Goal: Task Accomplishment & Management: Manage account settings

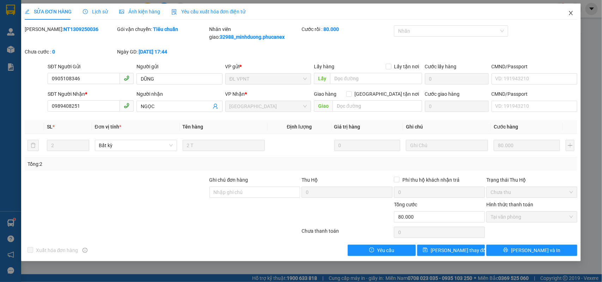
click at [570, 11] on icon "close" at bounding box center [571, 13] width 6 height 6
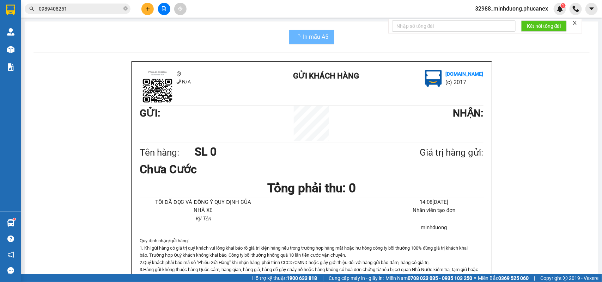
click at [523, 11] on span "32988_minhduong.phucanex" at bounding box center [511, 8] width 84 height 9
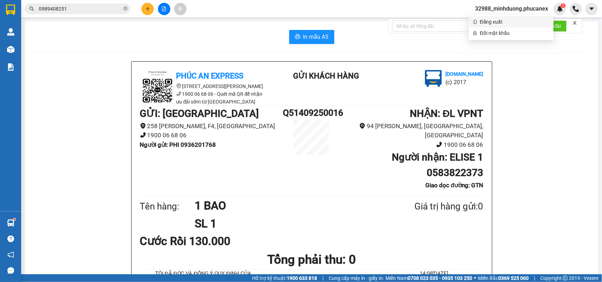
click at [492, 22] on span "Đăng xuất" at bounding box center [514, 22] width 69 height 8
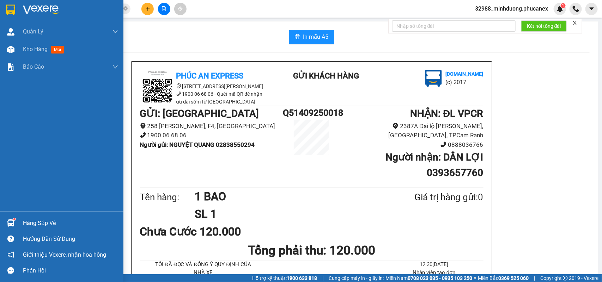
click at [15, 12] on div at bounding box center [11, 10] width 12 height 12
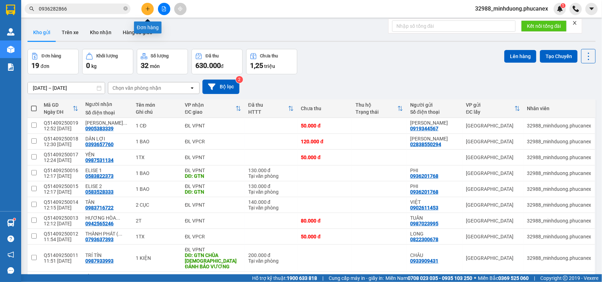
click at [149, 7] on icon "plus" at bounding box center [147, 8] width 5 height 5
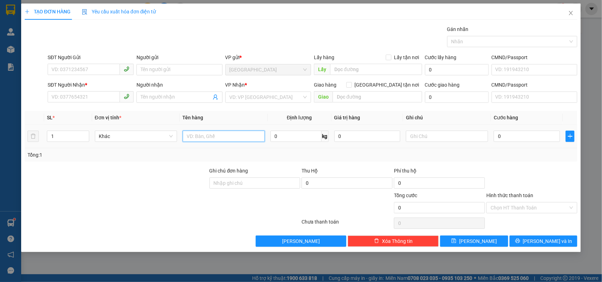
click at [227, 139] on input "text" at bounding box center [224, 136] width 82 height 11
type input "1 BAO"
click at [88, 67] on input "SĐT Người Gửi" at bounding box center [84, 69] width 72 height 11
click at [87, 67] on input "SĐT Người Gửi" at bounding box center [84, 69] width 72 height 11
type input "0938163060"
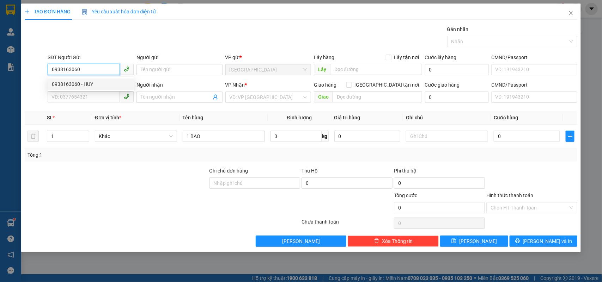
click at [108, 83] on div "0938163060 - HUY" at bounding box center [91, 84] width 78 height 8
type input "HUY"
type input "0905902026"
type input "VỸ"
type input "0938163060"
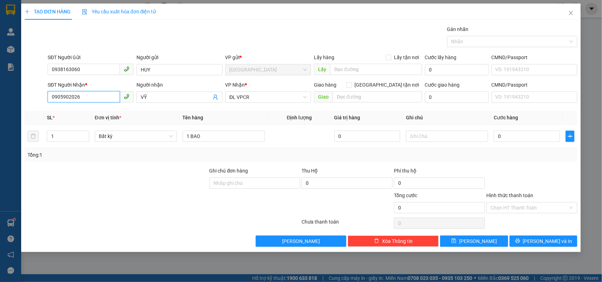
click at [101, 95] on input "0905902026" at bounding box center [84, 96] width 72 height 11
type input "0399520296"
click at [93, 108] on div "0399520296 - QUỐC HẢI" at bounding box center [99, 112] width 94 height 8
type input "QUỐC HẢI"
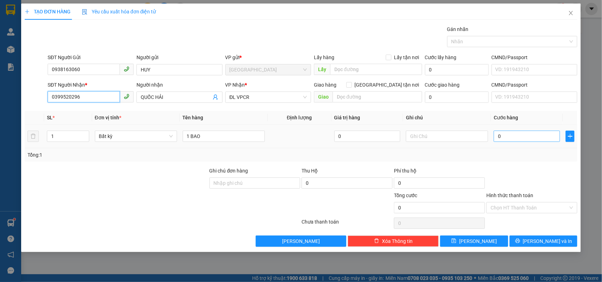
type input "0399520296"
click at [529, 141] on input "0" at bounding box center [527, 136] width 66 height 11
type input "4"
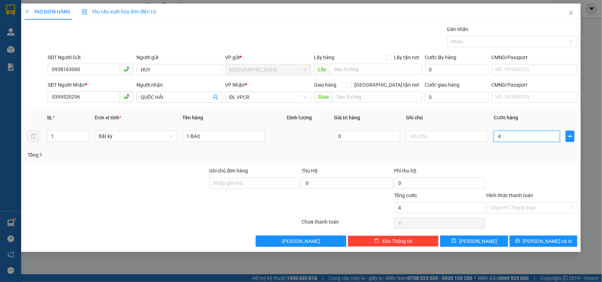
type input "40"
type input "40.000"
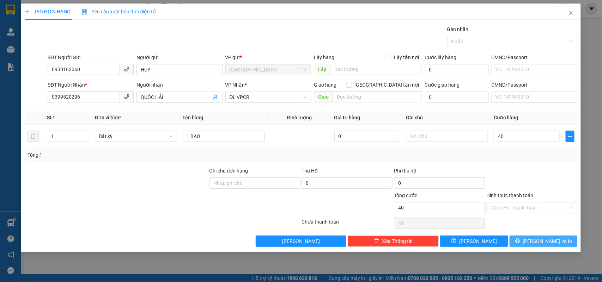
type input "40.000"
click at [531, 237] on button "[PERSON_NAME] và In" at bounding box center [544, 241] width 68 height 11
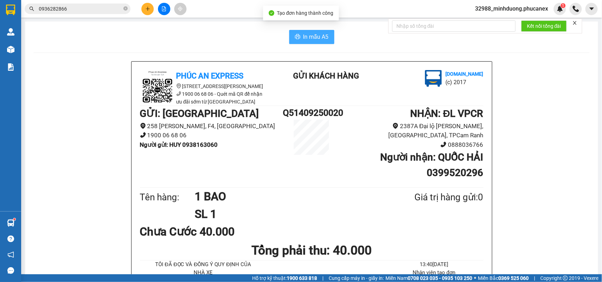
click at [297, 32] on button "In mẫu A5" at bounding box center [311, 37] width 45 height 14
click at [149, 11] on button at bounding box center [147, 9] width 12 height 12
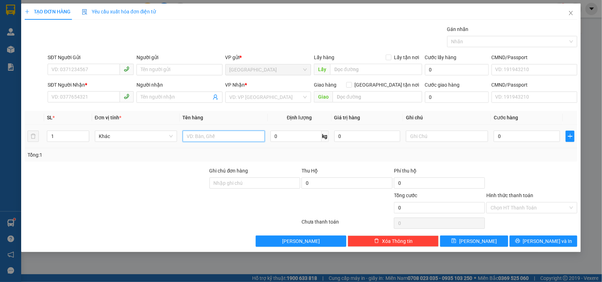
click at [225, 138] on input "text" at bounding box center [224, 136] width 82 height 11
type input "2 KIỆN"
type input "2"
click at [85, 135] on icon "up" at bounding box center [85, 135] width 2 height 2
click at [96, 64] on input "SĐT Người Gửi" at bounding box center [84, 69] width 72 height 11
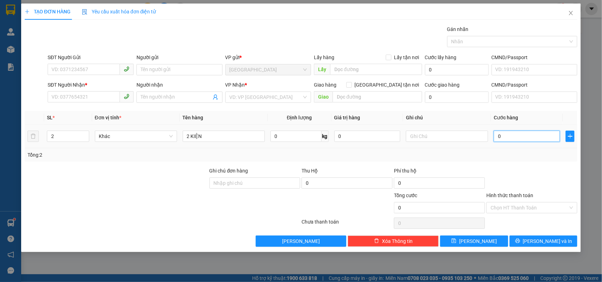
click at [531, 140] on input "0" at bounding box center [527, 136] width 66 height 11
type input "9"
type input "90"
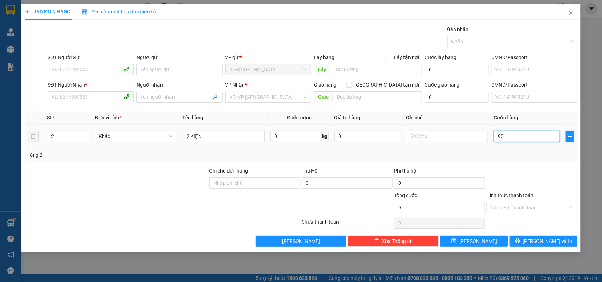
type input "90"
type input "90.000"
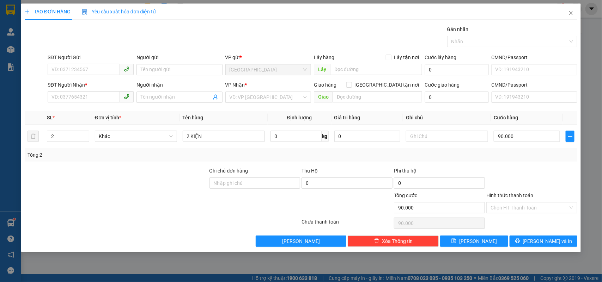
click at [97, 60] on div "SĐT Người Gửi" at bounding box center [91, 58] width 86 height 8
click at [97, 64] on input "SĐT Người Gửi" at bounding box center [84, 69] width 72 height 11
click at [98, 67] on input "SĐT Người Gửi" at bounding box center [84, 69] width 72 height 11
type input "0931063378"
click at [82, 85] on div "0931063378 - LUÂN" at bounding box center [91, 84] width 78 height 8
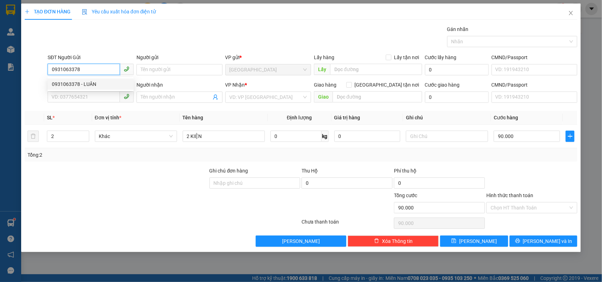
type input "LUÂN"
type input "0778885878"
type input "NGỌC"
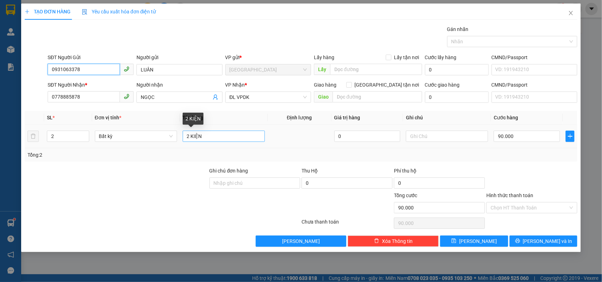
type input "0931063378"
click at [191, 137] on input "2 KIỆN" at bounding box center [224, 136] width 82 height 11
type input "3KIỆN"
type input "3"
click at [81, 134] on span "Increase Value" at bounding box center [85, 134] width 8 height 6
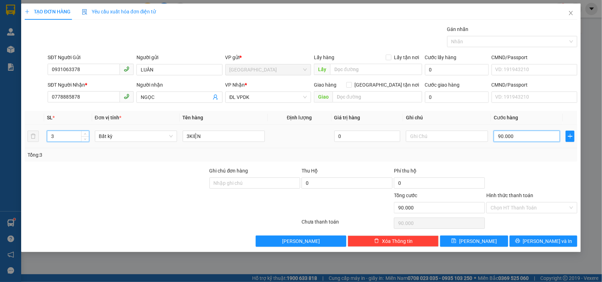
click at [536, 139] on input "90.000" at bounding box center [527, 136] width 66 height 11
type input "0"
type input "01"
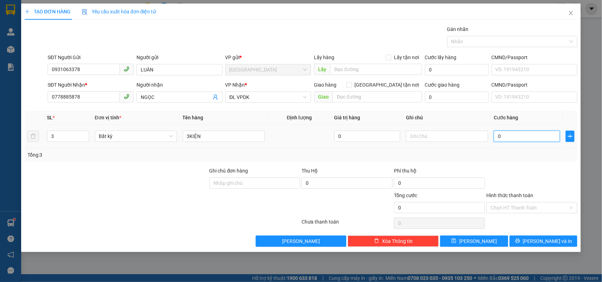
type input "1"
type input "013"
type input "13"
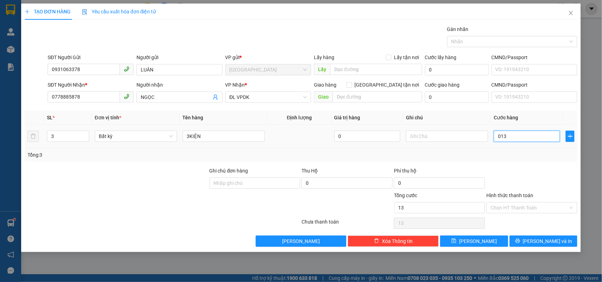
type input "0.130"
type input "130"
type input "130.000"
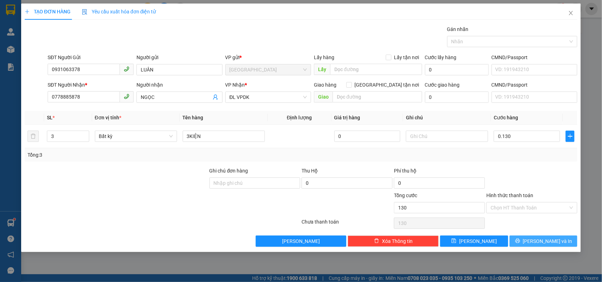
type input "130.000"
click at [542, 240] on span "[PERSON_NAME] và In" at bounding box center [547, 242] width 49 height 8
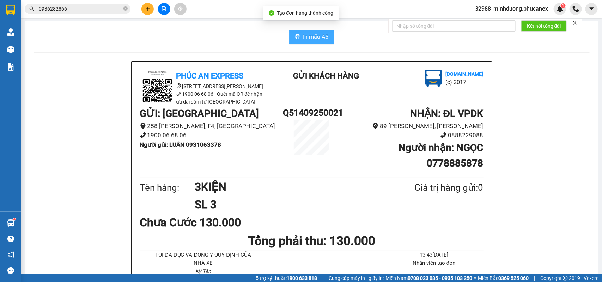
click at [303, 35] on span "In mẫu A5" at bounding box center [315, 36] width 25 height 9
click at [150, 8] on button at bounding box center [147, 9] width 12 height 12
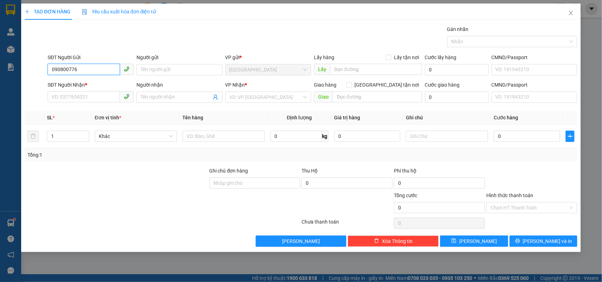
type input "0908007767"
click at [98, 79] on div "0908007767 - HẢI" at bounding box center [91, 84] width 86 height 11
type input "HẢI"
type input "0931464444"
type input "THẠCH"
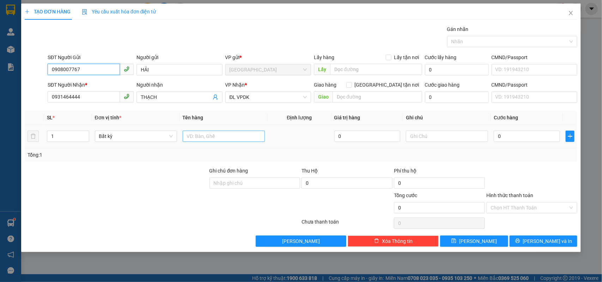
type input "0908007767"
click at [198, 131] on input "text" at bounding box center [224, 136] width 82 height 11
type input "1H"
click at [537, 142] on input "0" at bounding box center [527, 136] width 66 height 11
type input "2"
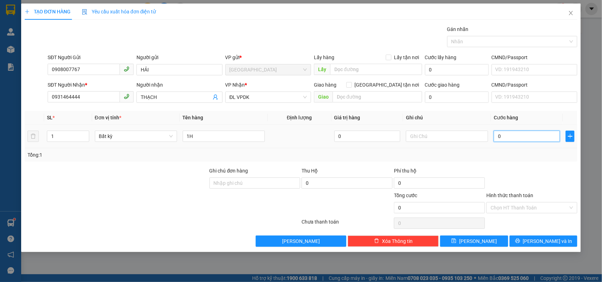
type input "2"
type input "20"
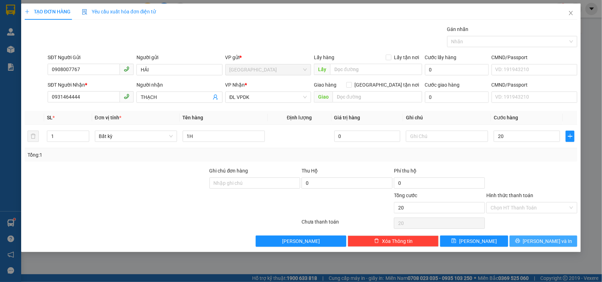
type input "20.000"
click at [555, 239] on span "[PERSON_NAME] và In" at bounding box center [547, 242] width 49 height 8
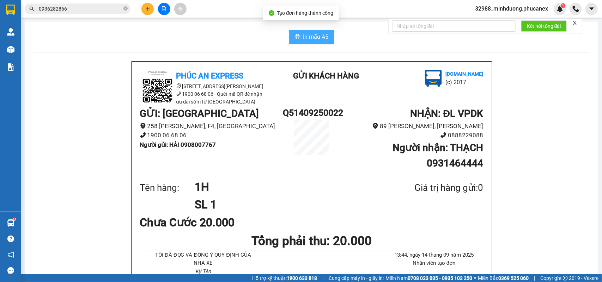
click at [315, 35] on span "In mẫu A5" at bounding box center [315, 36] width 25 height 9
click at [186, 150] on div "GỬI : ĐL Quận 5 258 Lê Hồng Phong, F4, Quận 5 1900 06 68 06 Người gửi : HẢI 090…" at bounding box center [211, 130] width 143 height 49
click at [189, 145] on b "Người gửi : HẢI 0908007767" at bounding box center [178, 144] width 76 height 7
copy b "0908007767"
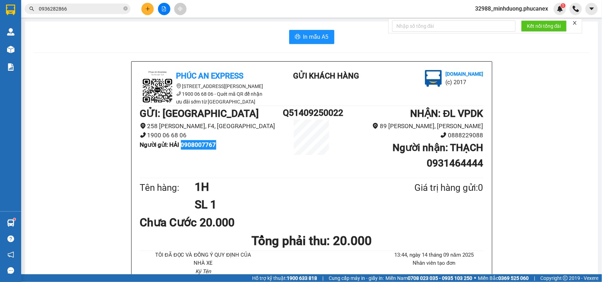
click at [151, 8] on button at bounding box center [147, 9] width 12 height 12
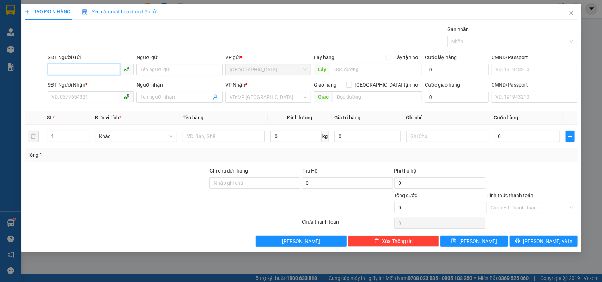
paste input "0908007767"
type input "0908007767"
click at [94, 82] on div "0908007767 - HẢI" at bounding box center [91, 84] width 78 height 8
type input "HẢI"
type input "0931464444"
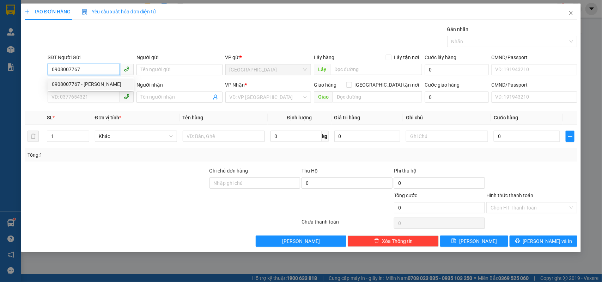
type input "THẠCH"
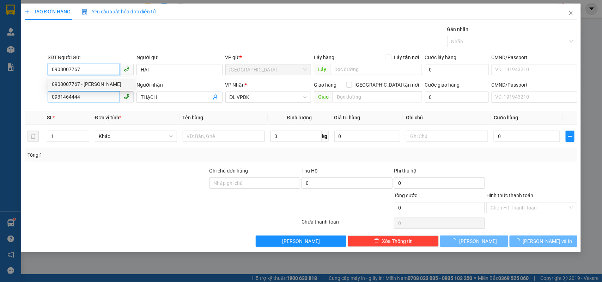
type input "0908007767"
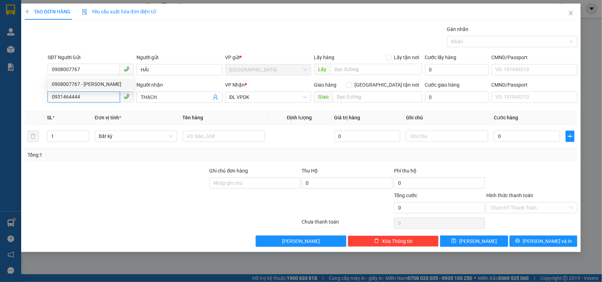
click at [98, 96] on input "0931464444" at bounding box center [84, 96] width 72 height 11
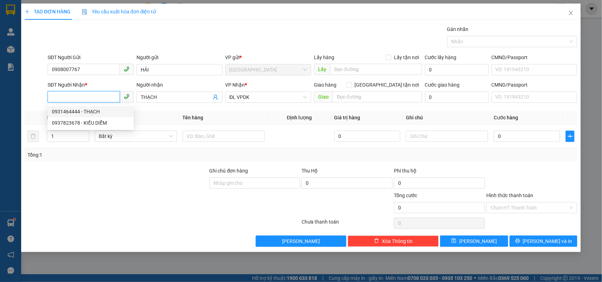
click at [100, 99] on input "SĐT Người Nhận *" at bounding box center [84, 96] width 72 height 11
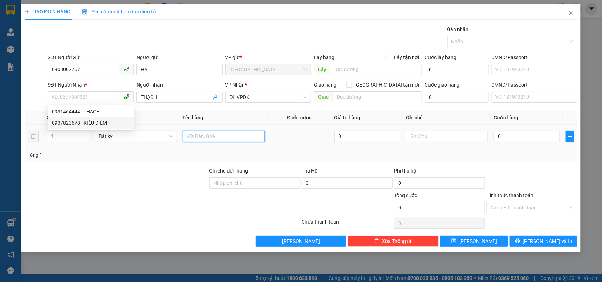
click at [206, 141] on input "text" at bounding box center [224, 136] width 82 height 11
type input "1H"
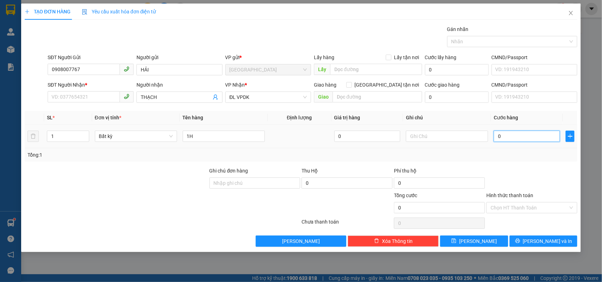
click at [517, 133] on input "0" at bounding box center [527, 136] width 66 height 11
type input "2"
type input "20"
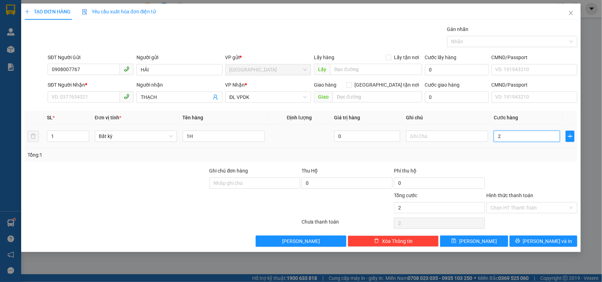
type input "20"
click at [94, 103] on span at bounding box center [91, 97] width 86 height 11
type input "20.000"
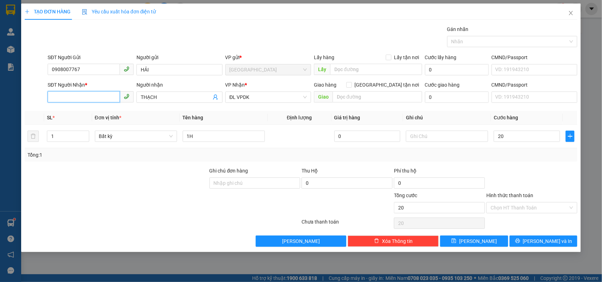
type input "20.000"
click at [95, 100] on input "SĐT Người Nhận *" at bounding box center [84, 96] width 72 height 11
type input "0909375375"
click at [97, 107] on div "0909375375 - TIẾN" at bounding box center [91, 111] width 86 height 11
type input "TIẾN"
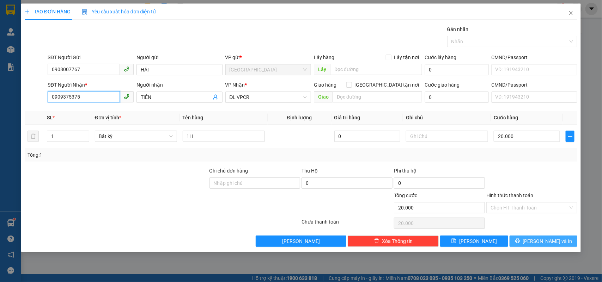
type input "0909375375"
click at [535, 238] on button "[PERSON_NAME] và In" at bounding box center [544, 241] width 68 height 11
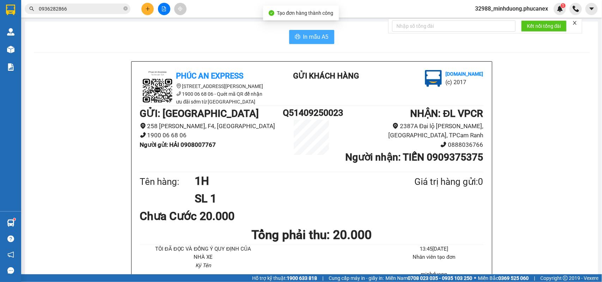
click at [312, 31] on button "In mẫu A5" at bounding box center [311, 37] width 45 height 14
click at [148, 7] on icon "plus" at bounding box center [147, 8] width 5 height 5
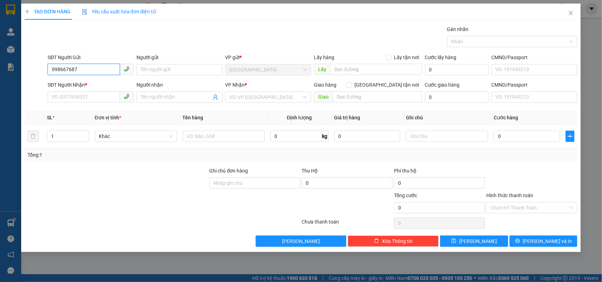
type input "0986676878"
click at [90, 80] on div "0986676878 - HOÀNH" at bounding box center [91, 84] width 86 height 11
type input "HOÀNH"
type input "0984503078"
type input "TẤN TÀI"
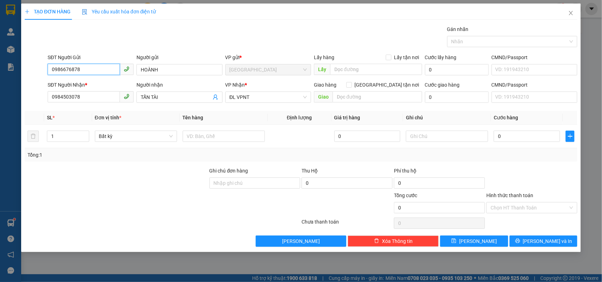
click at [120, 101] on span at bounding box center [127, 96] width 14 height 11
type input "0986676878"
click at [116, 99] on input "0984503078" at bounding box center [84, 96] width 72 height 11
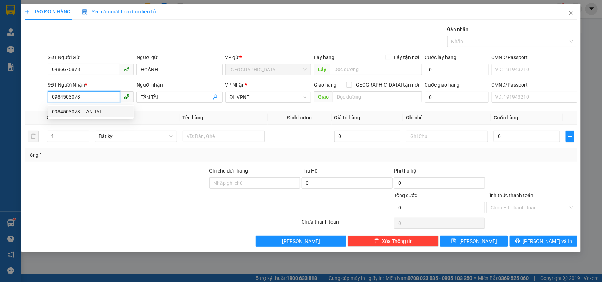
click at [116, 99] on input "0984503078" at bounding box center [84, 96] width 72 height 11
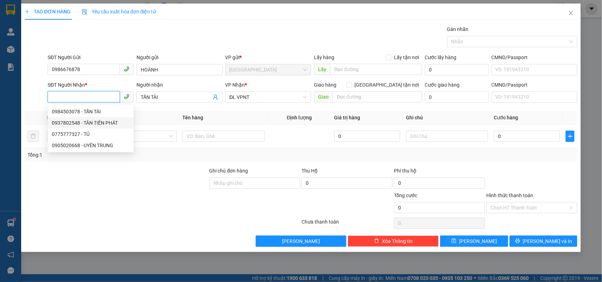
click at [114, 121] on div "0937802548 - TÂN TIẾN PHÁT" at bounding box center [91, 123] width 78 height 8
type input "0937802548"
type input "TÂN TIẾN PHÁT"
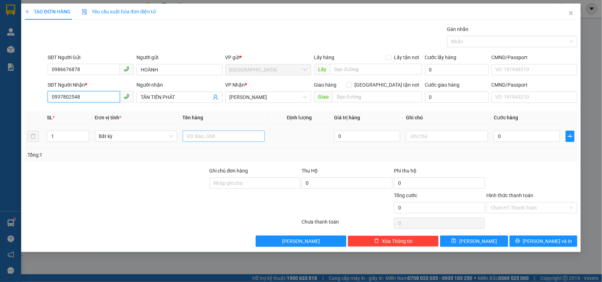
type input "0937802548"
click at [253, 133] on input "text" at bounding box center [224, 136] width 82 height 11
type input "1 BAO + 2 BÓ"
click at [81, 131] on span "Increase Value" at bounding box center [85, 134] width 8 height 6
type input "3"
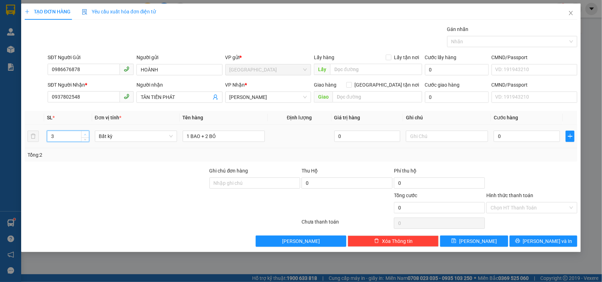
click at [81, 132] on span "Increase Value" at bounding box center [85, 134] width 8 height 6
click at [517, 142] on input "0" at bounding box center [527, 136] width 66 height 11
type input "2"
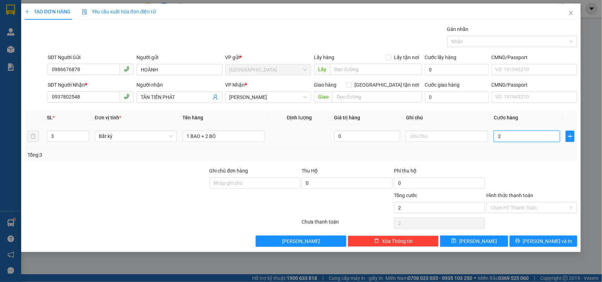
type input "20"
type input "200"
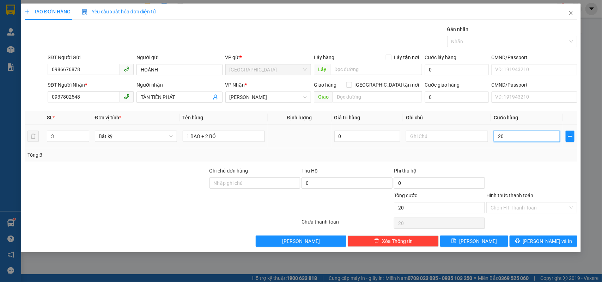
type input "200"
type input "200.000"
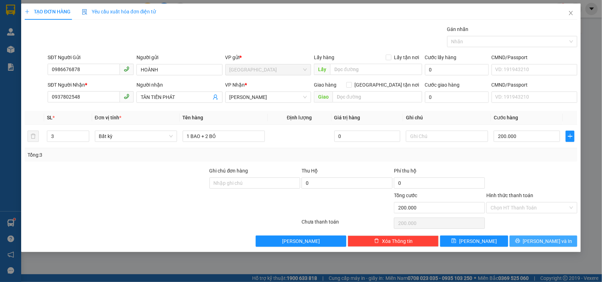
click at [542, 237] on button "[PERSON_NAME] và In" at bounding box center [544, 241] width 68 height 11
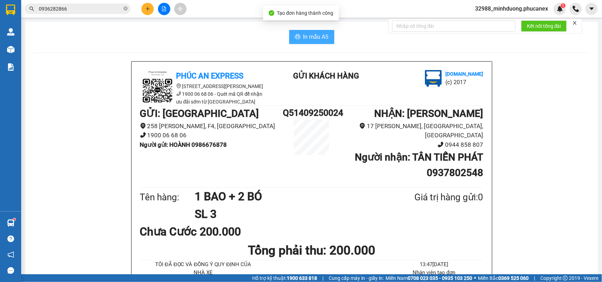
click at [313, 41] on span "In mẫu A5" at bounding box center [315, 36] width 25 height 9
click at [331, 170] on div "GỬI : ĐL Quận 5 258 Lê Hồng Phong, F4, Quận 5 1900 06 68 06 Người gửi : HOÀNH 0…" at bounding box center [312, 146] width 344 height 80
click at [469, 165] on b "Người nhận : TÂN TIẾN PHÁT 0937802548" at bounding box center [419, 165] width 128 height 27
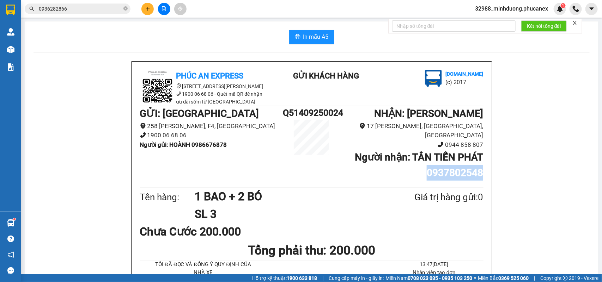
click at [469, 165] on b "Người nhận : TÂN TIẾN PHÁT 0937802548" at bounding box center [419, 165] width 128 height 27
copy b "0937802548"
click at [94, 10] on input "0936282866" at bounding box center [80, 9] width 83 height 8
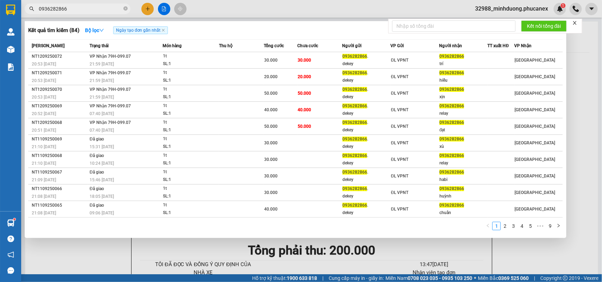
paste input "7802548"
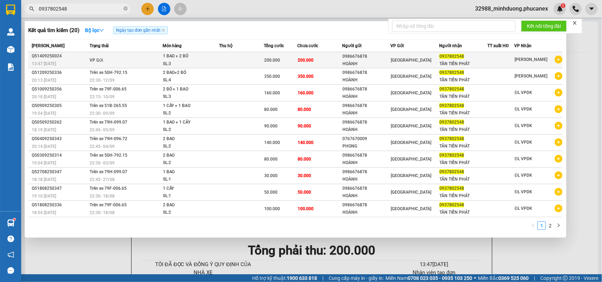
type input "0937802548"
click at [193, 61] on div "SL: 3" at bounding box center [189, 64] width 53 height 8
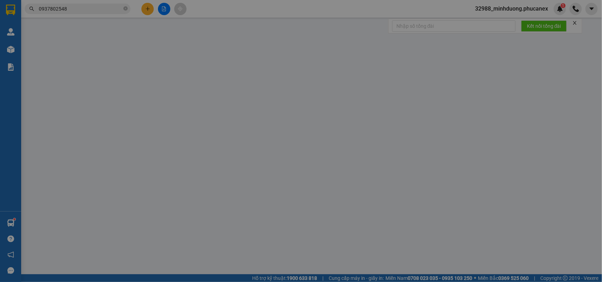
type input "0986676878"
type input "HOÀNH"
type input "0937802548"
type input "TÂN TIẾN PHÁT"
type input "200.000"
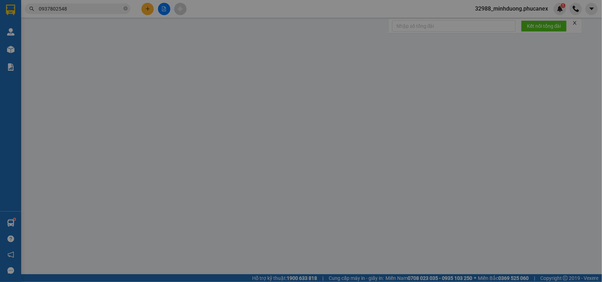
type input "200.000"
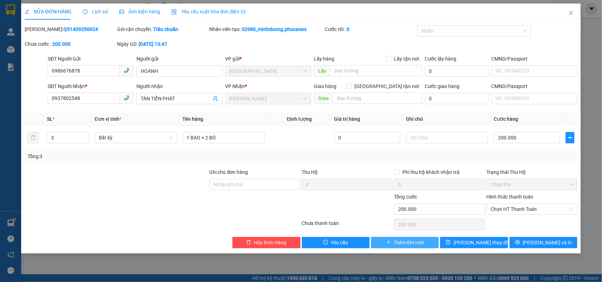
click at [406, 240] on span "Thêm ĐH mới" at bounding box center [409, 243] width 30 height 8
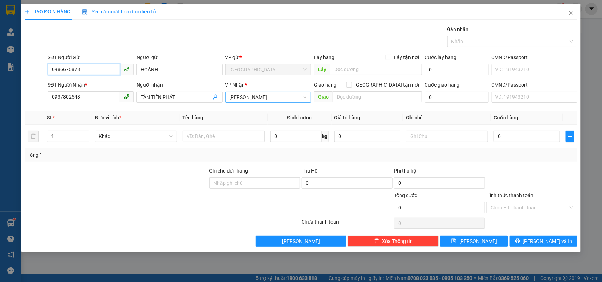
click at [274, 103] on div "ĐL DUY" at bounding box center [268, 97] width 86 height 11
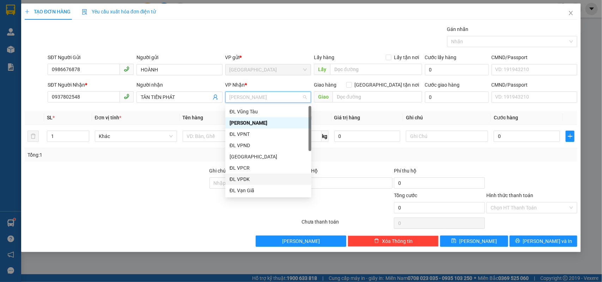
click at [251, 176] on div "ĐL VPDK" at bounding box center [269, 180] width 78 height 8
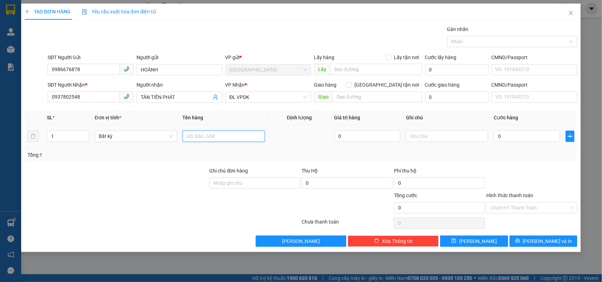
click at [224, 142] on input "text" at bounding box center [224, 136] width 82 height 11
type input "1 BAO + 2 BÓ"
click at [89, 131] on div "1" at bounding box center [68, 136] width 42 height 14
click at [80, 133] on input "1" at bounding box center [68, 136] width 42 height 11
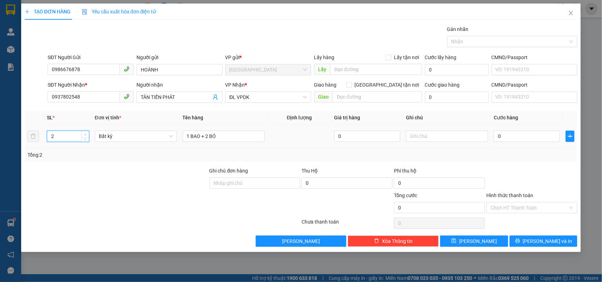
click at [81, 133] on span "Increase Value" at bounding box center [85, 134] width 8 height 6
type input "3"
click at [84, 133] on span "up" at bounding box center [85, 135] width 4 height 4
click at [540, 134] on input "0" at bounding box center [527, 136] width 66 height 11
type input "2"
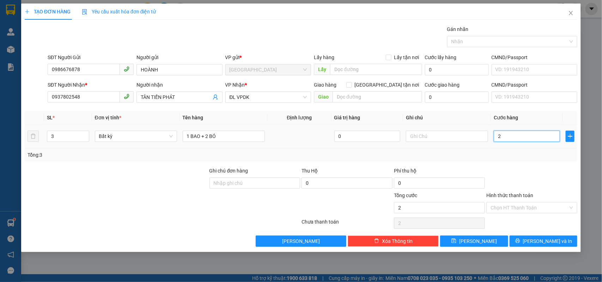
type input "2"
type input "20"
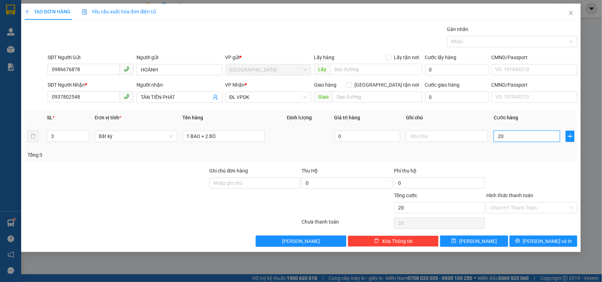
type input "200"
type input "200.000"
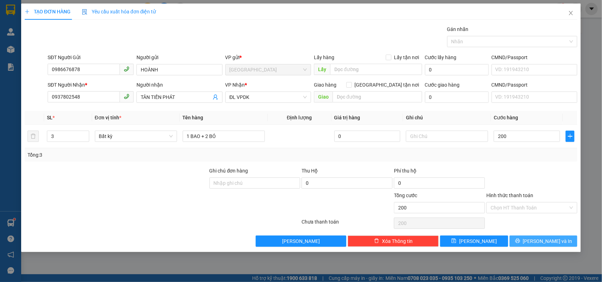
type input "200.000"
click at [559, 242] on button "[PERSON_NAME] và In" at bounding box center [544, 241] width 68 height 11
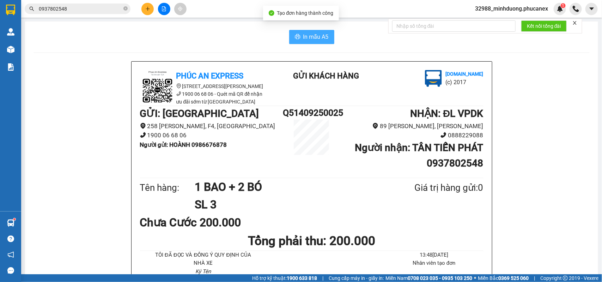
click at [306, 39] on span "In mẫu A5" at bounding box center [315, 36] width 25 height 9
click at [89, 16] on div "Kết quả tìm kiếm ( 20 ) Bộ lọc Ngày tạo đơn gần nhất Mã ĐH Trạng thái Món hàng …" at bounding box center [301, 9] width 602 height 18
click at [89, 12] on input "0937802548" at bounding box center [80, 9] width 83 height 8
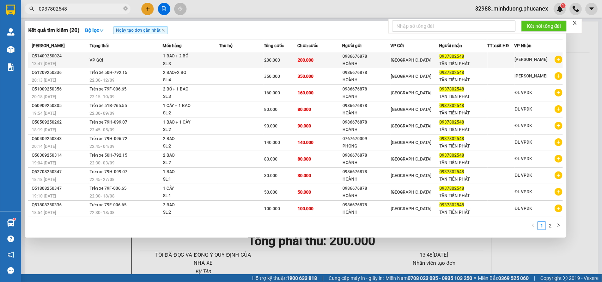
click at [184, 55] on div "1 BAO + 2 BÓ" at bounding box center [189, 57] width 53 height 8
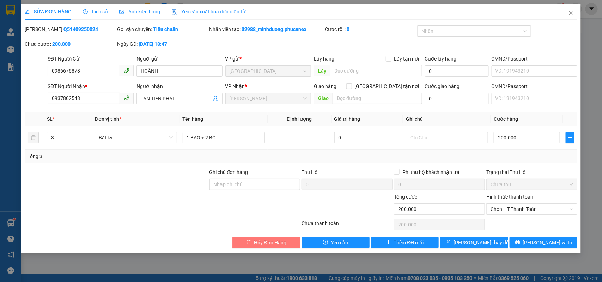
click at [260, 243] on span "Hủy Đơn Hàng" at bounding box center [270, 243] width 32 height 8
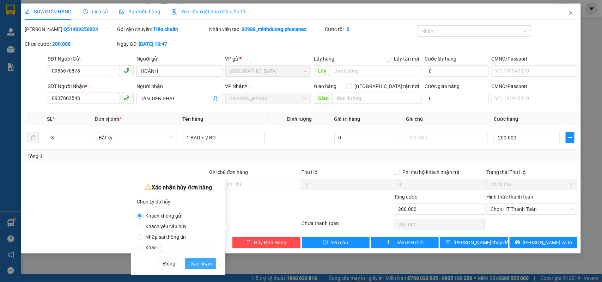
click at [197, 264] on span "Xác nhận" at bounding box center [201, 264] width 21 height 8
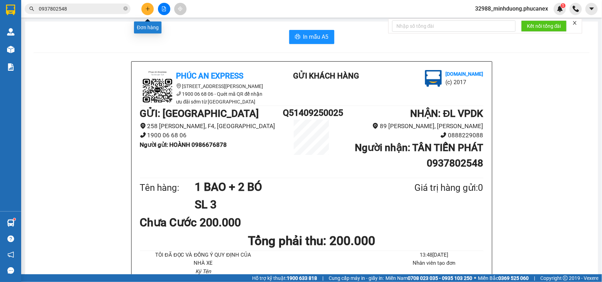
click at [149, 7] on icon "plus" at bounding box center [147, 8] width 5 height 5
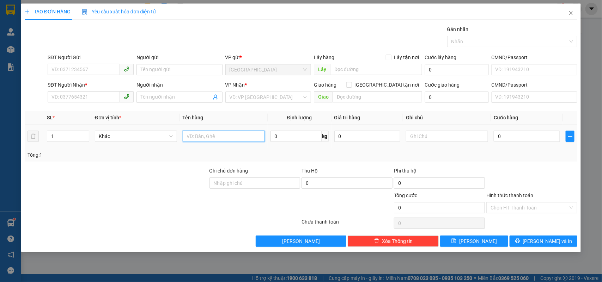
click at [233, 133] on input "text" at bounding box center [224, 136] width 82 height 11
type input "3 CÂY"
click at [83, 130] on div "1" at bounding box center [68, 136] width 42 height 14
click at [84, 133] on span "up" at bounding box center [85, 135] width 4 height 4
type input "3"
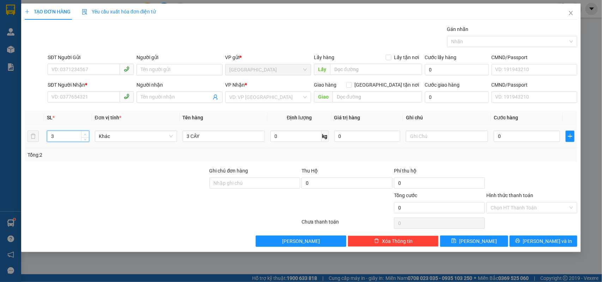
click at [84, 133] on span "up" at bounding box center [85, 135] width 4 height 4
click at [527, 133] on input "0" at bounding box center [527, 136] width 66 height 11
type input "1"
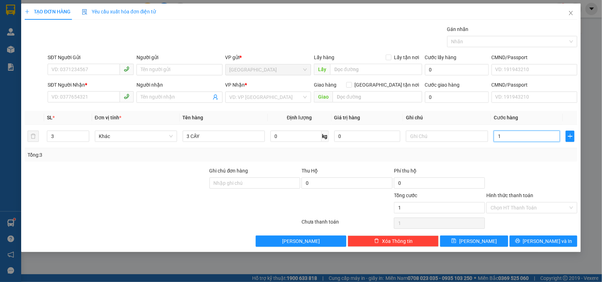
type input "18"
type input "180"
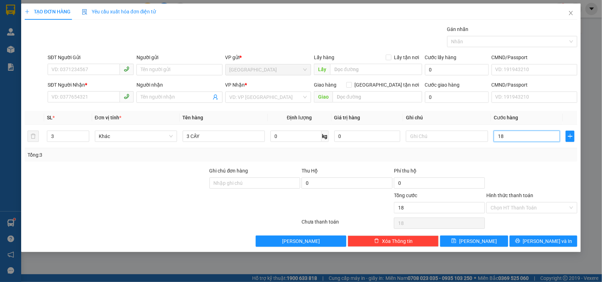
type input "180"
type input "180.000"
click at [87, 71] on input "SĐT Người Gửi" at bounding box center [84, 69] width 72 height 11
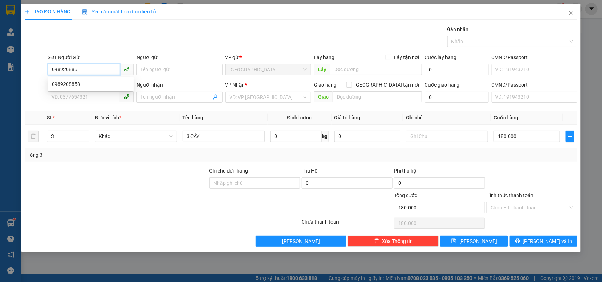
type input "0989208858"
click at [91, 83] on div "0989208858" at bounding box center [91, 84] width 78 height 8
type input "0777555752"
type input "HÙNG"
type input "0989208858"
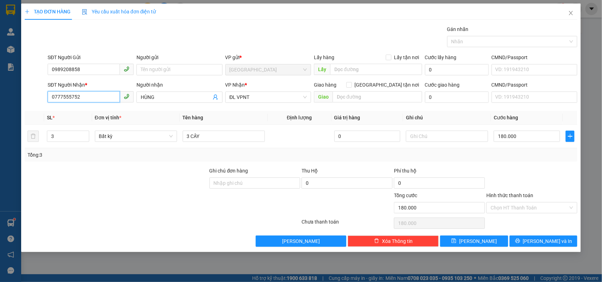
click at [87, 98] on input "0777555752" at bounding box center [84, 96] width 72 height 11
type input "0969867430"
click at [165, 95] on input "HÙNG" at bounding box center [176, 97] width 71 height 8
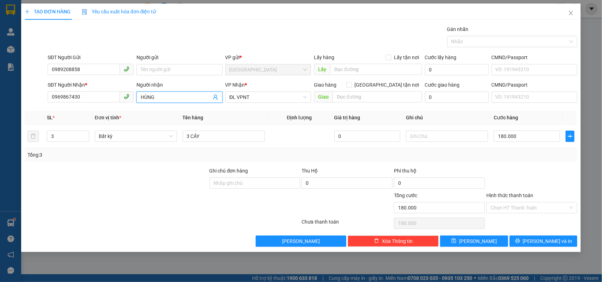
click at [165, 95] on input "HÙNG" at bounding box center [176, 97] width 71 height 8
click at [246, 92] on div "ĐL VPNT" at bounding box center [268, 97] width 86 height 11
type input "PHI"
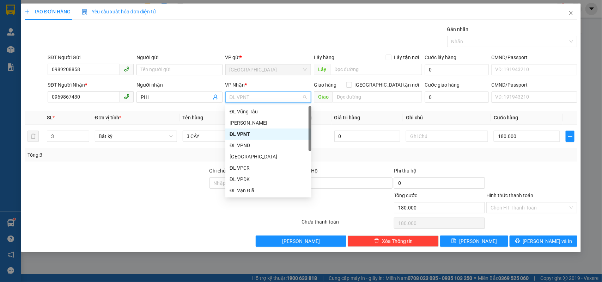
click at [252, 93] on span "ĐL VPNT" at bounding box center [269, 97] width 78 height 11
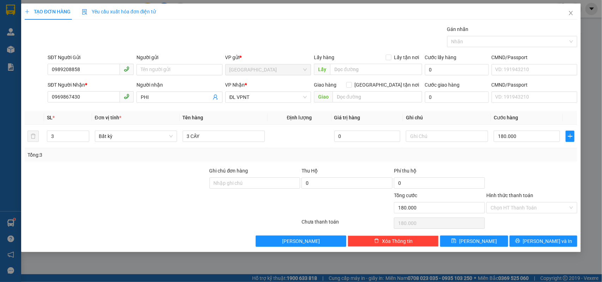
click at [476, 157] on div "Tổng: 3" at bounding box center [301, 155] width 547 height 8
click at [524, 181] on div at bounding box center [532, 179] width 92 height 25
click at [538, 244] on span "[PERSON_NAME] và In" at bounding box center [547, 242] width 49 height 8
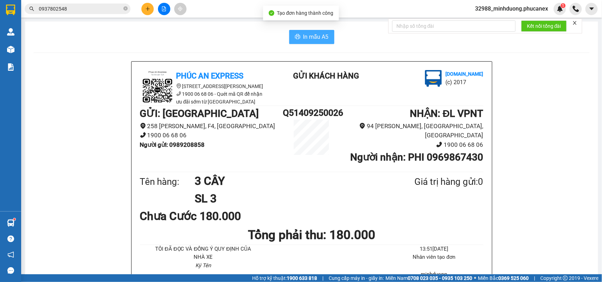
click at [299, 36] on button "In mẫu A5" at bounding box center [311, 37] width 45 height 14
click at [196, 145] on b "Người gửi : 0989208858" at bounding box center [172, 144] width 65 height 7
copy b "0989208858"
click at [94, 6] on input "0937802548" at bounding box center [80, 9] width 83 height 8
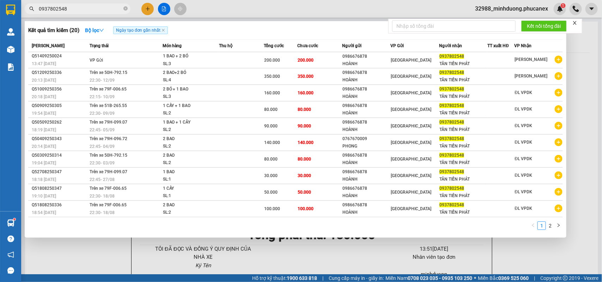
click at [94, 6] on input "0937802548" at bounding box center [80, 9] width 83 height 8
paste input "8920885"
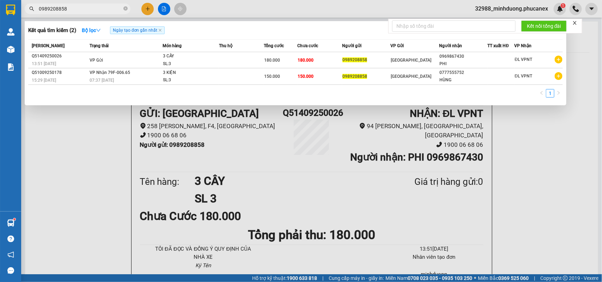
click at [272, 138] on div at bounding box center [301, 141] width 602 height 282
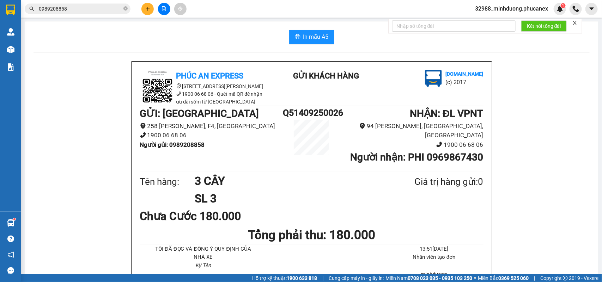
click at [105, 4] on span "0989208858" at bounding box center [78, 9] width 106 height 11
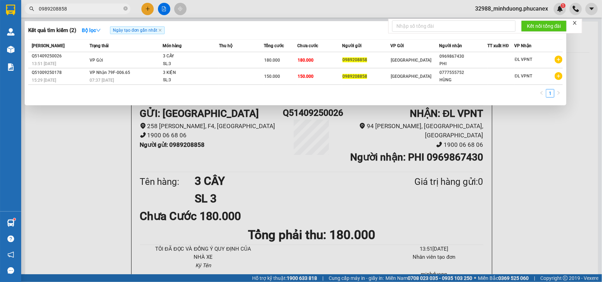
click at [106, 10] on input "0989208858" at bounding box center [80, 9] width 83 height 8
paste input "0972818258"
click at [106, 10] on input "09892088580972818258" at bounding box center [80, 9] width 83 height 8
paste input "text"
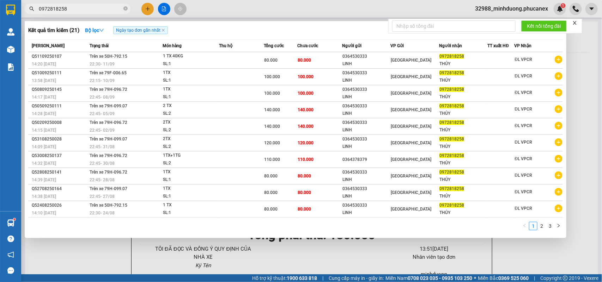
type input "0972818258"
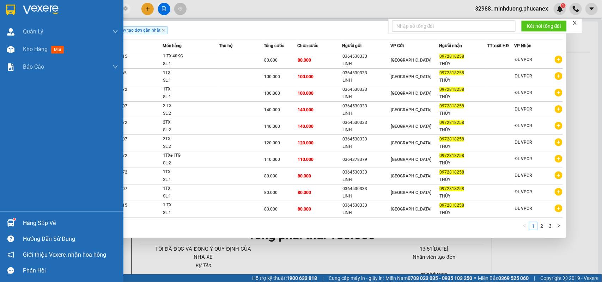
click at [11, 6] on img at bounding box center [10, 10] width 9 height 11
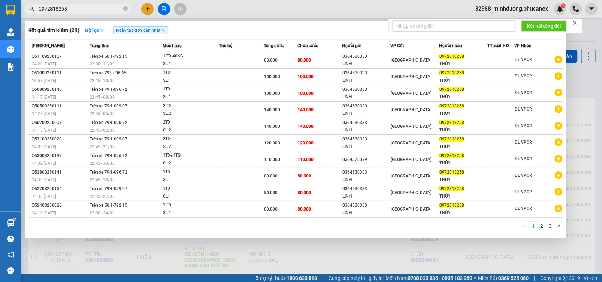
click at [134, 258] on div at bounding box center [301, 141] width 602 height 282
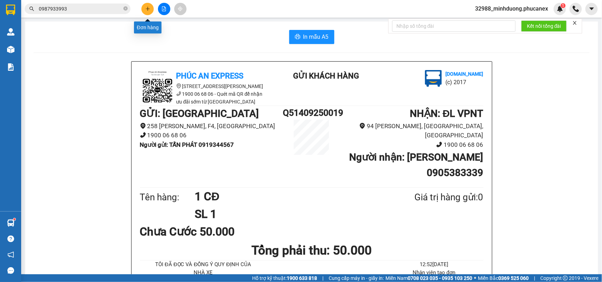
click at [148, 8] on icon "plus" at bounding box center [147, 8] width 5 height 5
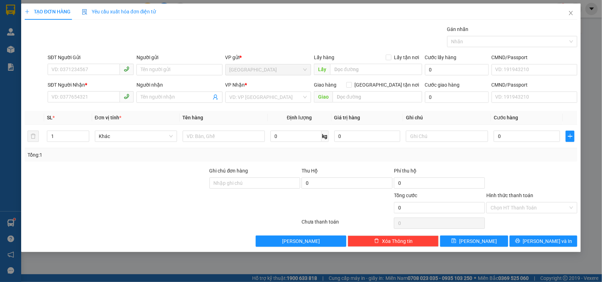
click at [224, 42] on div "Gói vận chuyển * Tiêu chuẩn Gán nhãn Nhãn" at bounding box center [312, 37] width 533 height 25
click at [240, 138] on input "text" at bounding box center [224, 136] width 82 height 11
type input "1"
type input "2TX"
type input "2"
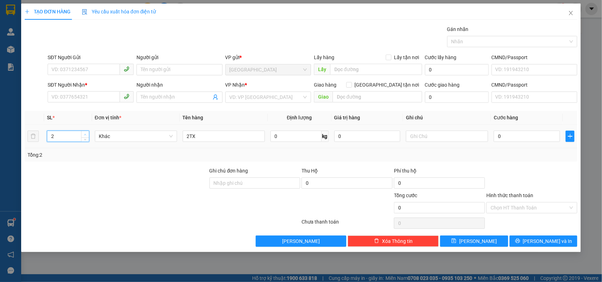
click at [84, 133] on span "up" at bounding box center [85, 135] width 4 height 4
click at [83, 69] on input "SĐT Người Gửi" at bounding box center [84, 69] width 72 height 11
type input "0364530333"
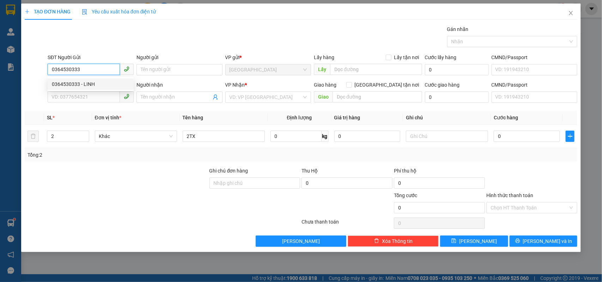
click at [92, 85] on div "0364530333 - LINH" at bounding box center [91, 84] width 78 height 8
type input "LINH"
type input "0972818258"
type input "THỦY"
type input "0364530333"
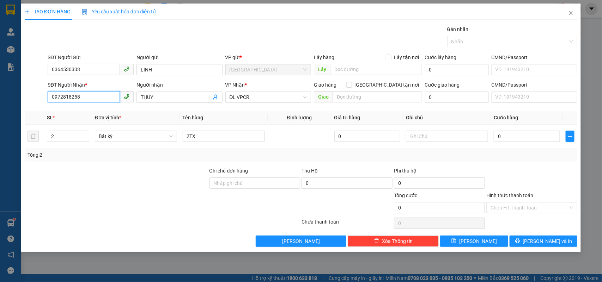
click at [92, 94] on input "0972818258" at bounding box center [84, 96] width 72 height 11
click at [507, 134] on input "0" at bounding box center [527, 136] width 66 height 11
type input "1"
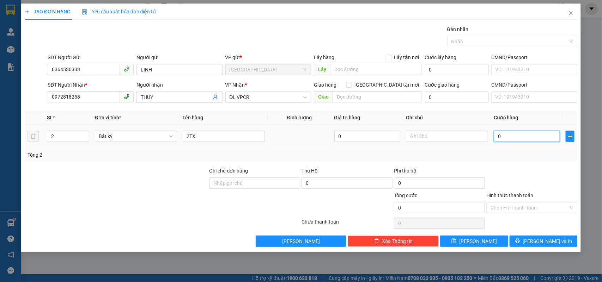
type input "1"
type input "16"
type input "160"
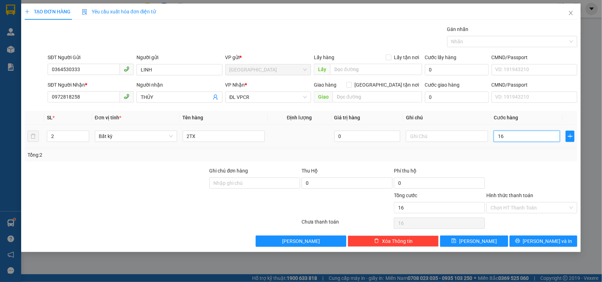
type input "160"
type input "160.000"
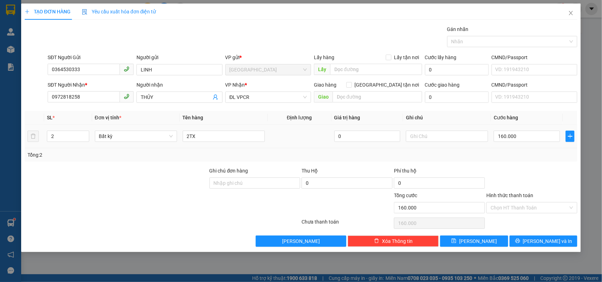
click at [526, 162] on div "Tổng: 2" at bounding box center [301, 154] width 553 height 13
click at [527, 238] on button "[PERSON_NAME] và In" at bounding box center [544, 241] width 68 height 11
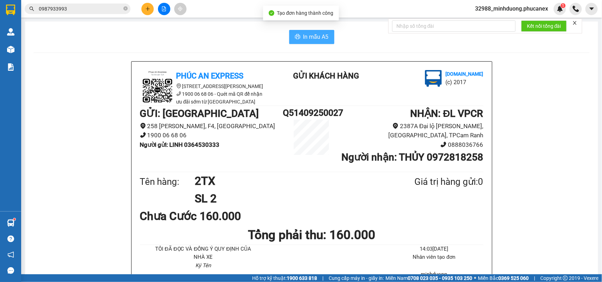
click at [306, 36] on span "In mẫu A5" at bounding box center [315, 36] width 25 height 9
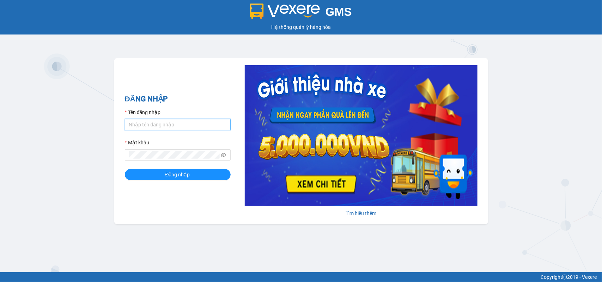
click at [189, 122] on input "Tên đăng nhập" at bounding box center [178, 124] width 106 height 11
click at [195, 124] on input "minhduong.phucanex" at bounding box center [178, 124] width 106 height 11
type input "khoe.phucanex"
click at [178, 174] on span "Đăng nhập" at bounding box center [177, 175] width 25 height 8
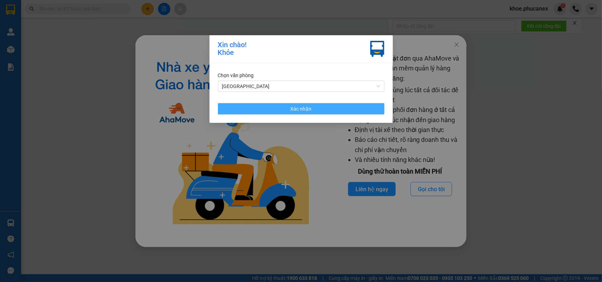
click at [335, 110] on button "Xác nhận" at bounding box center [301, 108] width 166 height 11
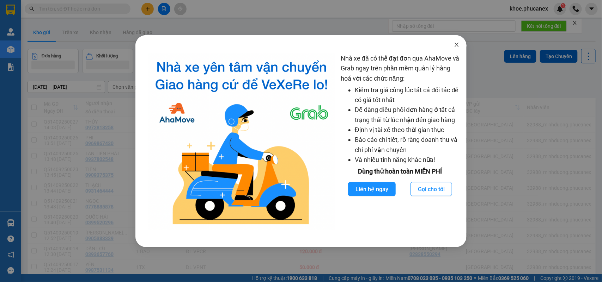
click at [454, 48] on span "Close" at bounding box center [457, 45] width 20 height 20
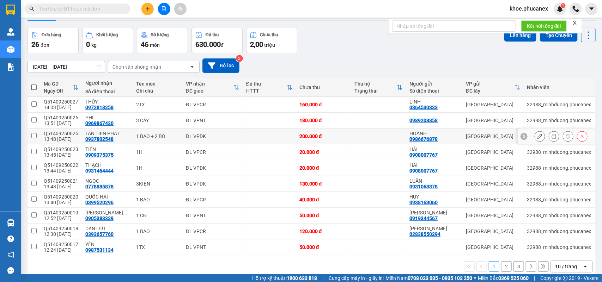
scroll to position [32, 0]
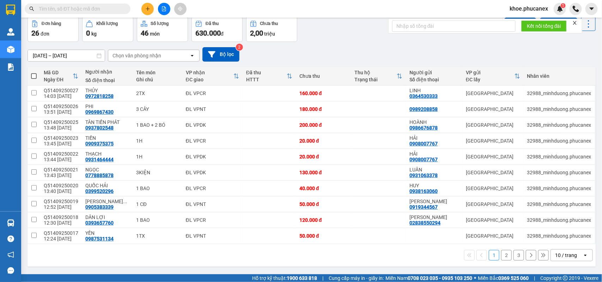
click at [556, 256] on div "10 / trang" at bounding box center [566, 255] width 22 height 7
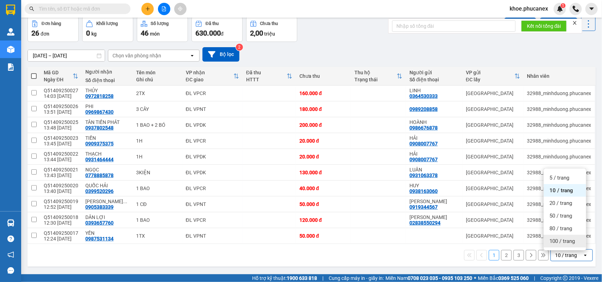
click at [554, 243] on span "100 / trang" at bounding box center [561, 241] width 25 height 7
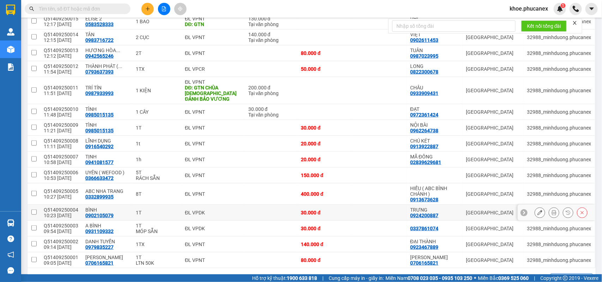
scroll to position [299, 0]
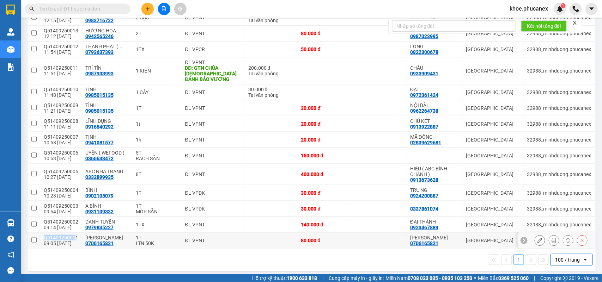
drag, startPoint x: 75, startPoint y: 233, endPoint x: 41, endPoint y: 234, distance: 34.6
click at [41, 234] on td "Q51409250001 09:05 14/09" at bounding box center [61, 241] width 42 height 16
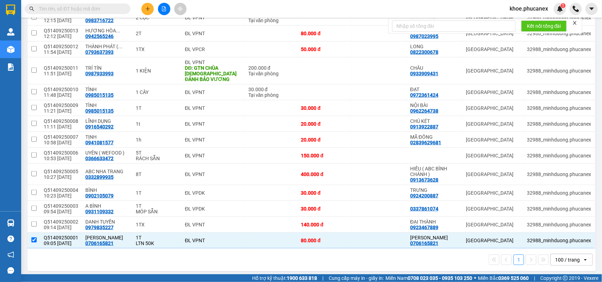
click at [153, 257] on div "1 100 / trang open" at bounding box center [311, 260] width 563 height 12
copy div "Q5140925000"
drag, startPoint x: 75, startPoint y: 235, endPoint x: 43, endPoint y: 235, distance: 32.4
click at [43, 235] on td "Q51409250001 09:05 14/09" at bounding box center [61, 241] width 42 height 16
checkbox input "false"
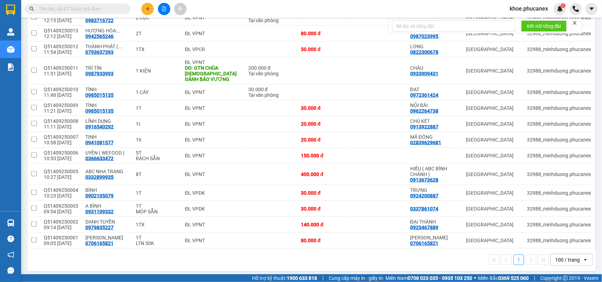
click at [118, 6] on input "text" at bounding box center [80, 9] width 83 height 8
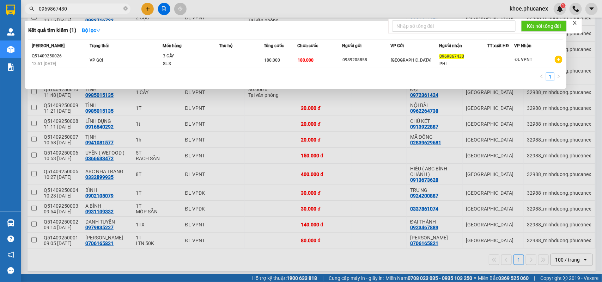
type input "0969867430"
click at [151, 6] on div at bounding box center [301, 141] width 602 height 282
click at [151, 6] on button at bounding box center [147, 9] width 12 height 12
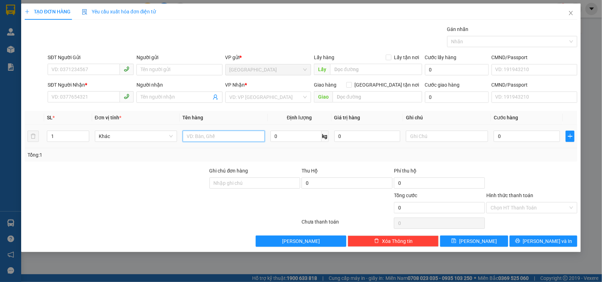
click at [221, 140] on input "text" at bounding box center [224, 136] width 82 height 11
type input "1 CỤC"
click at [541, 133] on input "0" at bounding box center [527, 136] width 66 height 11
type input "3"
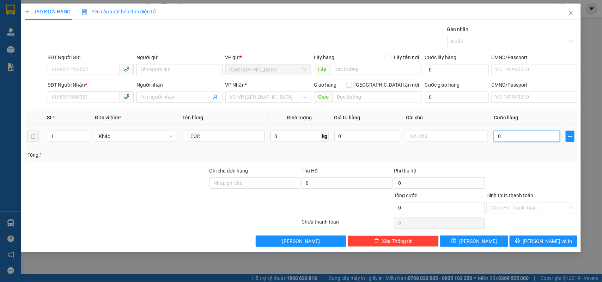
type input "3"
type input "30"
type input "30.000"
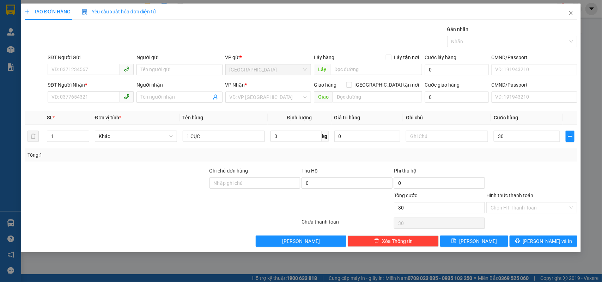
type input "30.000"
click at [64, 62] on div "SĐT Người Gửi" at bounding box center [91, 59] width 86 height 11
click at [73, 63] on div "SĐT Người Gửi" at bounding box center [91, 59] width 86 height 11
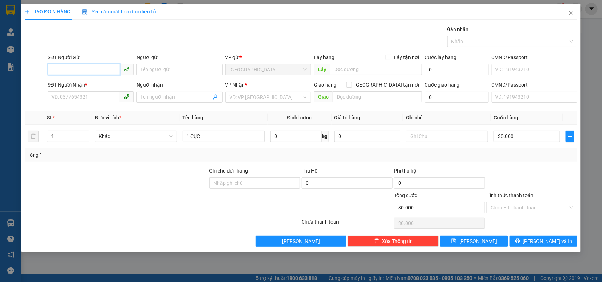
click at [76, 68] on input "SĐT Người Gửi" at bounding box center [84, 69] width 72 height 11
click at [66, 67] on input "0906978552" at bounding box center [84, 69] width 72 height 11
type input "0906918552"
click at [85, 79] on div "0906918552 0906918552 - TUẤN" at bounding box center [91, 84] width 86 height 14
click at [87, 80] on form "SĐT Người Gửi 0906918552 Người gửi Tên người gửi VP gửi * ĐL Quận 5 Lấy hàng Lấ…" at bounding box center [301, 80] width 553 height 52
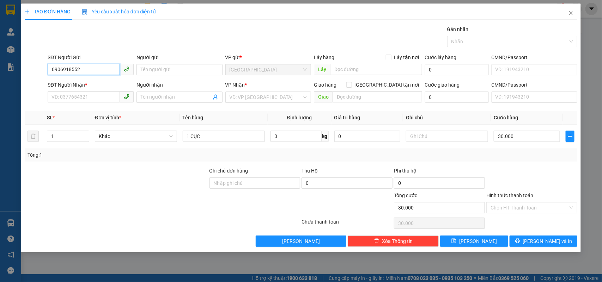
click at [88, 71] on input "0906918552" at bounding box center [84, 69] width 72 height 11
click at [90, 80] on div "0906918552 - TUẤN" at bounding box center [91, 84] width 78 height 8
type input "TUẤN"
type input "0974250089"
type input "[PERSON_NAME]"
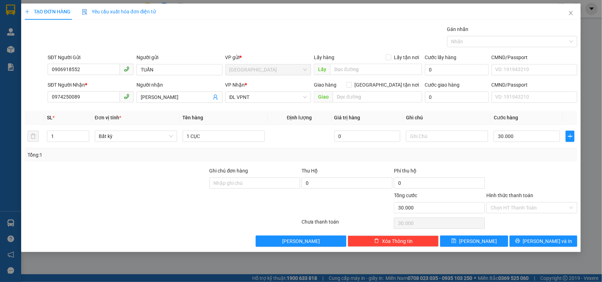
drag, startPoint x: 540, startPoint y: 199, endPoint x: 537, endPoint y: 206, distance: 8.1
click at [539, 199] on div "Hình thức thanh toán" at bounding box center [531, 197] width 91 height 11
click at [537, 206] on input "Hình thức thanh toán" at bounding box center [530, 208] width 78 height 11
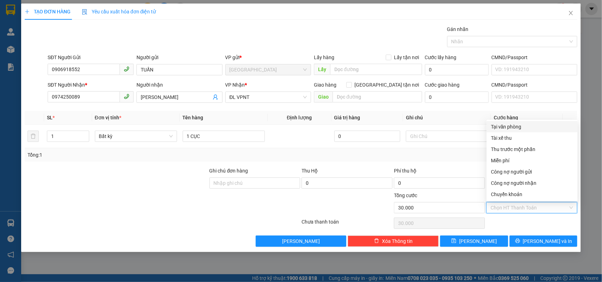
click at [501, 127] on div "Tại văn phòng" at bounding box center [532, 127] width 83 height 8
type input "0"
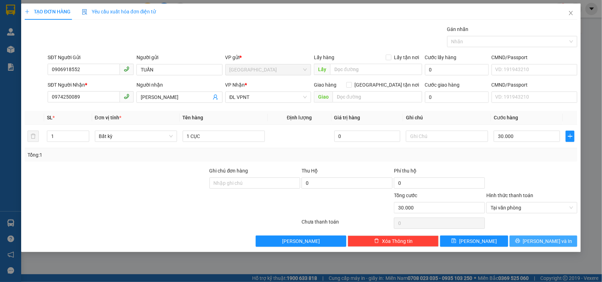
click at [537, 241] on span "[PERSON_NAME] và In" at bounding box center [547, 242] width 49 height 8
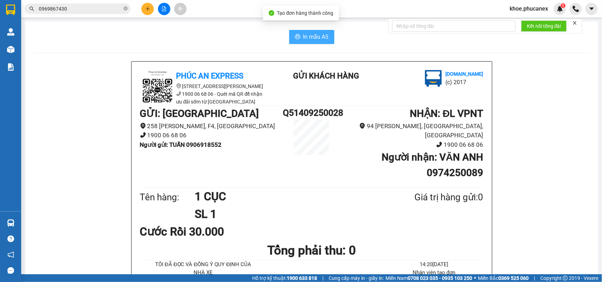
click at [292, 33] on button "In mẫu A5" at bounding box center [311, 37] width 45 height 14
click at [293, 186] on div "GỬI : ĐL Quận 5 258 Lê Hồng Phong, F4, Quận 5 1900 06 68 06 Người gửi : TUẤN 09…" at bounding box center [312, 146] width 344 height 80
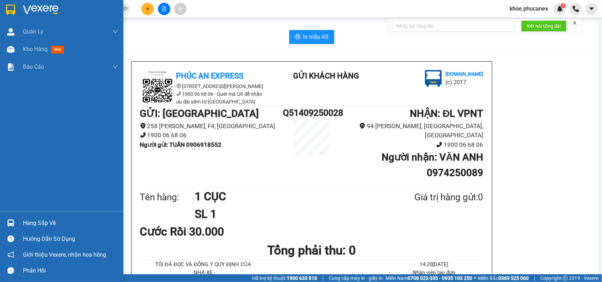
click at [13, 15] on div at bounding box center [11, 10] width 12 height 12
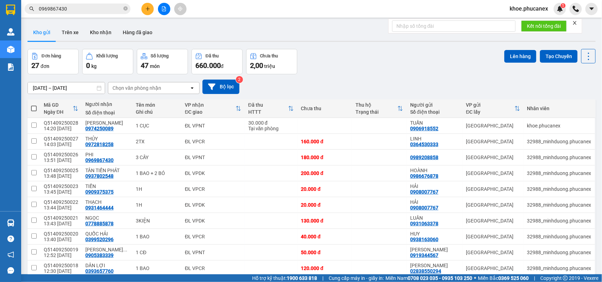
click at [145, 8] on icon "plus" at bounding box center [147, 8] width 5 height 5
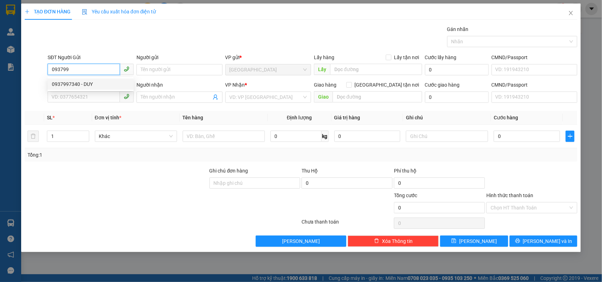
click at [86, 86] on div "0937997340 - DUY" at bounding box center [91, 84] width 78 height 8
type input "0937997340"
type input "DUY"
type input "0935353363"
type input "HƯƠNG"
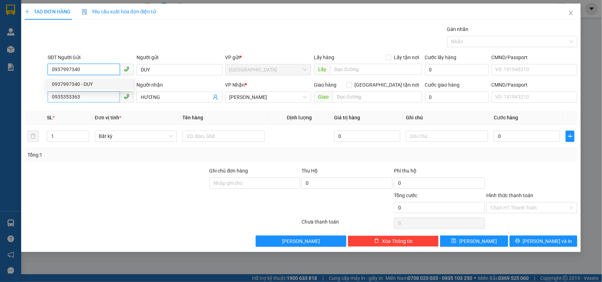
type input "0937997340"
click at [87, 101] on input "0935353363" at bounding box center [84, 96] width 72 height 11
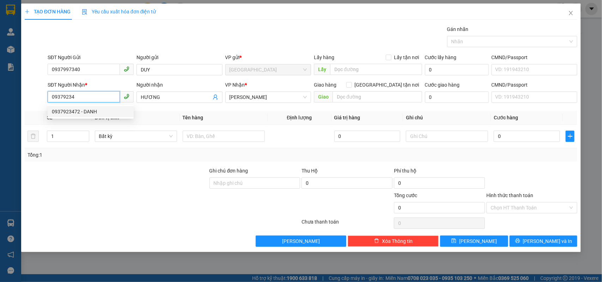
drag, startPoint x: 92, startPoint y: 110, endPoint x: 259, endPoint y: 145, distance: 170.5
click at [94, 110] on div "0937923472 - DANH" at bounding box center [91, 112] width 78 height 8
type input "0937923472"
type input "DANH"
type input "0937923472"
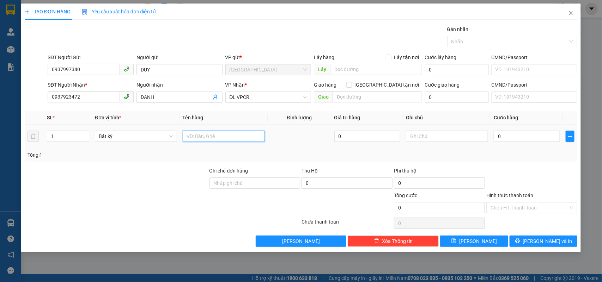
click at [220, 132] on input "text" at bounding box center [224, 136] width 82 height 11
type input "1 GÓI ĐỎ"
click at [519, 140] on input "0" at bounding box center [527, 136] width 66 height 11
type input "20"
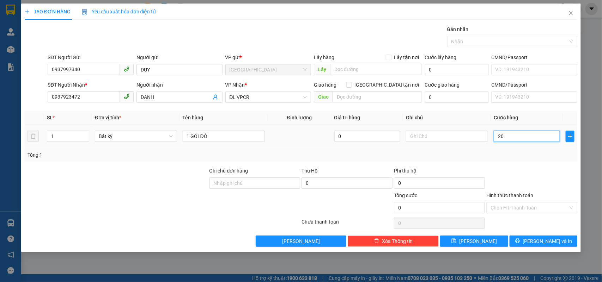
type input "20"
type input "20.000"
click at [533, 239] on button "[PERSON_NAME] và In" at bounding box center [544, 241] width 68 height 11
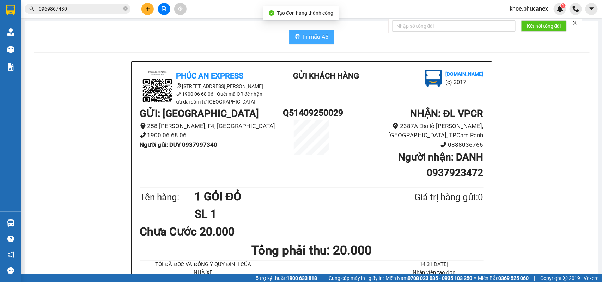
click at [309, 34] on span "In mẫu A5" at bounding box center [315, 36] width 25 height 9
click at [147, 7] on icon "plus" at bounding box center [147, 9] width 0 height 4
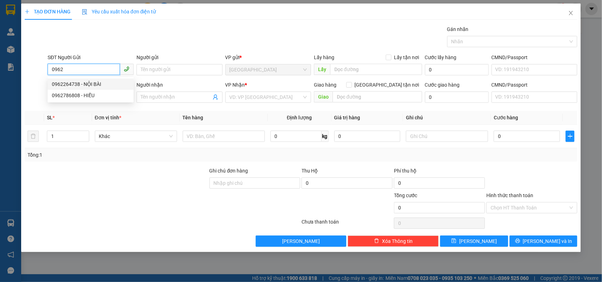
click at [89, 86] on div "0962264738 - NỘI BÀI" at bounding box center [91, 84] width 78 height 8
type input "0962264738"
type input "NỘI BÀI"
type input "0985015135"
type input "TÌNH"
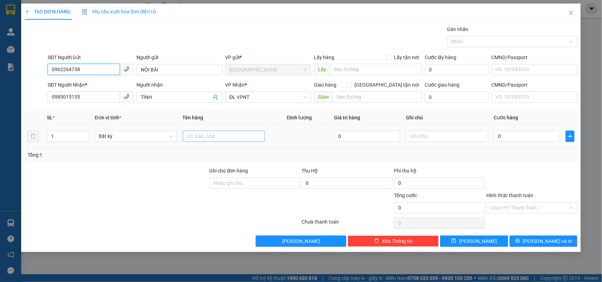
type input "0962264738"
click at [196, 136] on input "text" at bounding box center [224, 136] width 82 height 11
type input "1 THÙNG"
click at [529, 138] on input "0" at bounding box center [527, 136] width 66 height 11
type input "3"
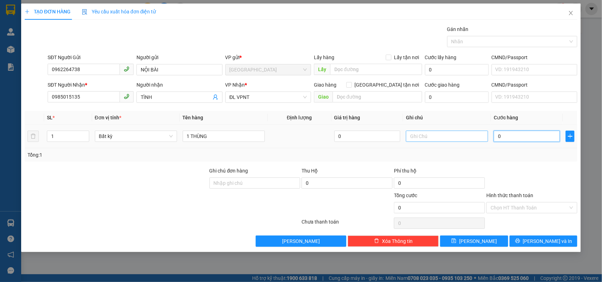
type input "3"
type input "30"
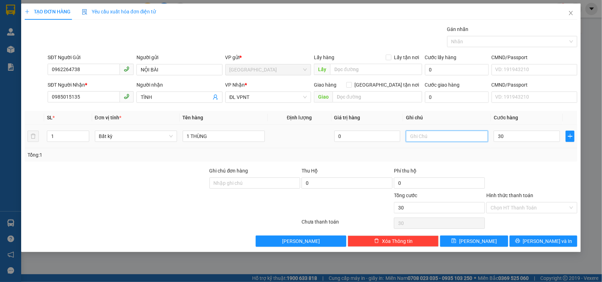
type input "30.000"
click at [421, 139] on input "text" at bounding box center [447, 136] width 82 height 11
type input "CÔNG NỢ"
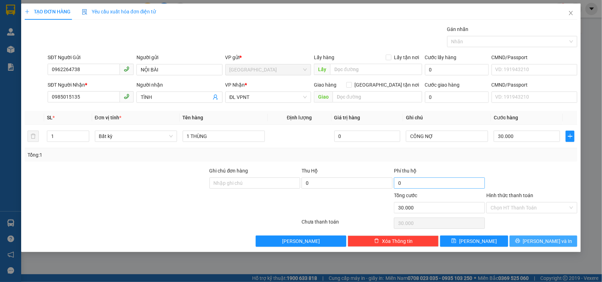
drag, startPoint x: 544, startPoint y: 242, endPoint x: 464, endPoint y: 185, distance: 98.1
click at [544, 242] on span "[PERSON_NAME] và In" at bounding box center [547, 242] width 49 height 8
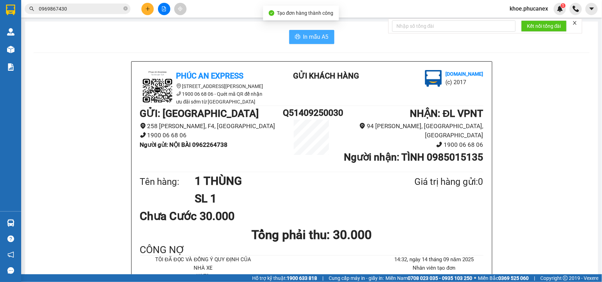
click at [298, 42] on button "In mẫu A5" at bounding box center [311, 37] width 45 height 14
click at [71, 11] on input "0969867430" at bounding box center [80, 9] width 83 height 8
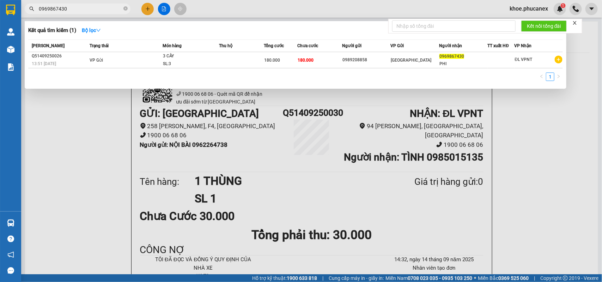
click at [71, 11] on input "0969867430" at bounding box center [80, 9] width 83 height 8
click at [347, 190] on div at bounding box center [301, 141] width 602 height 282
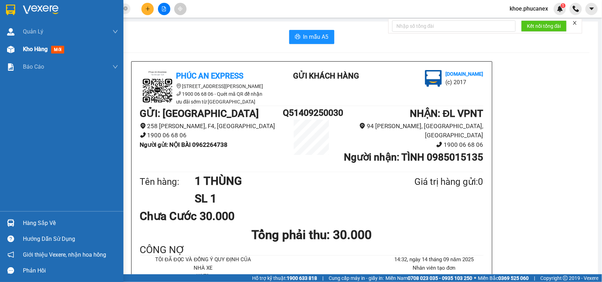
click at [33, 50] on span "Kho hàng" at bounding box center [35, 49] width 25 height 7
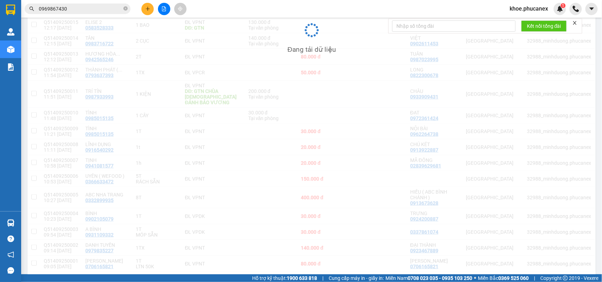
scroll to position [346, 0]
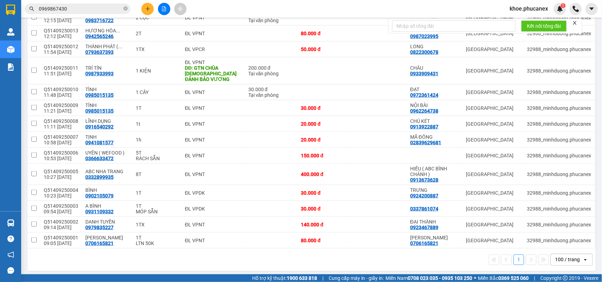
click at [566, 257] on div "100 / trang" at bounding box center [567, 260] width 25 height 7
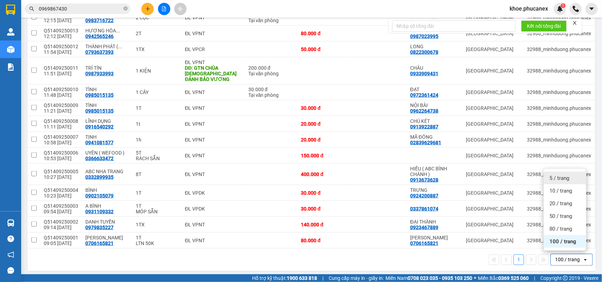
click at [559, 177] on span "5 / trang" at bounding box center [559, 178] width 20 height 7
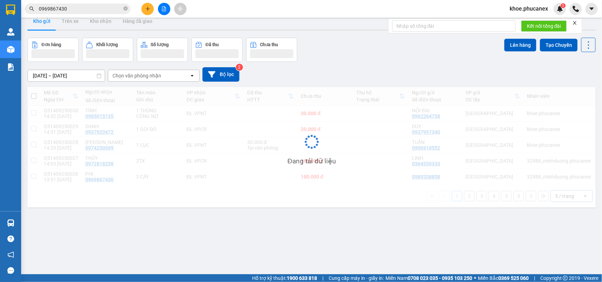
scroll to position [0, 0]
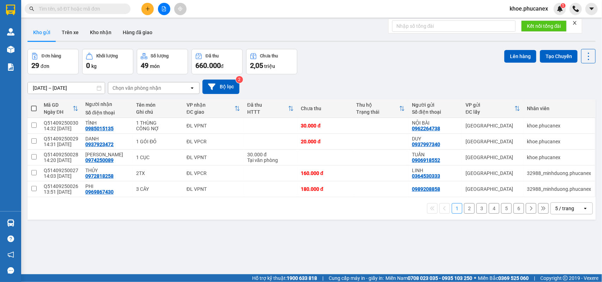
click at [245, 233] on div "ver 1.8.143 Kho gửi Trên xe Kho nhận Hàng đã giao Đơn hàng 29 đơn Khối lượng 0 …" at bounding box center [312, 162] width 574 height 282
click at [92, 10] on input "text" at bounding box center [80, 9] width 83 height 8
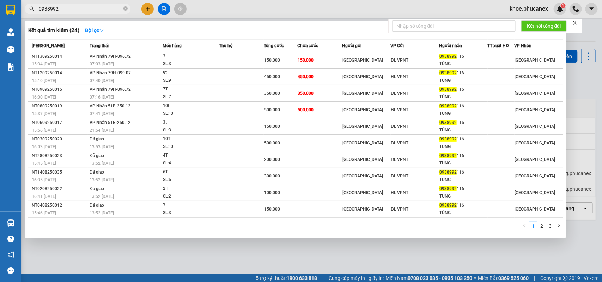
type input "0938992"
click at [151, 7] on div at bounding box center [301, 141] width 602 height 282
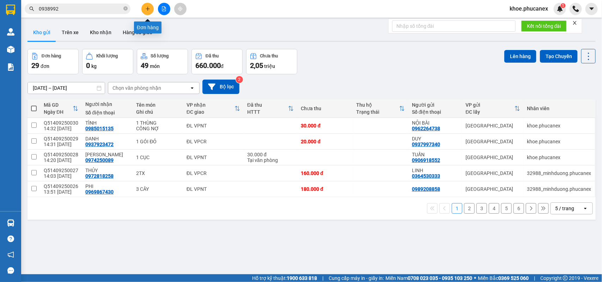
click at [147, 13] on button at bounding box center [147, 9] width 12 height 12
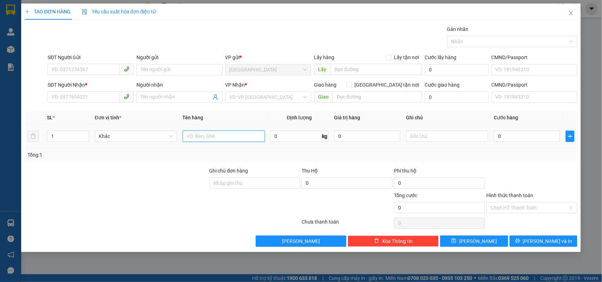
click at [216, 134] on input "text" at bounding box center [224, 136] width 82 height 11
type input "1 THÙNG"
click at [522, 142] on input "0" at bounding box center [527, 136] width 66 height 11
type input "5"
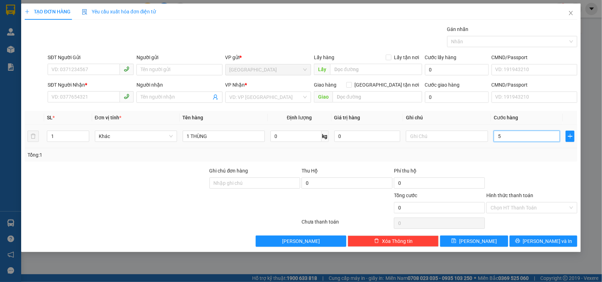
type input "5"
type input "50"
type input "50.000"
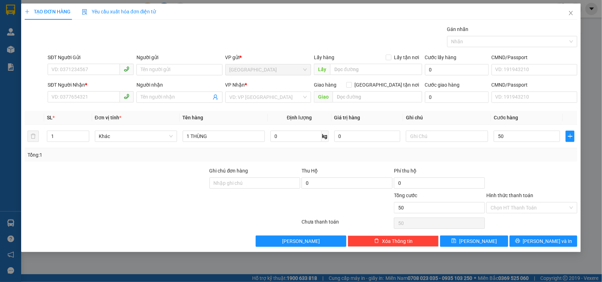
type input "50.000"
click at [77, 63] on div "SĐT Người Gửi" at bounding box center [91, 59] width 86 height 11
click at [107, 81] on div "SĐT Người Nhận *" at bounding box center [91, 85] width 86 height 8
click at [107, 91] on input "SĐT Người Nhận *" at bounding box center [84, 96] width 72 height 11
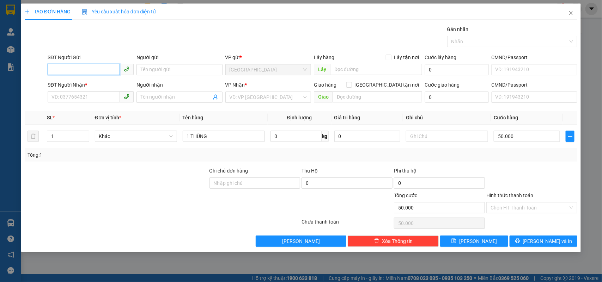
click at [91, 74] on input "SĐT Người Gửi" at bounding box center [84, 69] width 72 height 11
click at [86, 80] on div "0916888678 - HƯNG" at bounding box center [91, 84] width 78 height 8
type input "0916888678"
type input "HƯNG"
type input "0868722227"
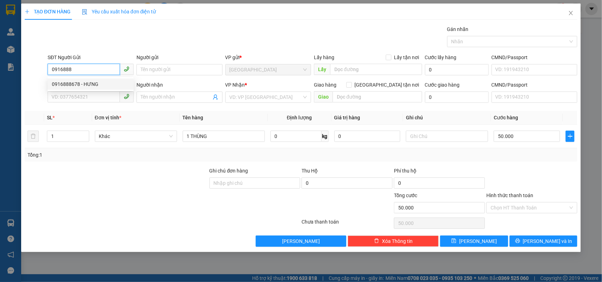
type input "HIẾU"
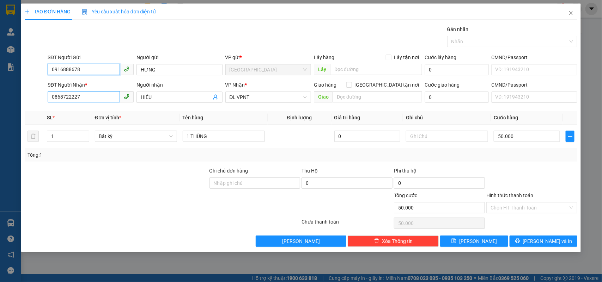
type input "0916888678"
click at [79, 95] on input "0868722227" at bounding box center [84, 96] width 72 height 11
click at [76, 110] on div "0868722227 - HIẾU" at bounding box center [91, 112] width 78 height 8
type input "0868722227"
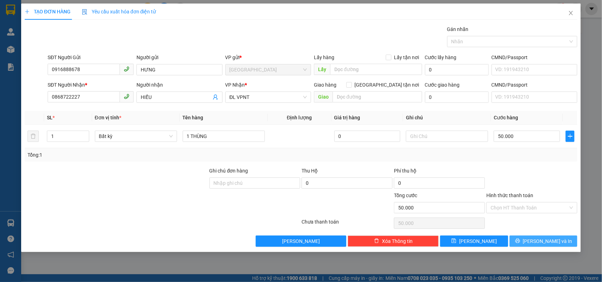
click at [524, 242] on button "[PERSON_NAME] và In" at bounding box center [544, 241] width 68 height 11
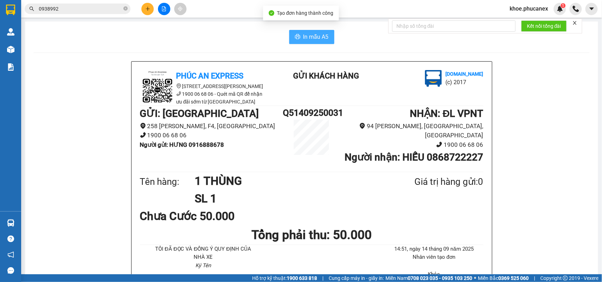
click at [308, 38] on span "In mẫu A5" at bounding box center [315, 36] width 25 height 9
click at [146, 11] on button at bounding box center [147, 9] width 12 height 12
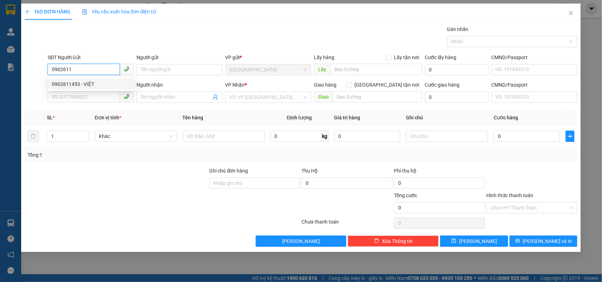
click at [77, 85] on div "0902611453 - VIỆT" at bounding box center [91, 84] width 78 height 8
type input "0902611453"
type input "VIỆT"
type input "0983716722"
type input "TÂN"
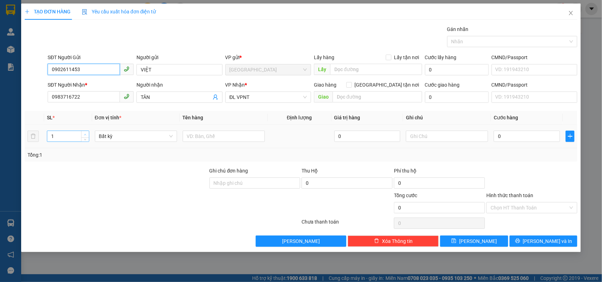
type input "0902611453"
click at [88, 134] on span "Increase Value" at bounding box center [85, 134] width 8 height 6
type input "3"
click at [88, 134] on span "Increase Value" at bounding box center [85, 134] width 8 height 6
click at [207, 139] on input "text" at bounding box center [224, 136] width 82 height 11
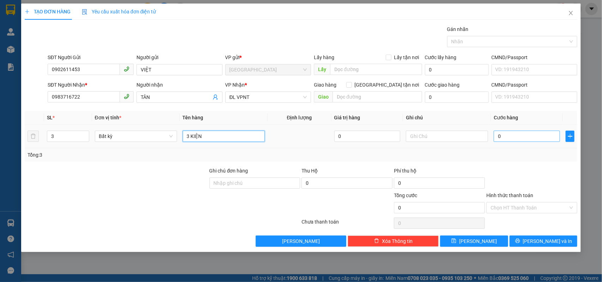
type input "3 KIỆN"
click at [512, 136] on input "0" at bounding box center [527, 136] width 66 height 11
type input "1"
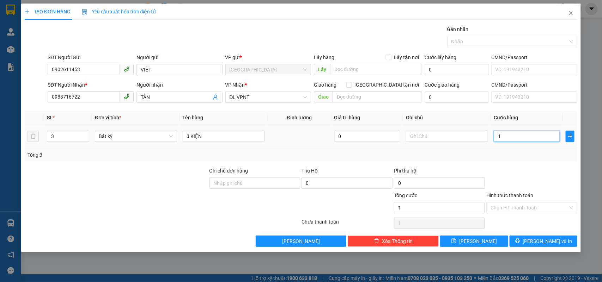
type input "15"
type input "150"
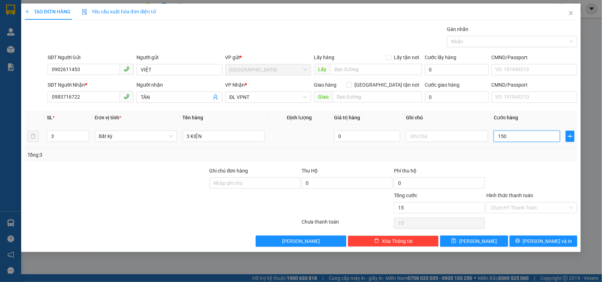
type input "150"
click at [522, 209] on input "Hình thức thanh toán" at bounding box center [530, 208] width 78 height 11
type input "150.000"
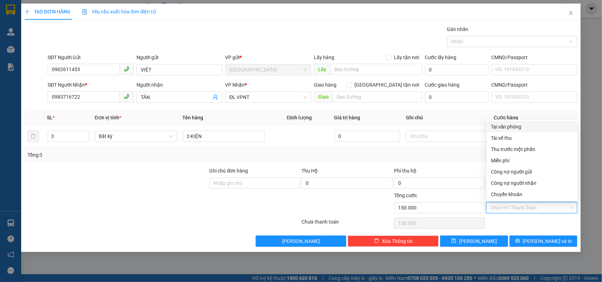
click at [503, 127] on div "Tại văn phòng" at bounding box center [532, 127] width 83 height 8
type input "0"
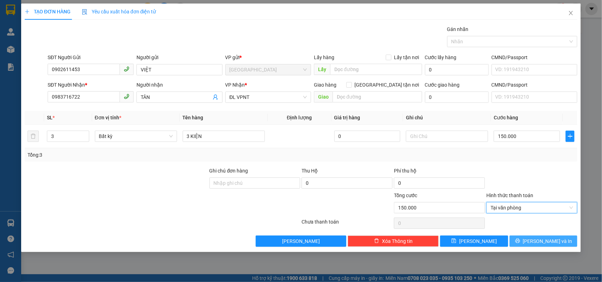
click at [520, 242] on icon "printer" at bounding box center [517, 241] width 5 height 5
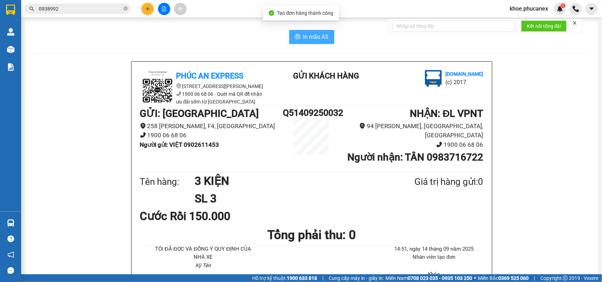
drag, startPoint x: 318, startPoint y: 36, endPoint x: 392, endPoint y: 85, distance: 88.1
click at [320, 39] on span "In mẫu A5" at bounding box center [315, 36] width 25 height 9
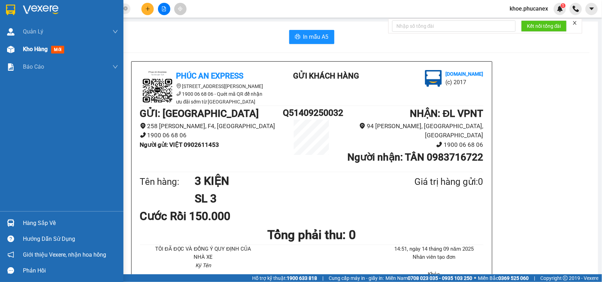
click at [35, 46] on span "Kho hàng" at bounding box center [35, 49] width 25 height 7
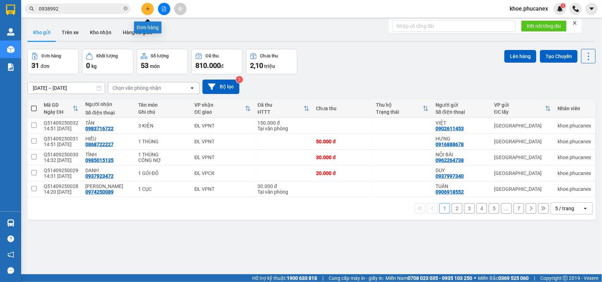
click at [147, 10] on icon "plus" at bounding box center [147, 8] width 5 height 5
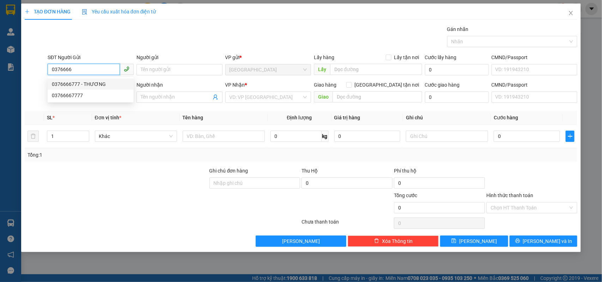
click at [82, 80] on div "0376666777 - THƯƠNG" at bounding box center [91, 84] width 78 height 8
type input "0376666777"
type input "THƯƠNG"
type input "0933825123"
type input "ĐỒNG"
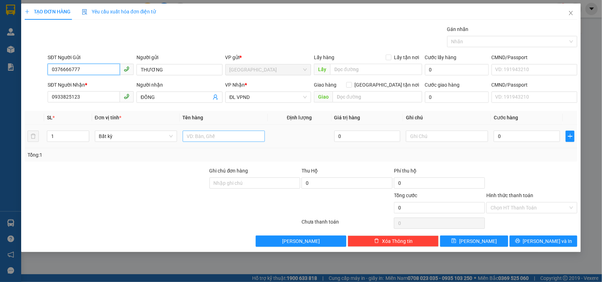
type input "0376666777"
click at [205, 140] on input "text" at bounding box center [224, 136] width 82 height 11
type input "1CĐ"
click at [529, 138] on input "0" at bounding box center [527, 136] width 66 height 11
type input "1"
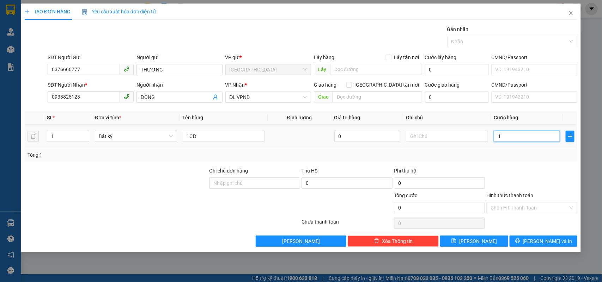
type input "1"
type input "15"
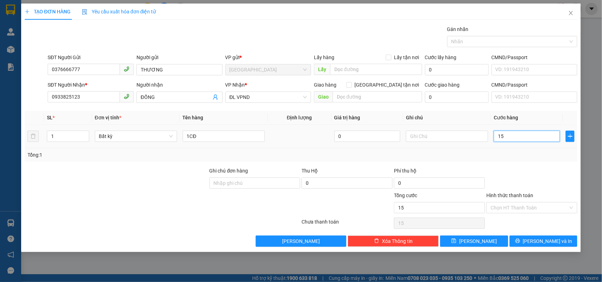
type input "150"
click at [540, 241] on span "[PERSON_NAME] và In" at bounding box center [547, 242] width 49 height 8
type input "150.000"
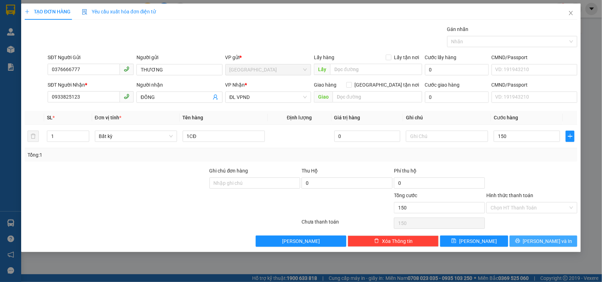
type input "150.000"
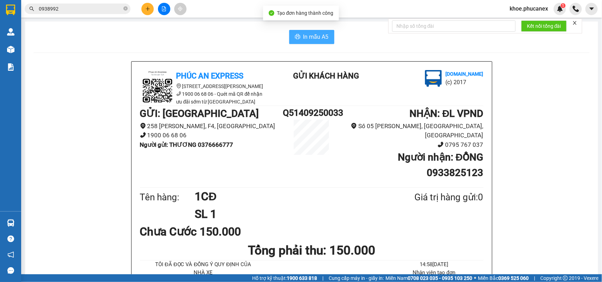
click at [316, 39] on span "In mẫu A5" at bounding box center [315, 36] width 25 height 9
click at [347, 188] on h1 "1CĐ" at bounding box center [288, 197] width 186 height 18
click at [234, 223] on div "Chưa Cước 150.000" at bounding box center [196, 232] width 113 height 18
click at [271, 170] on div "GỬI : ĐL Quận 5 258 Lê Hồng Phong, F4, Quận 5 1900 06 68 06 Người gửi : THƯƠNG …" at bounding box center [312, 146] width 344 height 80
click at [145, 11] on button at bounding box center [147, 9] width 12 height 12
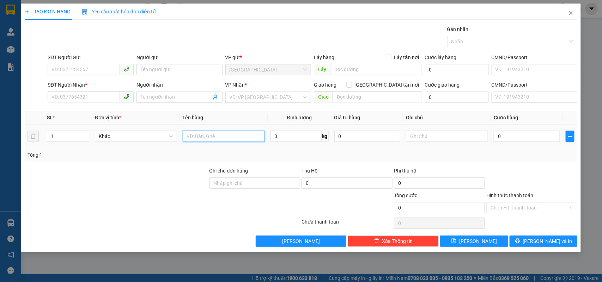
click at [203, 136] on input "text" at bounding box center [224, 136] width 82 height 11
type input "1 THÙNG"
click at [518, 134] on input "0" at bounding box center [527, 136] width 66 height 11
type input "4"
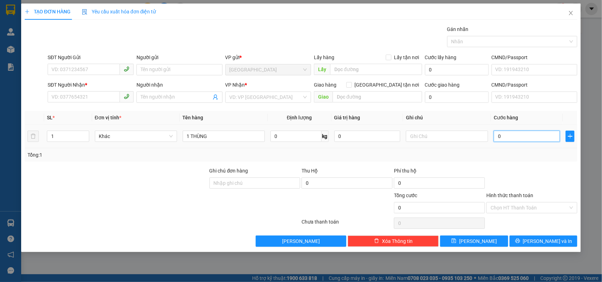
type input "4"
type input "40"
type input "40.000"
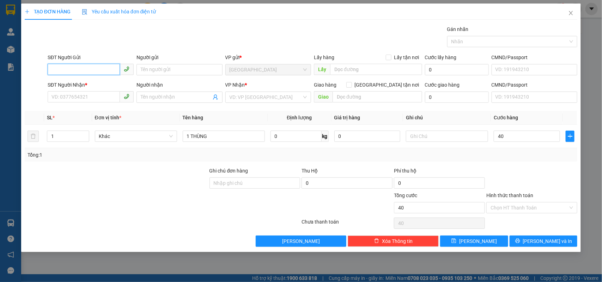
type input "40.000"
click at [80, 64] on input "SĐT Người Gửi" at bounding box center [84, 69] width 72 height 11
click at [81, 84] on div "0939247770 - THƯ" at bounding box center [91, 84] width 78 height 8
type input "0939247770"
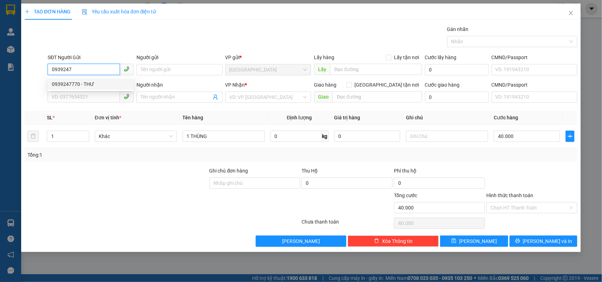
type input "THƯ"
type input "0987145678"
type input "KHANG"
type input "0939247770"
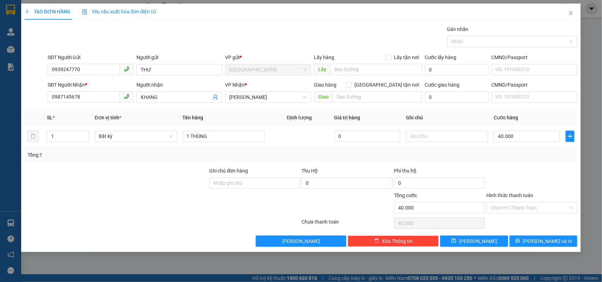
drag, startPoint x: 514, startPoint y: 163, endPoint x: 514, endPoint y: 167, distance: 3.9
click at [514, 164] on div "Transit Pickup Surcharge Ids Transit Deliver Surcharge Ids Transit Deliver Surc…" at bounding box center [301, 136] width 553 height 222
drag, startPoint x: 540, startPoint y: 242, endPoint x: 408, endPoint y: 145, distance: 163.9
click at [540, 242] on span "[PERSON_NAME] và In" at bounding box center [547, 242] width 49 height 8
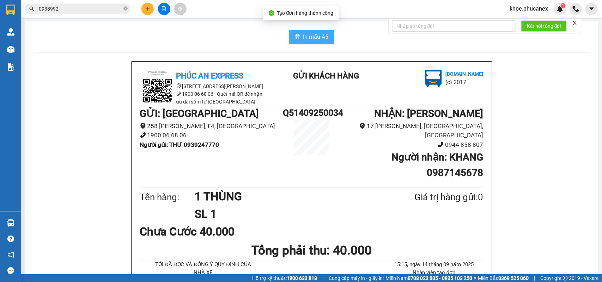
click at [303, 40] on button "In mẫu A5" at bounding box center [311, 37] width 45 height 14
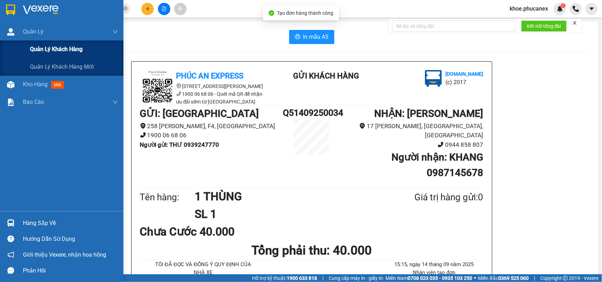
click at [40, 45] on div "Quản lý khách hàng" at bounding box center [74, 50] width 88 height 18
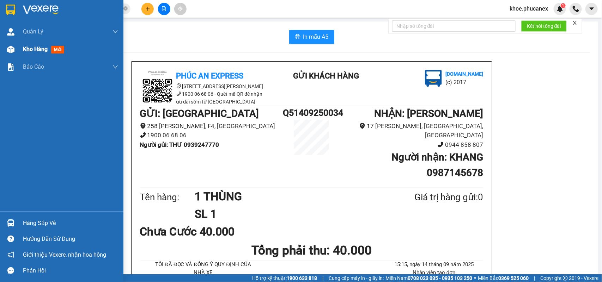
click at [38, 49] on span "Kho hàng" at bounding box center [35, 49] width 25 height 7
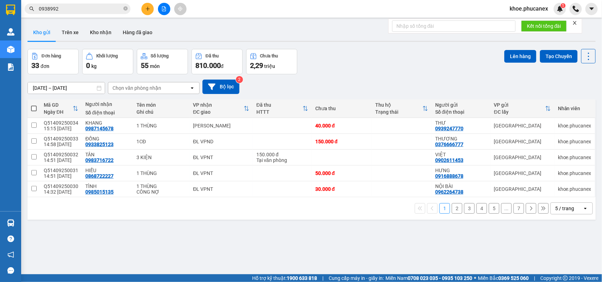
click at [256, 232] on div "ver 1.8.143 Kho gửi Trên xe Kho nhận Hàng đã giao Đơn hàng 33 đơn Khối lượng 0 …" at bounding box center [312, 162] width 574 height 282
click at [153, 9] on button at bounding box center [147, 9] width 12 height 12
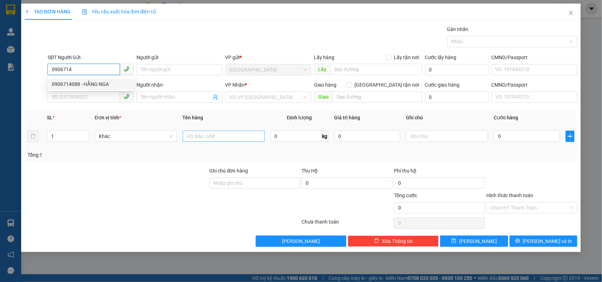
click at [97, 84] on div "0906714088 - HẰNG NGA" at bounding box center [91, 84] width 78 height 8
type input "0906714088"
type input "HẰNG NGA"
type input "0378924882"
type input "PHƯỢNG BỘ ĐỘI"
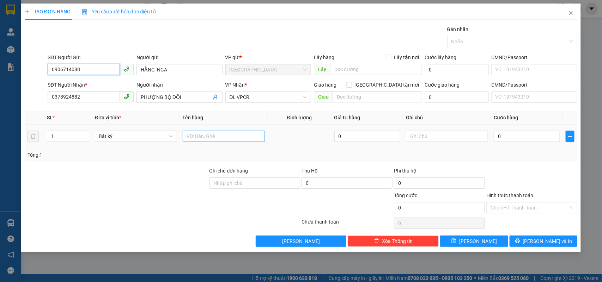
type input "0906714088"
click at [228, 141] on input "text" at bounding box center [224, 136] width 82 height 11
type input "1CĐ"
click at [524, 142] on input "0" at bounding box center [527, 136] width 66 height 11
type input "4"
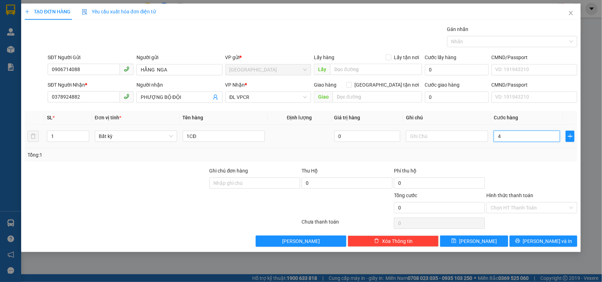
type input "4"
type input "40"
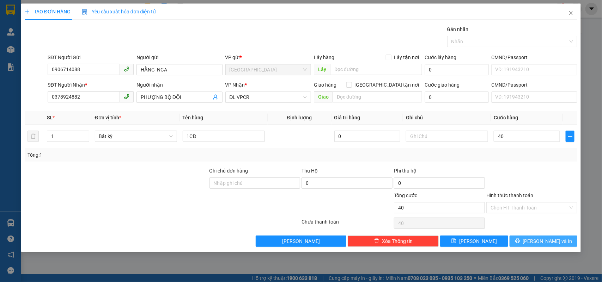
type input "40.000"
click at [539, 242] on span "[PERSON_NAME] và In" at bounding box center [547, 242] width 49 height 8
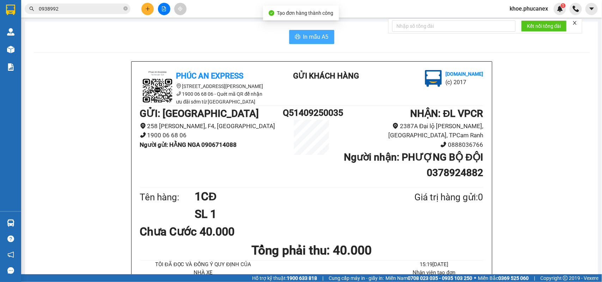
click at [313, 42] on button "In mẫu A5" at bounding box center [311, 37] width 45 height 14
click at [315, 223] on div "Chưa Cước 40.000" at bounding box center [312, 232] width 344 height 18
click at [267, 208] on h1 "SL 1" at bounding box center [288, 215] width 186 height 18
click at [147, 9] on icon "plus" at bounding box center [148, 8] width 4 height 0
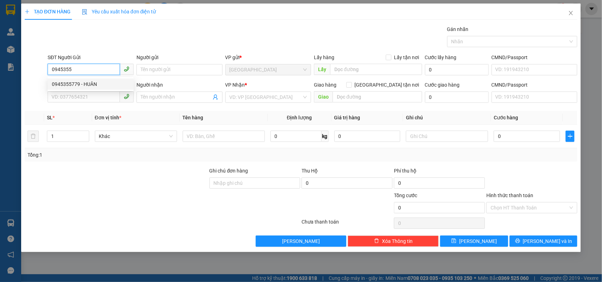
click at [101, 85] on div "0945355779 - HUÂN" at bounding box center [91, 84] width 78 height 8
type input "0945355779"
type input "HUÂN"
type input "0903199396"
type input "LAN ABC"
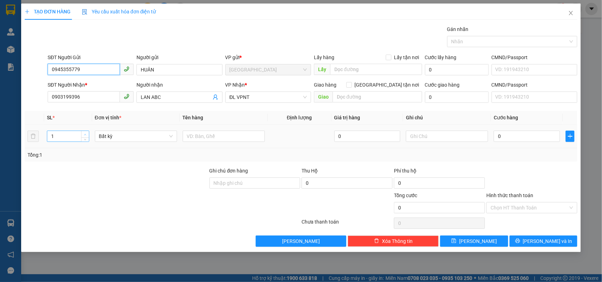
type input "0945355779"
click at [86, 131] on span "Increase Value" at bounding box center [85, 134] width 8 height 6
type input "3"
click at [86, 131] on span "Increase Value" at bounding box center [85, 134] width 8 height 6
click at [209, 136] on input "text" at bounding box center [224, 136] width 82 height 11
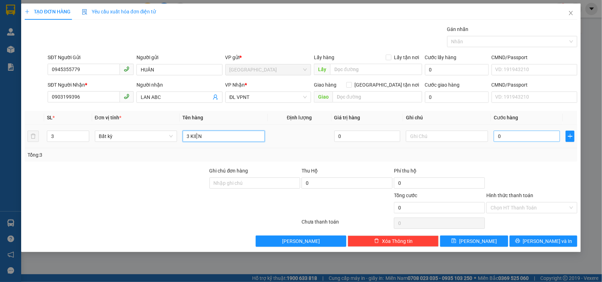
type input "3 KIỆN"
click at [508, 133] on input "0" at bounding box center [527, 136] width 66 height 11
type input "1"
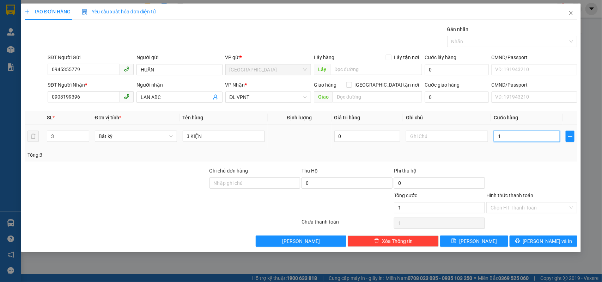
type input "12"
type input "120"
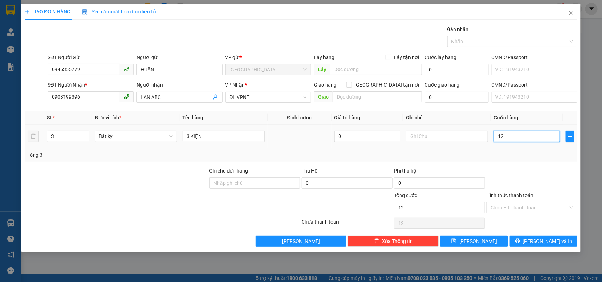
type input "120"
type input "120.000"
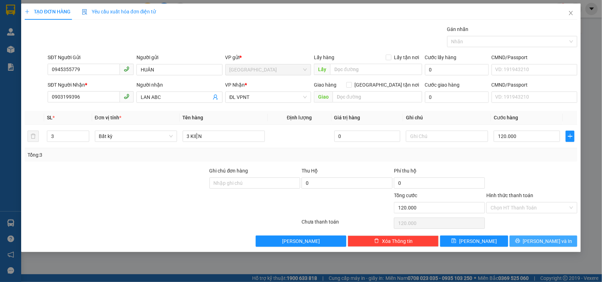
click at [556, 239] on span "[PERSON_NAME] và In" at bounding box center [547, 242] width 49 height 8
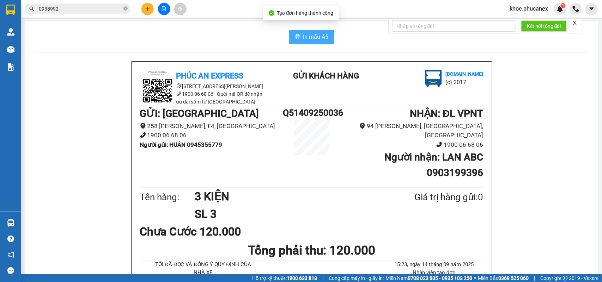
click at [320, 37] on span "In mẫu A5" at bounding box center [315, 36] width 25 height 9
click at [68, 5] on input "0938992" at bounding box center [80, 9] width 83 height 8
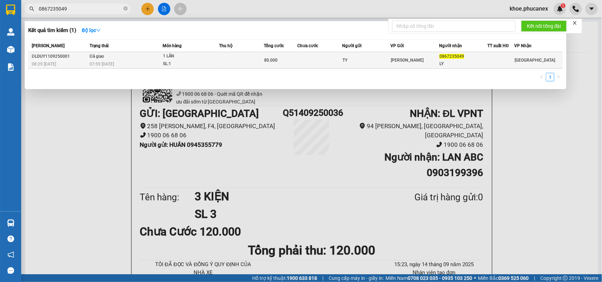
type input "0867235049"
drag, startPoint x: 147, startPoint y: 57, endPoint x: 150, endPoint y: 60, distance: 4.0
click at [150, 60] on td "Đã giao 07:59 - 12/09" at bounding box center [125, 60] width 74 height 17
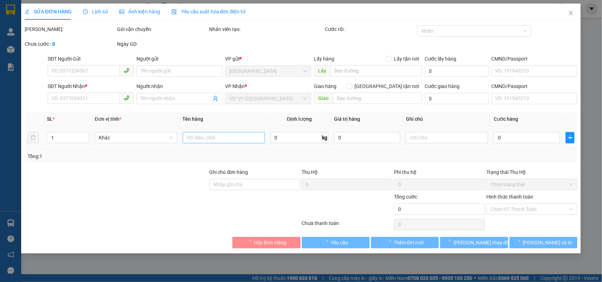
type input "TY"
type input "0867235049"
type input "LY"
type input "80.000"
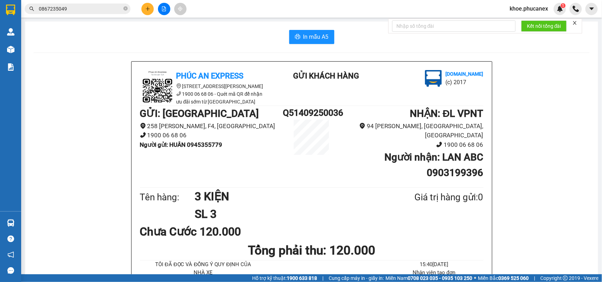
click at [76, 6] on input "0867235049" at bounding box center [80, 9] width 83 height 8
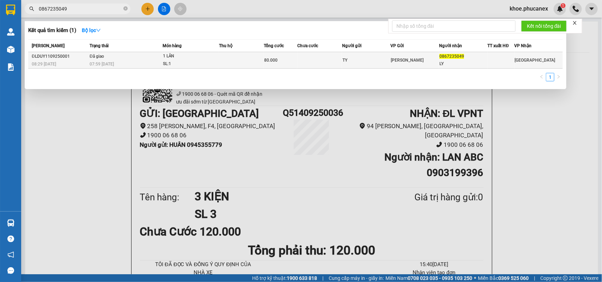
click at [156, 55] on td "Đã giao 07:59 - 12/09" at bounding box center [125, 60] width 74 height 17
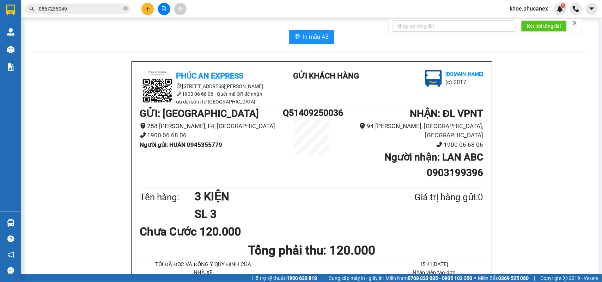
click at [77, 13] on span "0867235049" at bounding box center [78, 9] width 106 height 11
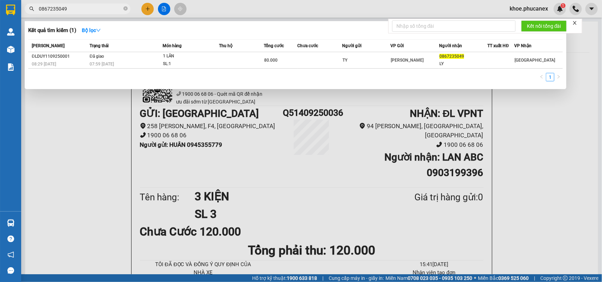
click at [77, 13] on span "0867235049" at bounding box center [78, 9] width 106 height 11
click at [74, 5] on input "0867235049" at bounding box center [80, 9] width 83 height 8
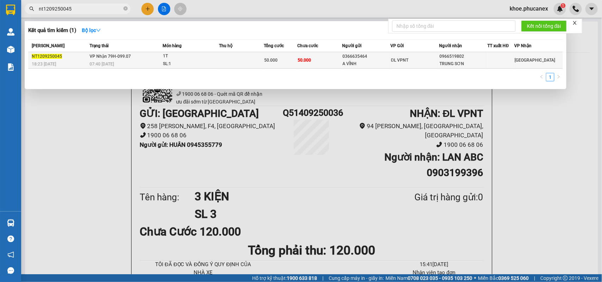
click at [228, 60] on td at bounding box center [241, 60] width 45 height 17
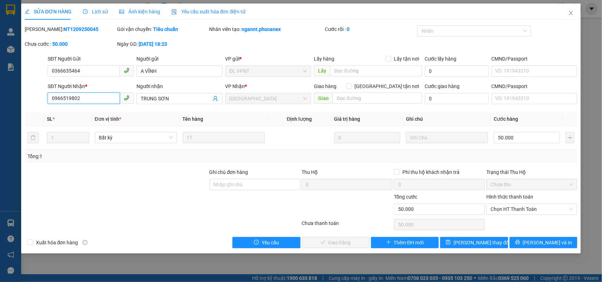
click at [65, 99] on input "0966519802" at bounding box center [84, 98] width 72 height 11
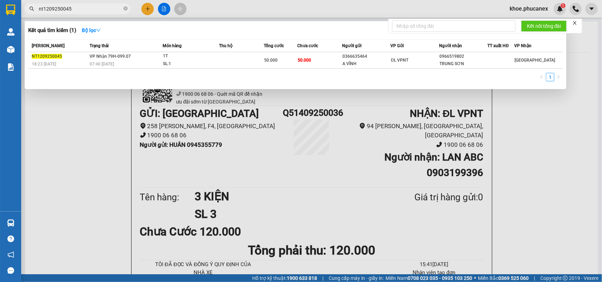
click at [80, 9] on input "nt1209250045" at bounding box center [80, 9] width 83 height 8
paste input "0966519802"
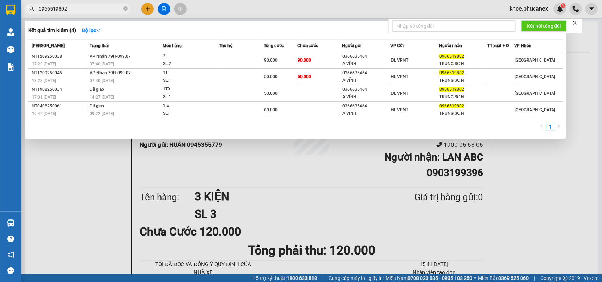
click at [85, 11] on input "0966519802" at bounding box center [80, 9] width 83 height 8
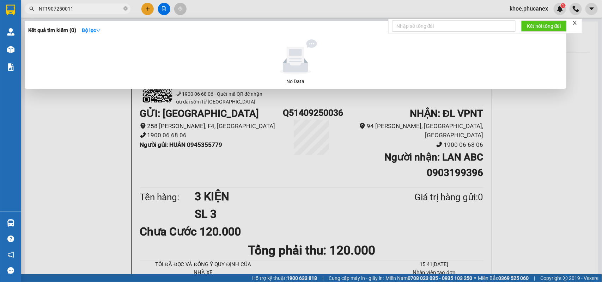
drag, startPoint x: 55, startPoint y: 5, endPoint x: 77, endPoint y: 20, distance: 27.0
click at [56, 6] on input "NT1907250011" at bounding box center [80, 9] width 83 height 8
click at [317, 219] on div at bounding box center [301, 141] width 602 height 282
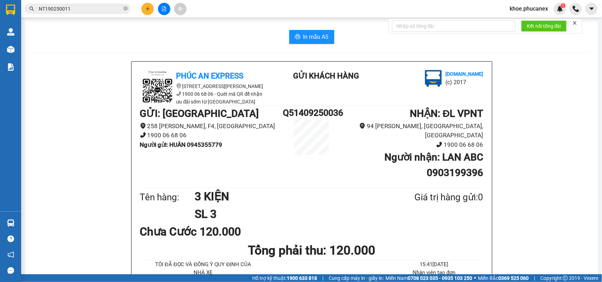
click at [92, 9] on input "NT190250011" at bounding box center [80, 9] width 83 height 8
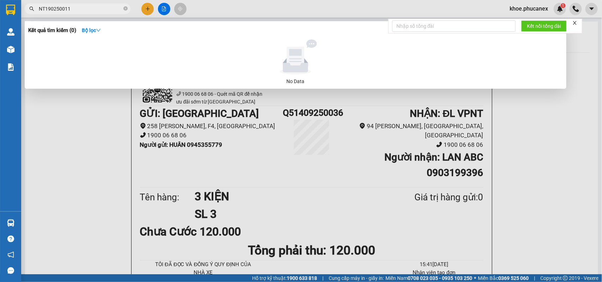
click at [92, 9] on input "NT190250011" at bounding box center [80, 9] width 83 height 8
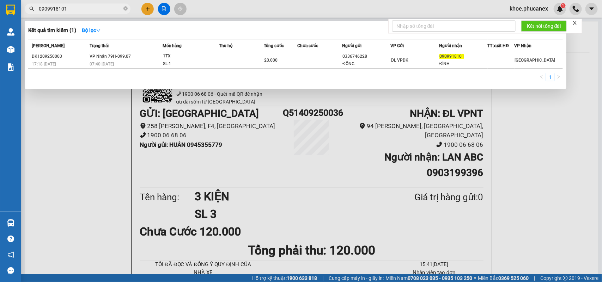
click at [71, 5] on input "0909918101" at bounding box center [80, 9] width 83 height 8
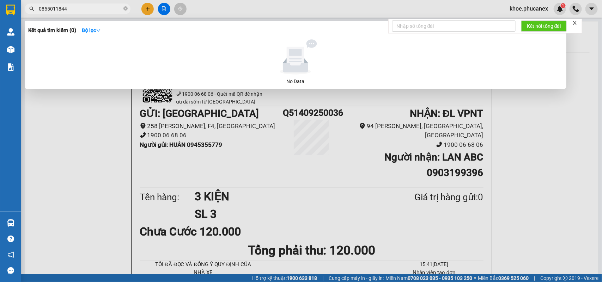
type input "0855011844"
click at [148, 6] on div at bounding box center [301, 141] width 602 height 282
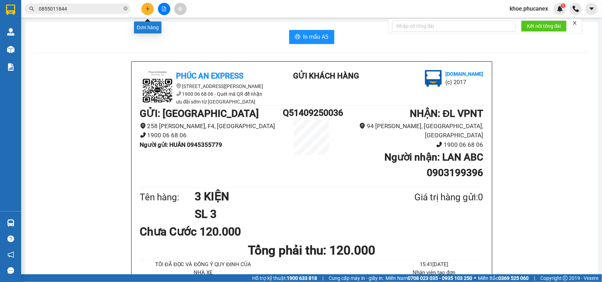
click at [148, 6] on button at bounding box center [147, 9] width 12 height 12
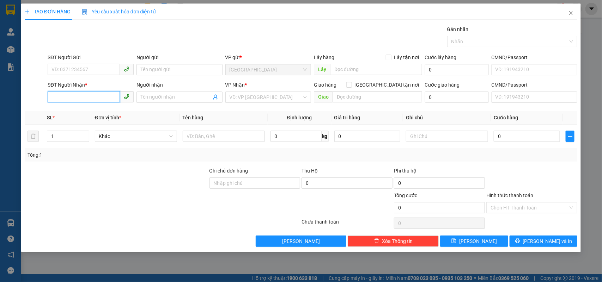
click at [86, 95] on input "SĐT Người Nhận *" at bounding box center [84, 96] width 72 height 11
drag, startPoint x: 87, startPoint y: 111, endPoint x: 135, endPoint y: 103, distance: 48.3
click at [89, 111] on div "0905800224 - A NGỮ" at bounding box center [91, 112] width 78 height 8
type input "0905800224"
type input "A NGỮ"
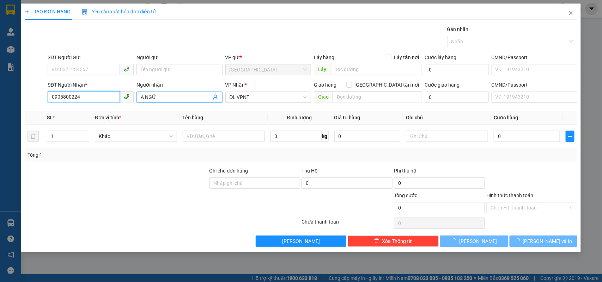
type input "0905800224"
click at [165, 98] on input "A NGỮ" at bounding box center [176, 97] width 71 height 8
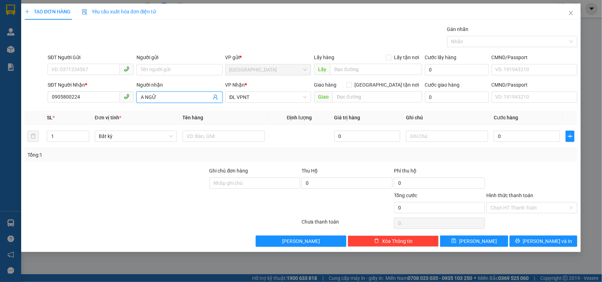
click at [165, 98] on input "A NGỮ" at bounding box center [176, 97] width 71 height 8
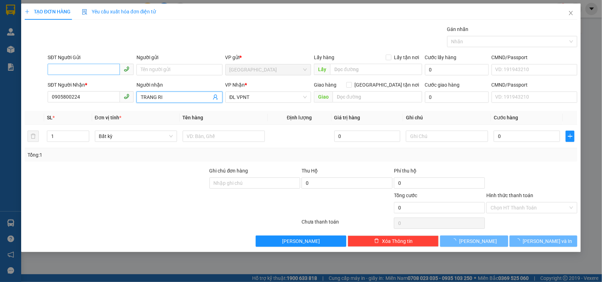
type input "TRANG RI"
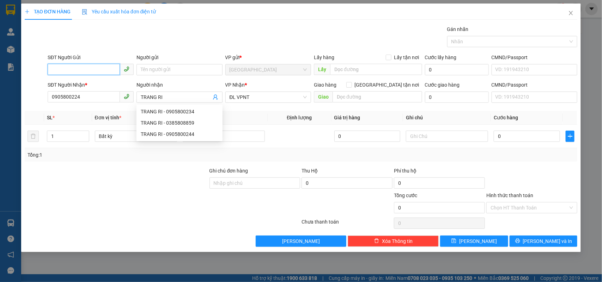
click at [89, 73] on input "SĐT Người Gửi" at bounding box center [84, 69] width 72 height 11
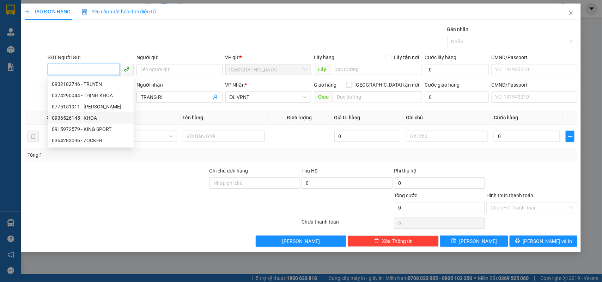
drag, startPoint x: 97, startPoint y: 118, endPoint x: 354, endPoint y: 132, distance: 257.8
click at [101, 119] on div "0936526145 - KHOA" at bounding box center [91, 118] width 78 height 8
type input "0936526145"
type input "KHOA"
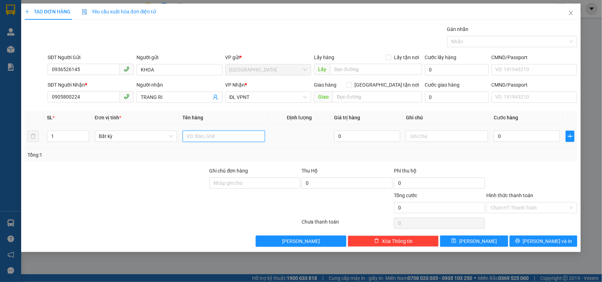
click at [221, 141] on input "text" at bounding box center [224, 136] width 82 height 11
type input "1 BAO"
click at [528, 136] on input "0" at bounding box center [527, 136] width 66 height 11
type input "1"
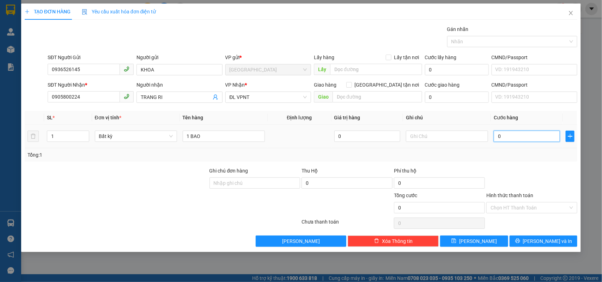
type input "1"
type input "12"
type input "120"
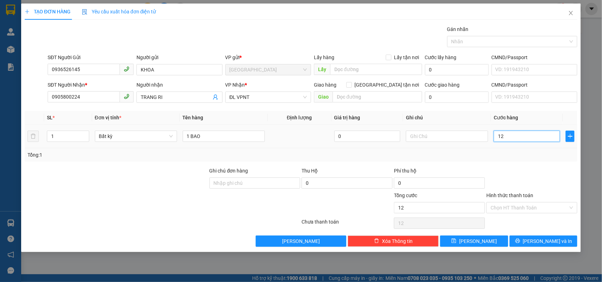
type input "120"
type input "120.000"
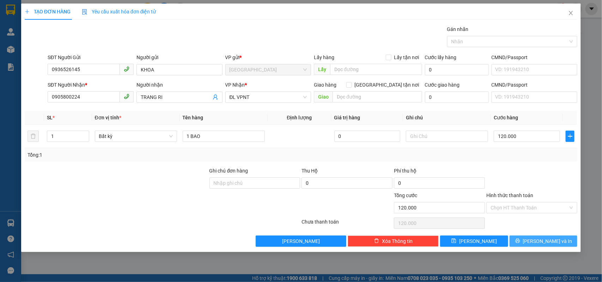
click at [539, 238] on span "[PERSON_NAME] và In" at bounding box center [547, 242] width 49 height 8
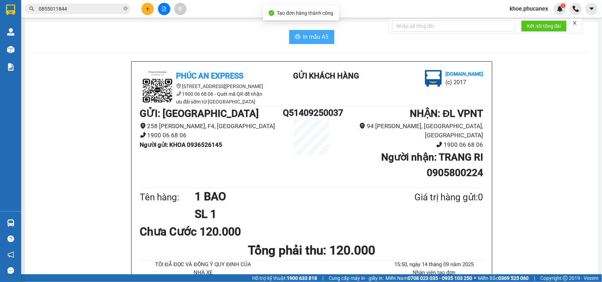
click at [303, 34] on span "In mẫu A5" at bounding box center [315, 36] width 25 height 9
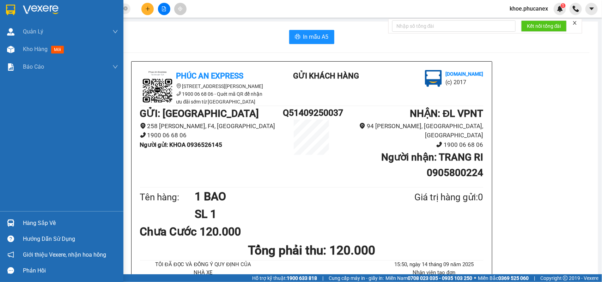
drag, startPoint x: 19, startPoint y: 47, endPoint x: 332, endPoint y: 282, distance: 391.7
click at [20, 47] on div "Kho hàng mới" at bounding box center [61, 50] width 123 height 18
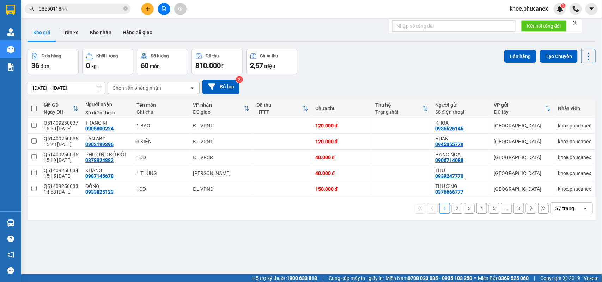
click at [70, 7] on input "0855011844" at bounding box center [80, 9] width 83 height 8
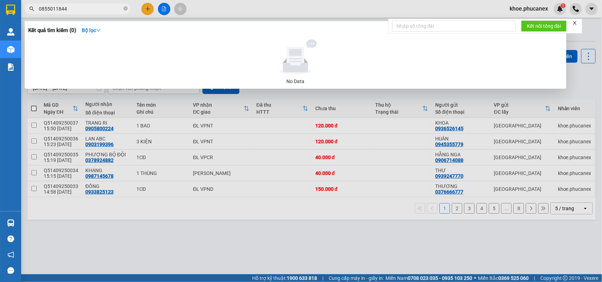
click at [70, 7] on input "0855011844" at bounding box center [80, 9] width 83 height 8
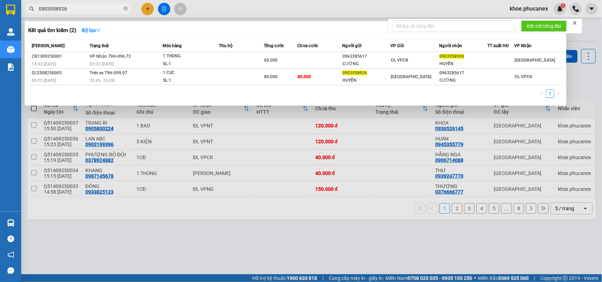
type input "0903958926"
drag, startPoint x: 287, startPoint y: 249, endPoint x: 272, endPoint y: 277, distance: 31.6
click at [280, 255] on div at bounding box center [301, 141] width 602 height 282
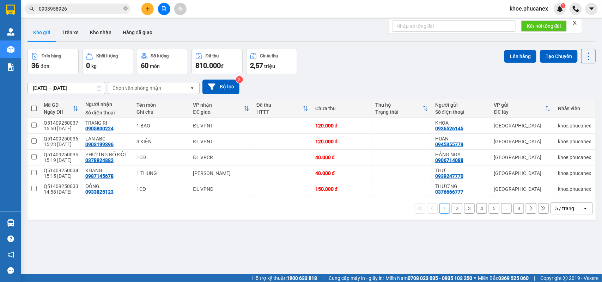
click at [244, 229] on div "ver 1.8.143 Kho gửi Trên xe Kho nhận Hàng đã giao Đơn hàng 36 đơn Khối lượng 0 …" at bounding box center [312, 162] width 574 height 282
click at [148, 7] on icon "plus" at bounding box center [147, 8] width 5 height 5
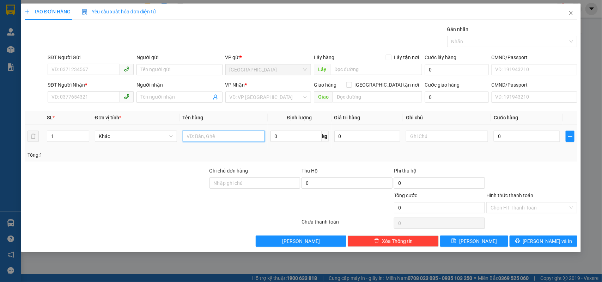
click at [198, 140] on input "text" at bounding box center [224, 136] width 82 height 11
type input "1 THÙNG"
click at [105, 71] on input "SĐT Người Gửi" at bounding box center [84, 69] width 72 height 11
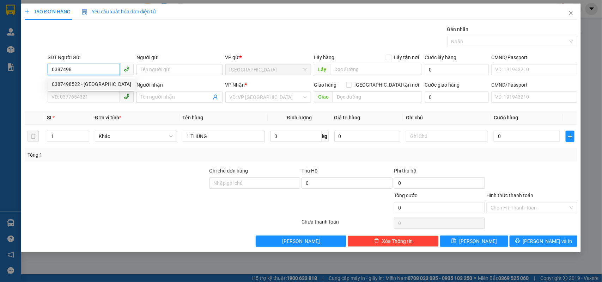
click at [103, 82] on div "0387498522 - KHÁNH MỸ" at bounding box center [91, 84] width 79 height 8
type input "0387498522"
type input "KHÁNH MỸ"
type input "0706165821"
type input "[PERSON_NAME]"
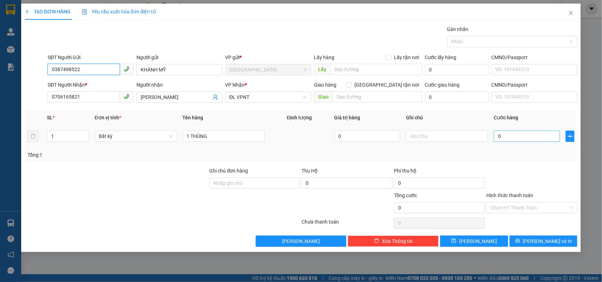
type input "0387498522"
click at [505, 134] on input "0" at bounding box center [527, 136] width 66 height 11
type input "5"
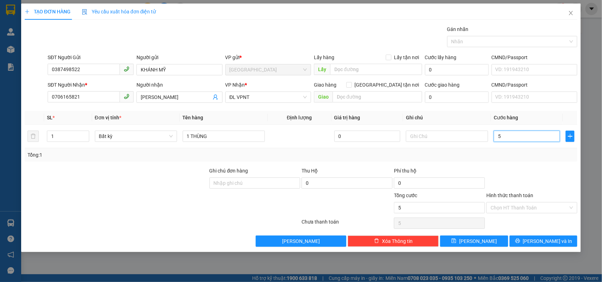
type input "50"
type input "50.000"
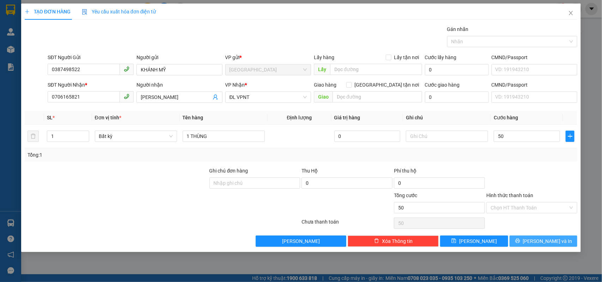
type input "50.000"
drag, startPoint x: 543, startPoint y: 241, endPoint x: 480, endPoint y: 187, distance: 83.1
click at [543, 241] on span "[PERSON_NAME] và In" at bounding box center [547, 242] width 49 height 8
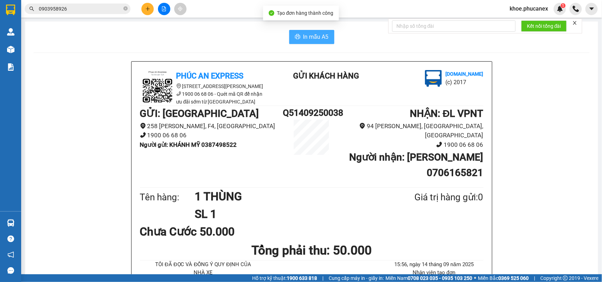
drag, startPoint x: 307, startPoint y: 32, endPoint x: 378, endPoint y: 107, distance: 102.8
click at [311, 36] on button "In mẫu A5" at bounding box center [311, 37] width 45 height 14
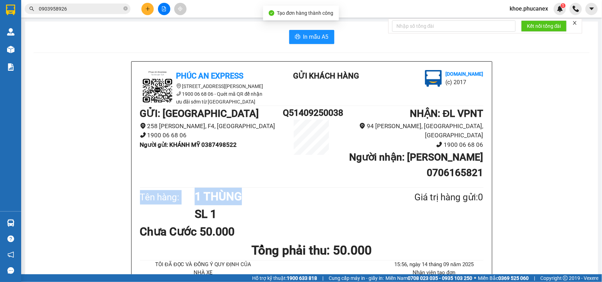
drag, startPoint x: 320, startPoint y: 188, endPoint x: 181, endPoint y: 103, distance: 162.8
click at [320, 189] on div "Phúc An Express 215 Phạm Ngũ Lão, Quận 1 1900 06 68 06 - Quét mã QR để nhận ưu …" at bounding box center [312, 228] width 360 height 333
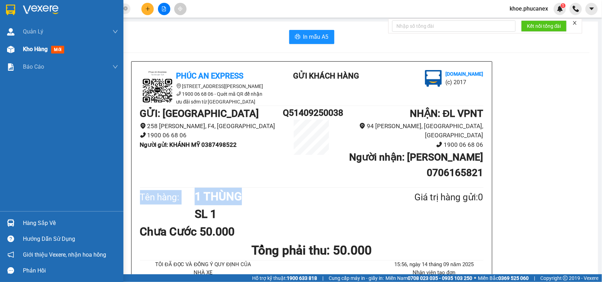
click at [42, 51] on span "Kho hàng" at bounding box center [35, 49] width 25 height 7
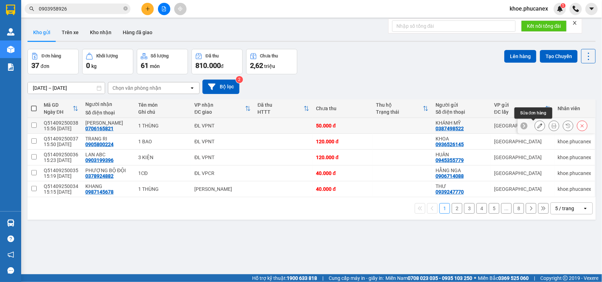
click at [537, 125] on icon at bounding box center [539, 125] width 5 height 5
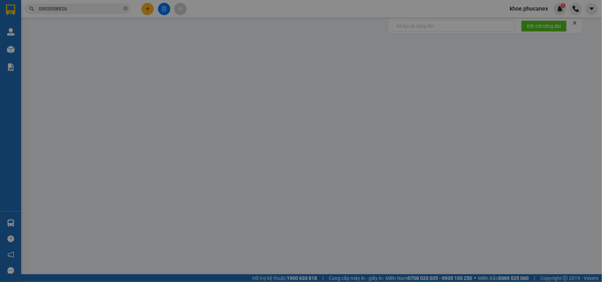
type input "0387498522"
type input "KHÁNH MỸ"
type input "0706165821"
type input "[PERSON_NAME]"
type input "50.000"
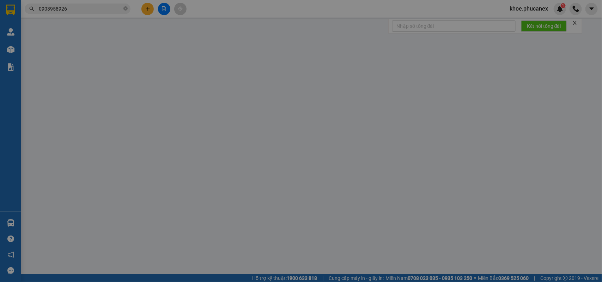
type input "50.000"
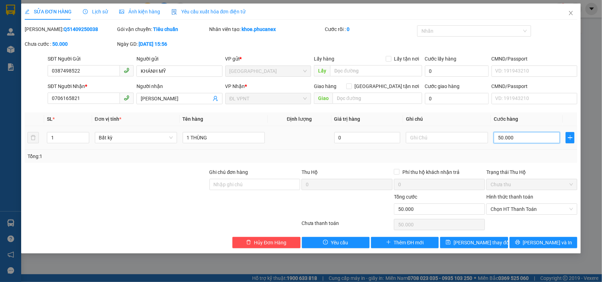
click at [531, 136] on input "50.000" at bounding box center [527, 137] width 66 height 11
type input "9"
type input "90"
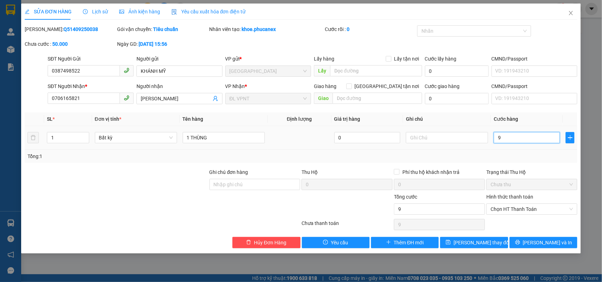
type input "90"
click at [87, 136] on span "Increase Value" at bounding box center [85, 136] width 8 height 6
type input "90.000"
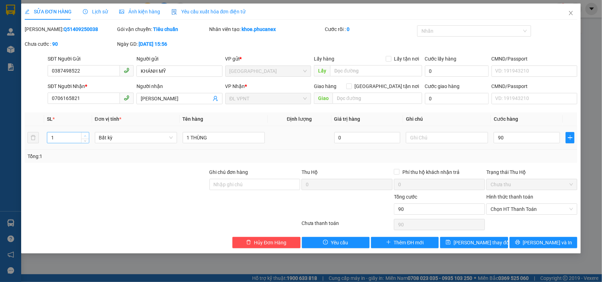
type input "90.000"
type input "2"
click at [85, 133] on span "Increase Value" at bounding box center [85, 136] width 8 height 6
click at [207, 136] on input "1 THÙNG" at bounding box center [224, 137] width 82 height 11
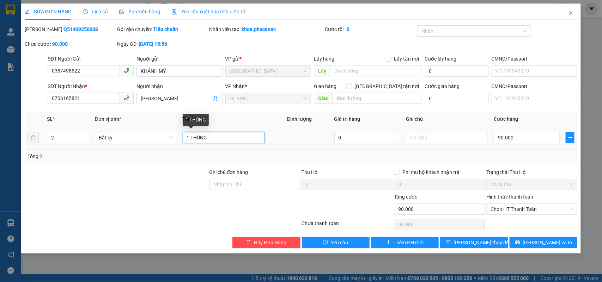
click at [207, 136] on input "1 THÙNG" at bounding box center [224, 137] width 82 height 11
type input "2 THÙNG"
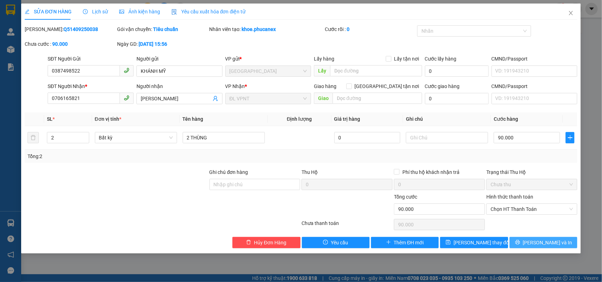
click at [520, 242] on icon "printer" at bounding box center [517, 242] width 5 height 5
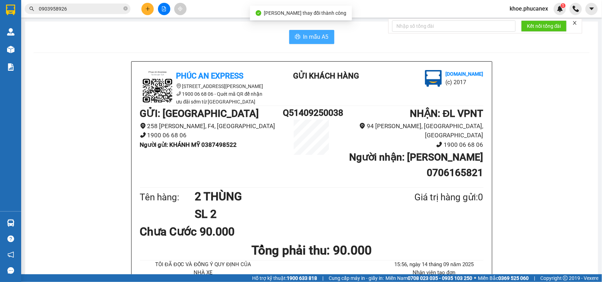
click at [310, 41] on span "In mẫu A5" at bounding box center [315, 36] width 25 height 9
click at [85, 4] on span "0903958926" at bounding box center [78, 9] width 106 height 11
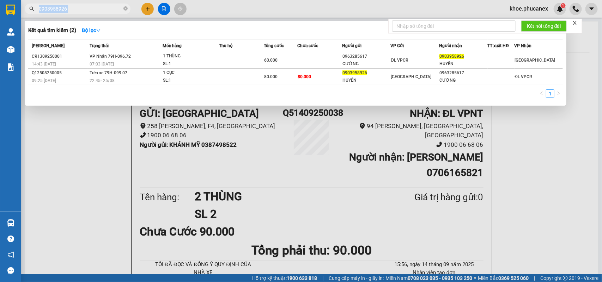
click at [83, 8] on input "0903958926" at bounding box center [80, 9] width 83 height 8
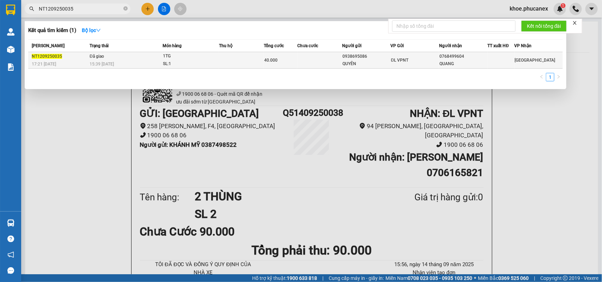
type input "NT1209250035"
click at [163, 62] on div "SL: 1" at bounding box center [189, 64] width 53 height 8
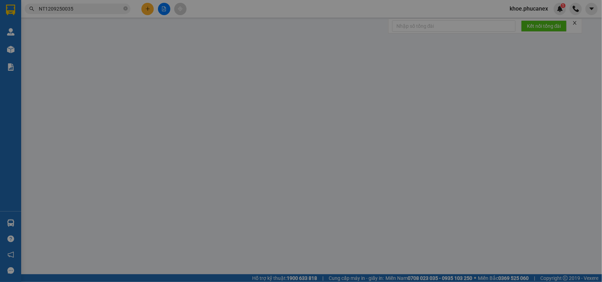
type input "0938695086"
type input "QUYÊN"
type input "0768499604"
type input "QUANG"
type input "40.000"
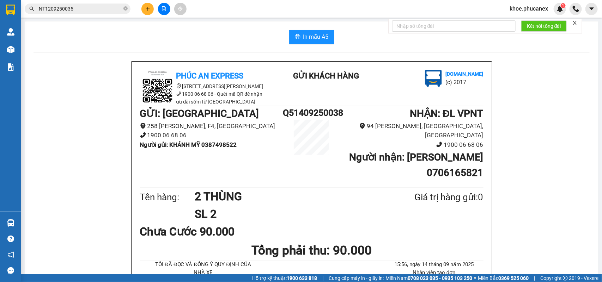
click at [79, 8] on input "NT1209250035" at bounding box center [80, 9] width 83 height 8
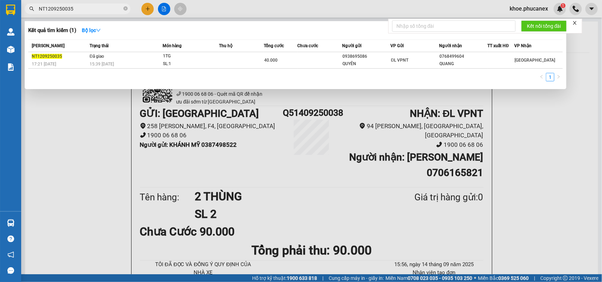
click at [152, 9] on div at bounding box center [301, 141] width 602 height 282
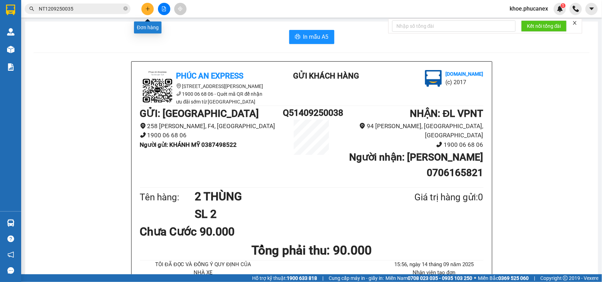
click at [145, 11] on button at bounding box center [147, 9] width 12 height 12
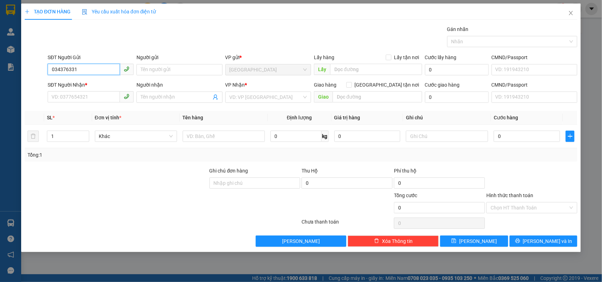
type input "0343763314"
click at [79, 86] on div "0343763314 - HÀ" at bounding box center [91, 84] width 78 height 8
type input "HÀ"
type input "0961851018"
type input "TRINH"
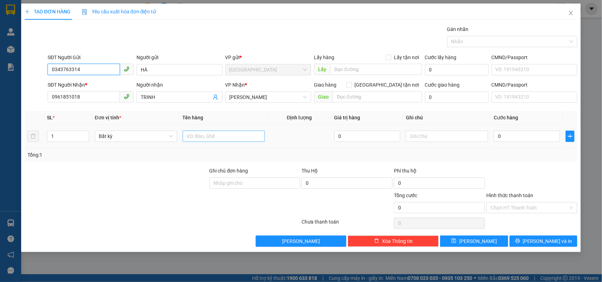
type input "0343763314"
click at [226, 133] on div at bounding box center [224, 136] width 82 height 14
click at [226, 133] on input "text" at bounding box center [224, 136] width 82 height 11
type input "1 TX"
click at [518, 135] on input "0" at bounding box center [527, 136] width 66 height 11
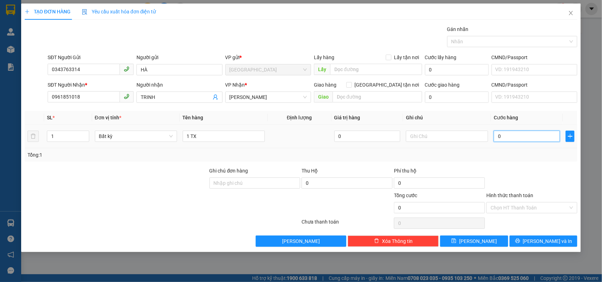
type input "3"
type input "30"
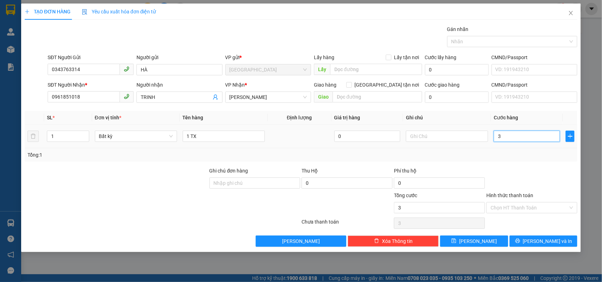
type input "30"
type input "30.000"
click at [531, 166] on div "Transit Pickup Surcharge Ids Transit Deliver Surcharge Ids Transit Deliver Surc…" at bounding box center [301, 136] width 553 height 222
click at [528, 214] on div "Hình thức thanh toán Chọn HT Thanh Toán" at bounding box center [531, 204] width 91 height 25
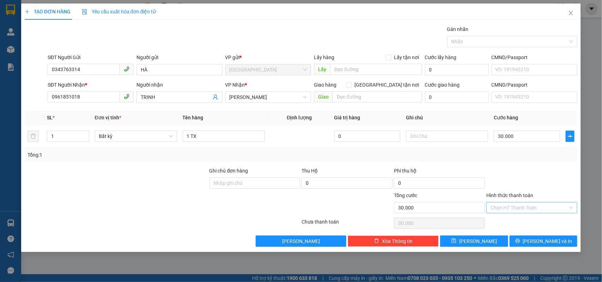
click at [527, 213] on input "Hình thức thanh toán" at bounding box center [530, 208] width 78 height 11
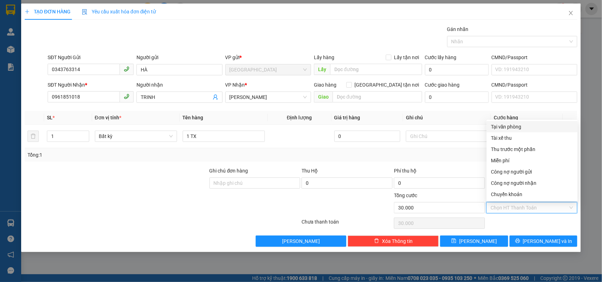
drag, startPoint x: 498, startPoint y: 126, endPoint x: 522, endPoint y: 188, distance: 66.7
click at [498, 125] on div "Tại văn phòng" at bounding box center [532, 127] width 83 height 8
type input "0"
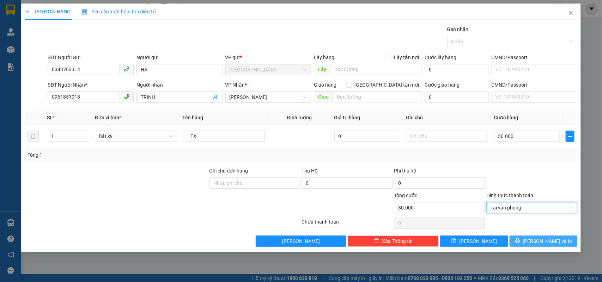
click at [535, 242] on button "[PERSON_NAME] và In" at bounding box center [544, 241] width 68 height 11
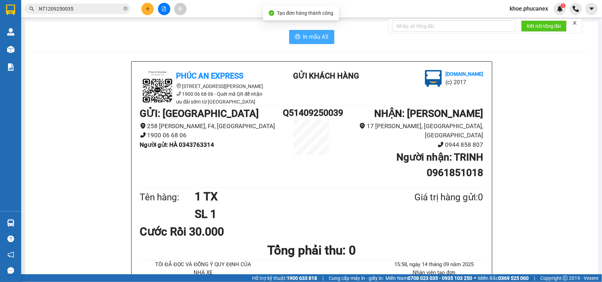
drag, startPoint x: 305, startPoint y: 44, endPoint x: 293, endPoint y: 34, distance: 15.8
click at [304, 44] on button "In mẫu A5" at bounding box center [311, 37] width 45 height 14
drag, startPoint x: 293, startPoint y: 34, endPoint x: 343, endPoint y: 76, distance: 65.1
click at [305, 43] on button "In mẫu A5" at bounding box center [311, 37] width 45 height 14
drag, startPoint x: 341, startPoint y: 160, endPoint x: 165, endPoint y: 101, distance: 185.9
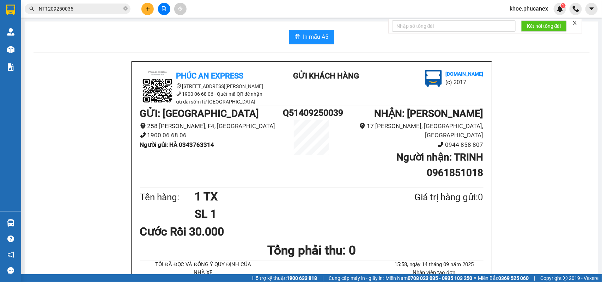
click at [341, 160] on h1 "Người nhận : TRINH 0961851018" at bounding box center [411, 165] width 143 height 31
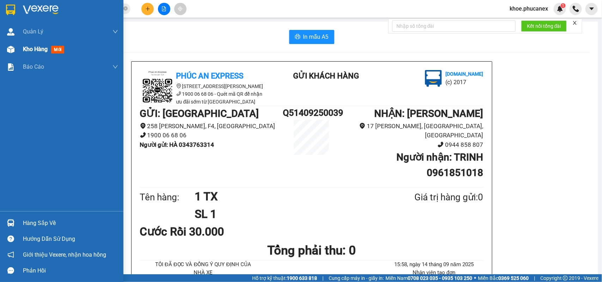
click at [33, 46] on span "Kho hàng" at bounding box center [35, 49] width 25 height 7
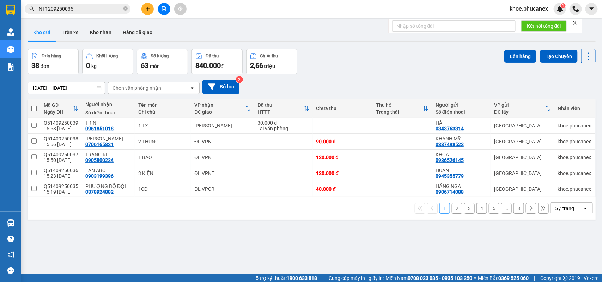
click at [233, 225] on div "ver 1.8.143 Kho gửi Trên xe Kho nhận Hàng đã giao Đơn hàng 38 đơn Khối lượng 0 …" at bounding box center [312, 162] width 574 height 282
drag, startPoint x: 236, startPoint y: 239, endPoint x: 61, endPoint y: 76, distance: 239.3
click at [236, 238] on div "ver 1.8.143 Kho gửi Trên xe Kho nhận Hàng đã giao Đơn hàng 38 đơn Khối lượng 0 …" at bounding box center [312, 162] width 574 height 282
click at [290, 243] on div "ver 1.8.143 Kho gửi Trên xe Kho nhận Hàng đã giao Đơn hàng 38 đơn Khối lượng 0 …" at bounding box center [312, 162] width 574 height 282
click at [249, 231] on div "ver 1.8.143 Kho gửi Trên xe Kho nhận Hàng đã giao Đơn hàng 38 đơn Khối lượng 0 …" at bounding box center [312, 162] width 574 height 282
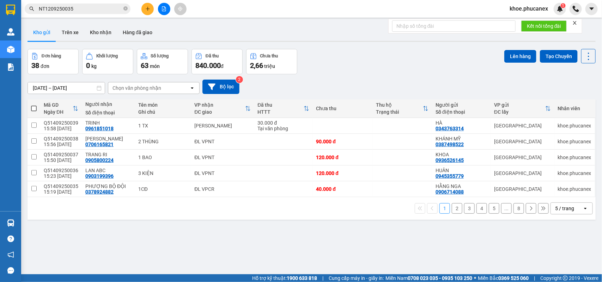
click at [83, 6] on input "NT1209250035" at bounding box center [80, 9] width 83 height 8
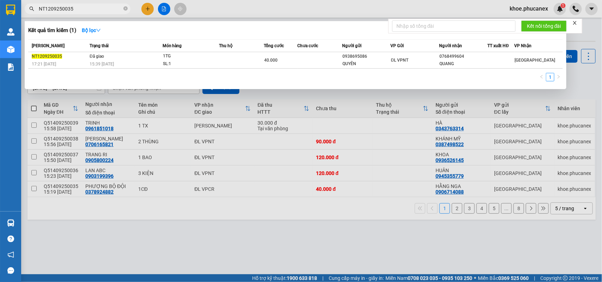
click at [272, 245] on div at bounding box center [301, 141] width 602 height 282
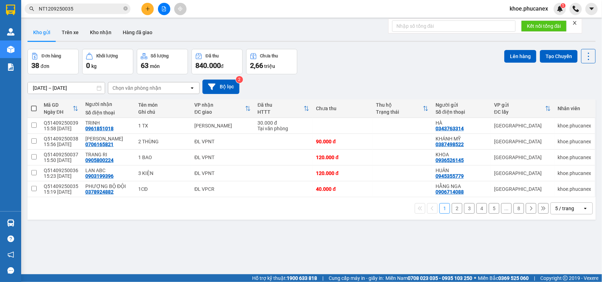
click at [80, 9] on input "NT1209250035" at bounding box center [80, 9] width 83 height 8
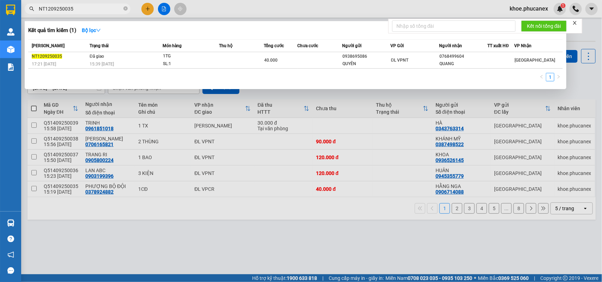
click at [80, 9] on input "NT1209250035" at bounding box center [80, 9] width 83 height 8
click at [214, 259] on div at bounding box center [301, 141] width 602 height 282
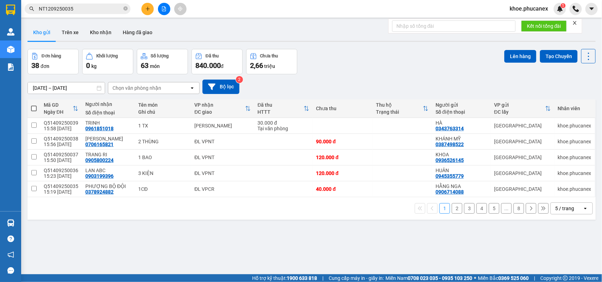
drag, startPoint x: 307, startPoint y: 244, endPoint x: 304, endPoint y: 249, distance: 5.5
click at [305, 249] on div "ver 1.8.143 Kho gửi Trên xe Kho nhận Hàng đã giao Đơn hàng 38 đơn Khối lượng 0 …" at bounding box center [312, 162] width 574 height 282
click at [147, 10] on icon "plus" at bounding box center [147, 8] width 5 height 5
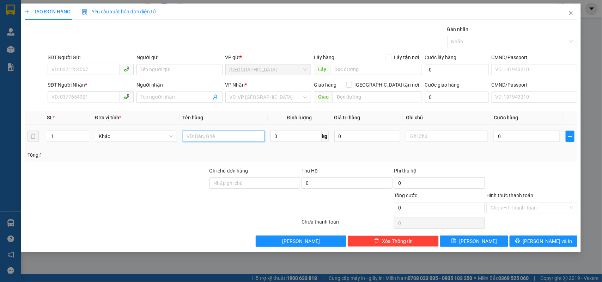
click at [200, 136] on input "text" at bounding box center [224, 136] width 82 height 11
type input "1 GÓI VÀNG"
click at [72, 69] on input "SĐT Người Gửi" at bounding box center [84, 69] width 72 height 11
type input "0913674632"
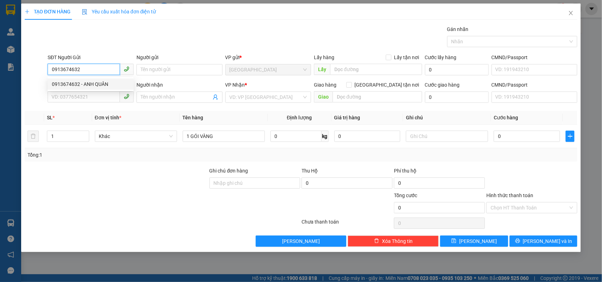
click at [82, 82] on div "0913674632 - ANH QUÂN" at bounding box center [91, 84] width 78 height 8
type input "ANH QUÂN"
type input "0982472224"
type input "MAI LOAN"
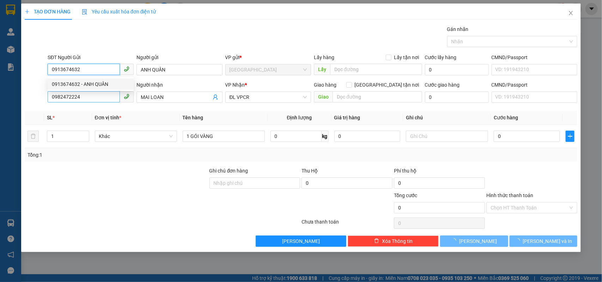
type input "0913674632"
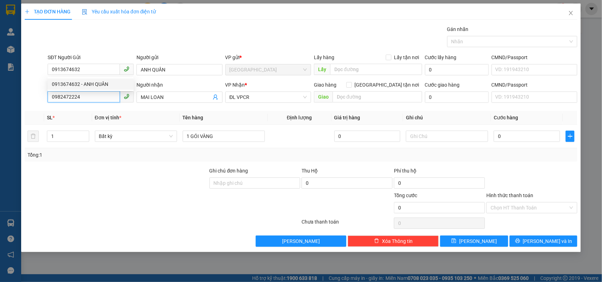
click at [84, 96] on input "0982472224" at bounding box center [84, 96] width 72 height 11
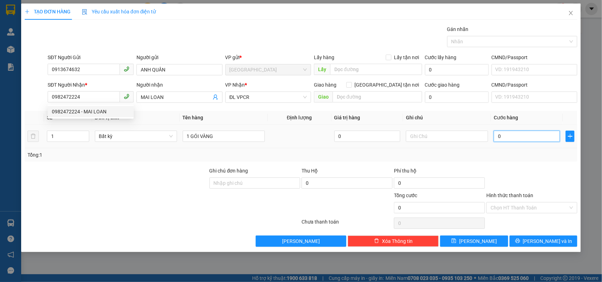
type input "2"
type input "20"
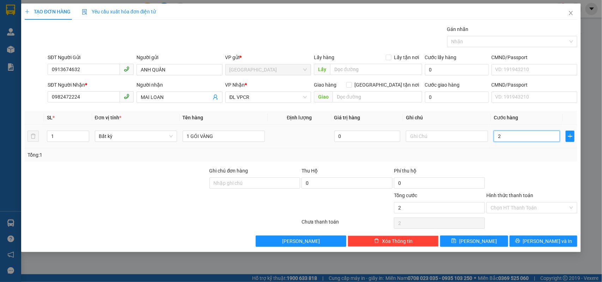
type input "20"
type input "20.000"
click at [520, 244] on icon "printer" at bounding box center [517, 241] width 5 height 5
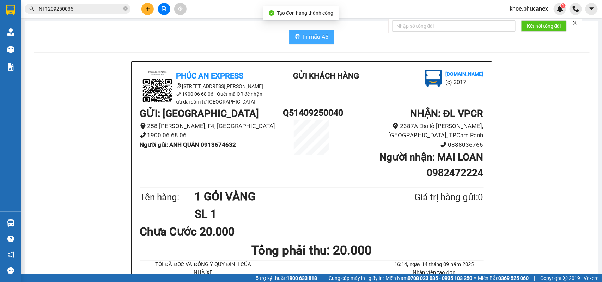
click at [303, 38] on span "In mẫu A5" at bounding box center [315, 36] width 25 height 9
click at [146, 9] on icon "plus" at bounding box center [147, 8] width 5 height 5
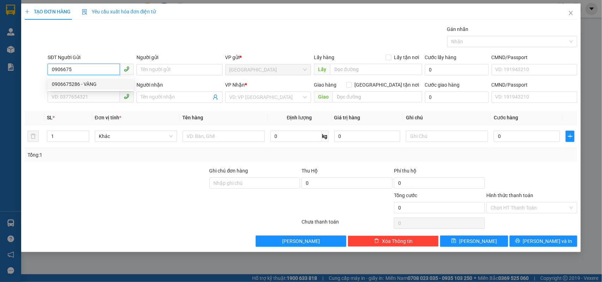
click at [84, 82] on div "0906675286 - VÀNG" at bounding box center [91, 84] width 78 height 8
type input "0906675286"
type input "VÀNG"
type input "0365231946"
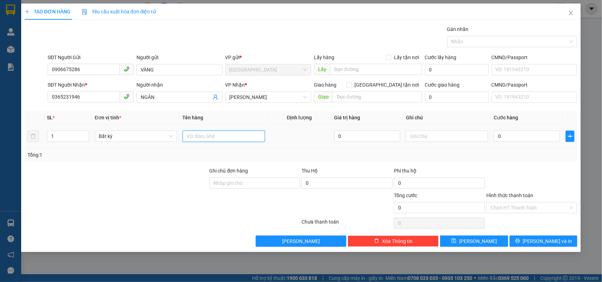
click at [208, 138] on input "text" at bounding box center [224, 136] width 82 height 11
click at [523, 136] on input "0" at bounding box center [527, 136] width 66 height 11
click at [530, 205] on input "Hình thức thanh toán" at bounding box center [530, 208] width 78 height 11
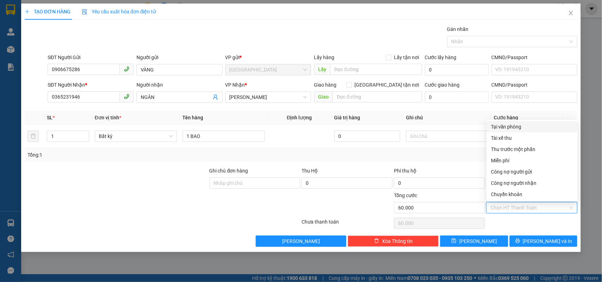
click at [513, 122] on div "Tại văn phòng" at bounding box center [532, 126] width 91 height 11
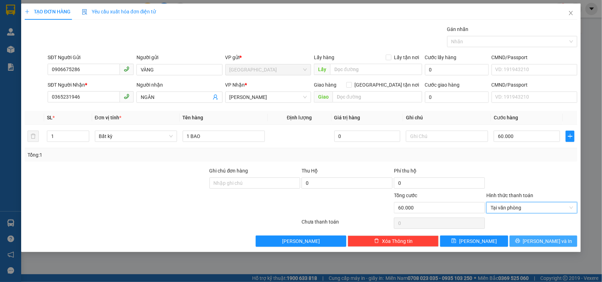
click at [520, 242] on icon "printer" at bounding box center [517, 241] width 5 height 5
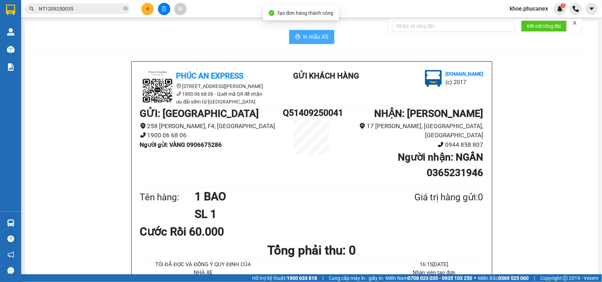
click at [305, 38] on span "In mẫu A5" at bounding box center [315, 36] width 25 height 9
click at [337, 206] on h1 "SL 1" at bounding box center [288, 215] width 186 height 18
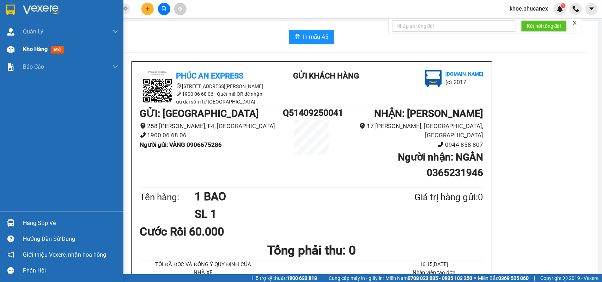
click at [51, 51] on span "mới" at bounding box center [57, 50] width 13 height 8
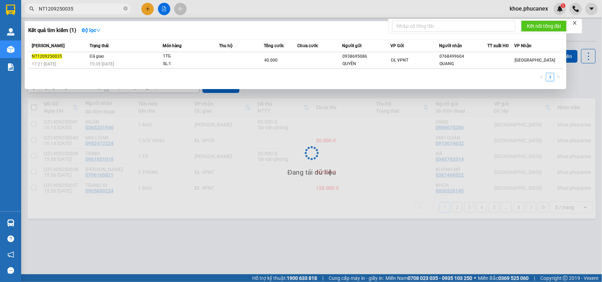
click at [86, 8] on input "NT1209250035" at bounding box center [80, 9] width 83 height 8
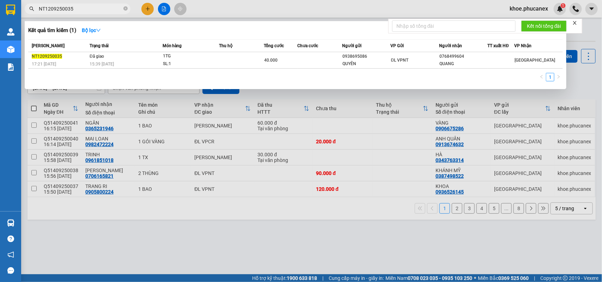
click at [257, 231] on div at bounding box center [301, 141] width 602 height 282
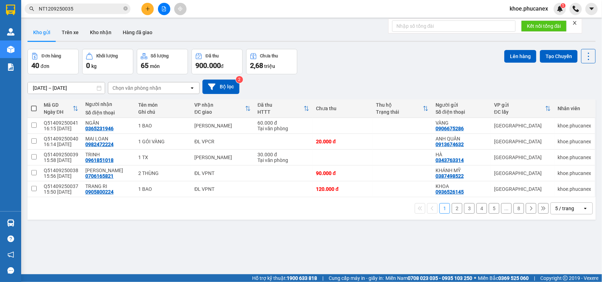
click at [286, 227] on div "ver 1.8.143 Kho gửi Trên xe Kho nhận Hàng đã giao Đơn hàng 40 đơn Khối lượng 0 …" at bounding box center [312, 162] width 574 height 282
click at [242, 231] on div "ver 1.8.143 Kho gửi Trên xe Kho nhận Hàng đã giao Đơn hàng 40 đơn Khối lượng 0 …" at bounding box center [312, 162] width 574 height 282
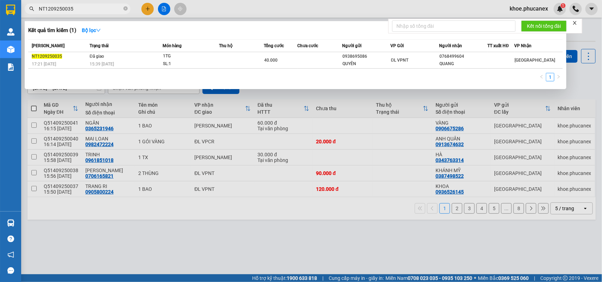
click at [72, 8] on input "NT1209250035" at bounding box center [80, 9] width 83 height 8
click at [260, 227] on div at bounding box center [301, 141] width 602 height 282
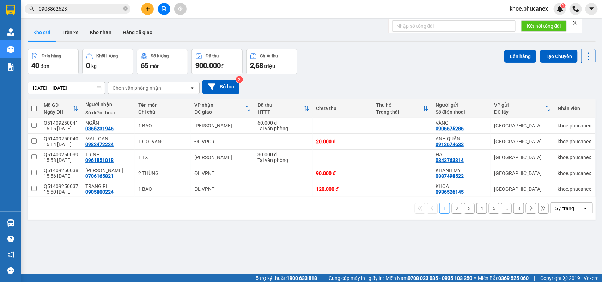
drag, startPoint x: 302, startPoint y: 235, endPoint x: 274, endPoint y: 212, distance: 37.1
click at [300, 233] on div "ver 1.8.143 Kho gửi Trên xe Kho nhận Hàng đã giao Đơn hàng 40 đơn Khối lượng 0 …" at bounding box center [312, 162] width 574 height 282
drag, startPoint x: 249, startPoint y: 239, endPoint x: 254, endPoint y: 229, distance: 11.8
click at [249, 239] on div "ver 1.8.143 Kho gửi Trên xe Kho nhận Hàng đã giao Đơn hàng 40 đơn Khối lượng 0 …" at bounding box center [312, 162] width 574 height 282
click at [265, 236] on div "ver 1.8.143 Kho gửi Trên xe Kho nhận Hàng đã giao Đơn hàng 40 đơn Khối lượng 0 …" at bounding box center [312, 162] width 574 height 282
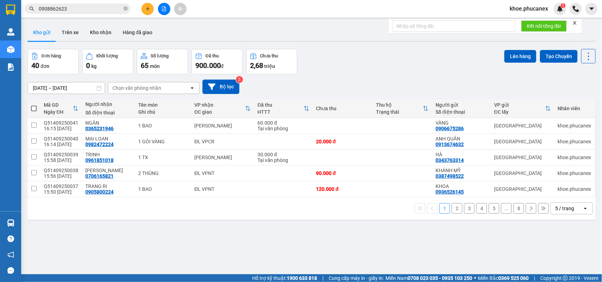
click at [400, 250] on div "ver 1.8.143 Kho gửi Trên xe Kho nhận Hàng đã giao Đơn hàng 40 đơn Khối lượng 0 …" at bounding box center [312, 162] width 574 height 282
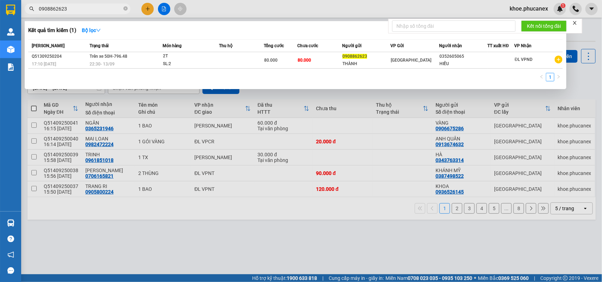
click at [92, 12] on input "0908862623" at bounding box center [80, 9] width 83 height 8
click at [309, 243] on div at bounding box center [301, 141] width 602 height 282
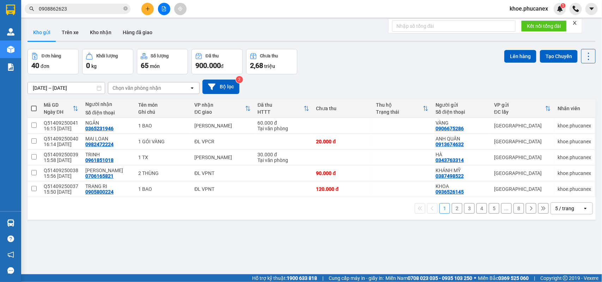
click at [241, 252] on div "ver 1.8.143 Kho gửi Trên xe Kho nhận Hàng đã giao Đơn hàng 40 đơn Khối lượng 0 …" at bounding box center [312, 162] width 574 height 282
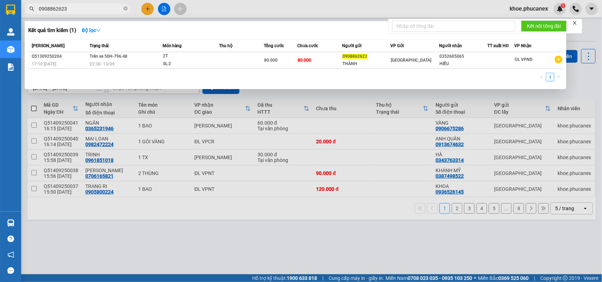
click at [76, 10] on input "0908862623" at bounding box center [80, 9] width 83 height 8
click at [186, 221] on div at bounding box center [301, 141] width 602 height 282
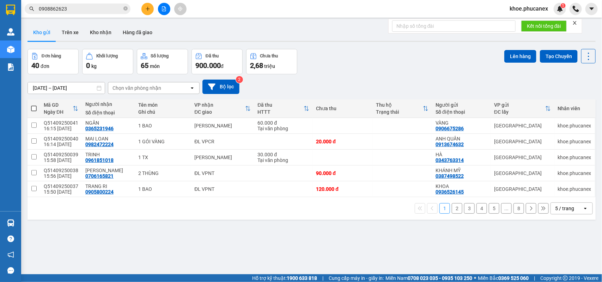
click at [74, 9] on input "0908862623" at bounding box center [80, 9] width 83 height 8
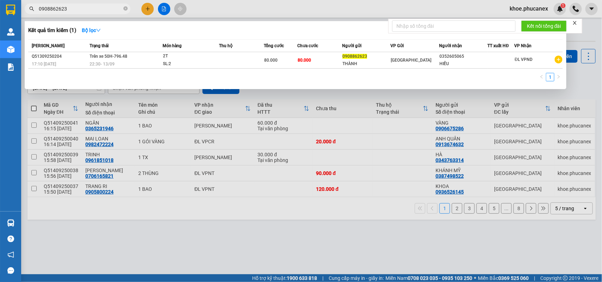
click at [74, 9] on input "0908862623" at bounding box center [80, 9] width 83 height 8
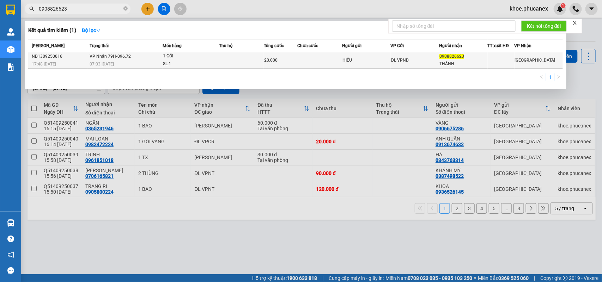
click at [216, 59] on span "1 GÓI SL: 1" at bounding box center [191, 60] width 56 height 15
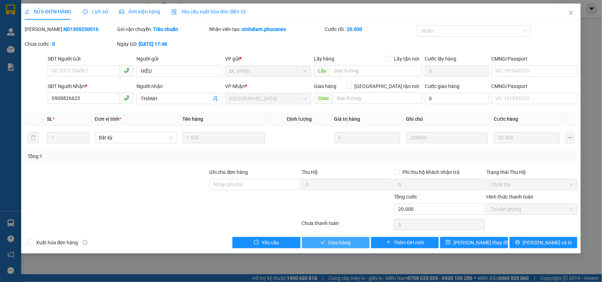
click at [353, 244] on button "Giao hàng" at bounding box center [336, 242] width 68 height 11
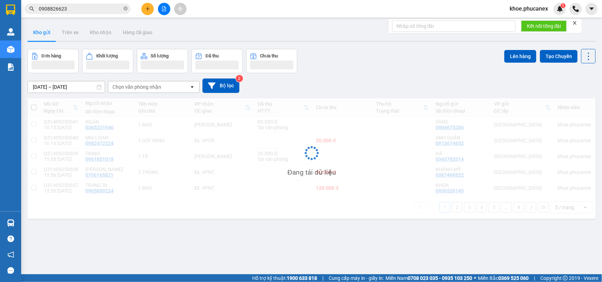
click at [79, 11] on input "0908826623" at bounding box center [80, 9] width 83 height 8
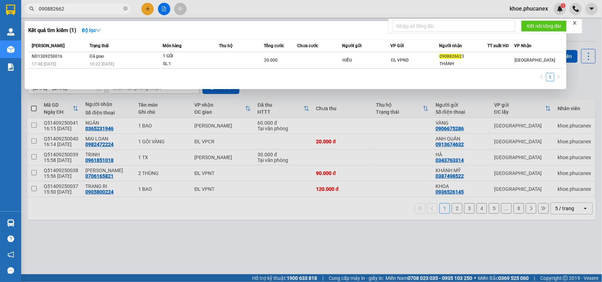
drag, startPoint x: 300, startPoint y: 243, endPoint x: 290, endPoint y: 4, distance: 239.0
click at [299, 242] on div at bounding box center [301, 141] width 602 height 282
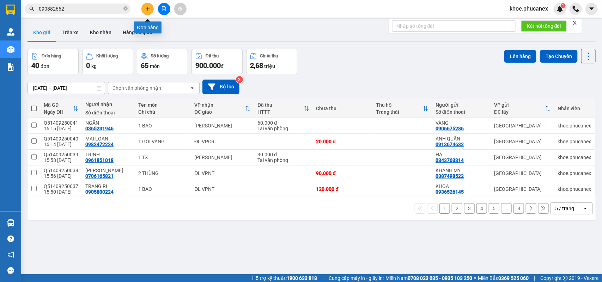
click at [149, 6] on icon "plus" at bounding box center [147, 8] width 5 height 5
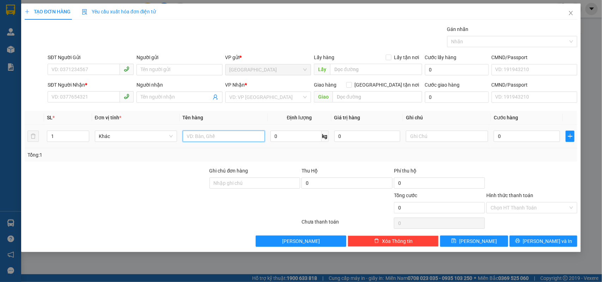
click at [199, 140] on input "text" at bounding box center [224, 136] width 82 height 11
click at [83, 69] on input "SĐT Người Gửi" at bounding box center [84, 69] width 72 height 11
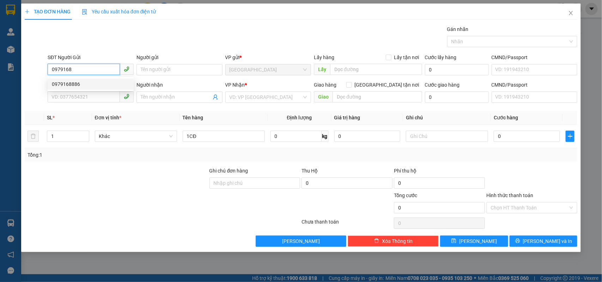
click at [74, 83] on div "0979168886" at bounding box center [91, 84] width 78 height 8
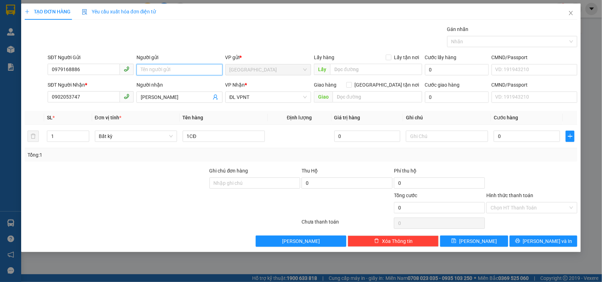
click at [170, 66] on input "Người gửi" at bounding box center [179, 69] width 86 height 11
click at [506, 133] on input "0" at bounding box center [527, 136] width 66 height 11
click at [545, 239] on span "Lưu và In" at bounding box center [547, 242] width 49 height 8
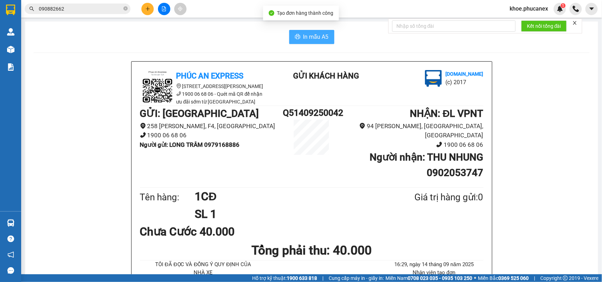
click at [309, 39] on span "In mẫu A5" at bounding box center [315, 36] width 25 height 9
click at [278, 210] on h1 "SL 1" at bounding box center [288, 215] width 186 height 18
click at [145, 9] on icon "plus" at bounding box center [147, 8] width 5 height 5
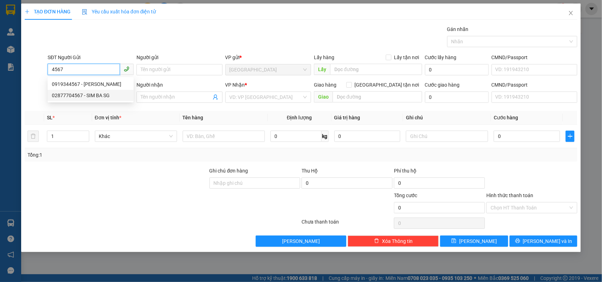
drag, startPoint x: 103, startPoint y: 96, endPoint x: 146, endPoint y: 111, distance: 45.5
click at [105, 97] on div "02877704567 - SIM BA SG" at bounding box center [91, 96] width 78 height 8
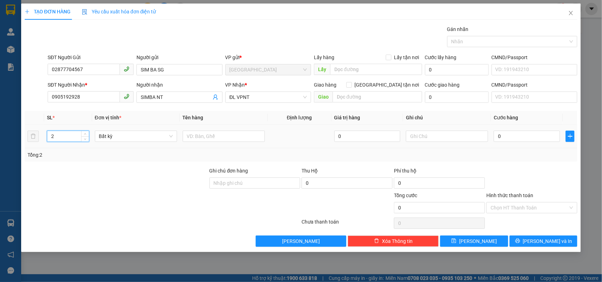
drag, startPoint x: 85, startPoint y: 134, endPoint x: 196, endPoint y: 130, distance: 111.2
click at [85, 134] on icon "up" at bounding box center [85, 134] width 2 height 2
click at [211, 134] on input "text" at bounding box center [224, 136] width 82 height 11
click at [531, 139] on input "0" at bounding box center [527, 136] width 66 height 11
drag, startPoint x: 533, startPoint y: 194, endPoint x: 531, endPoint y: 212, distance: 17.4
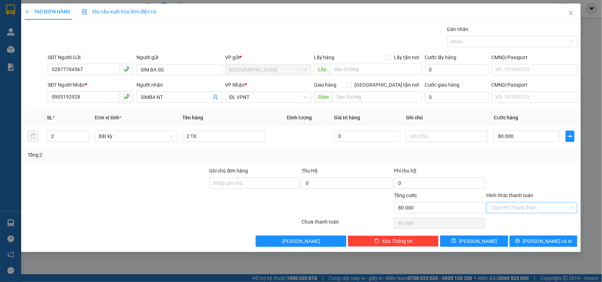
click at [534, 197] on div "Hình thức thanh toán" at bounding box center [531, 197] width 91 height 11
click at [531, 213] on input "Hình thức thanh toán" at bounding box center [530, 208] width 78 height 11
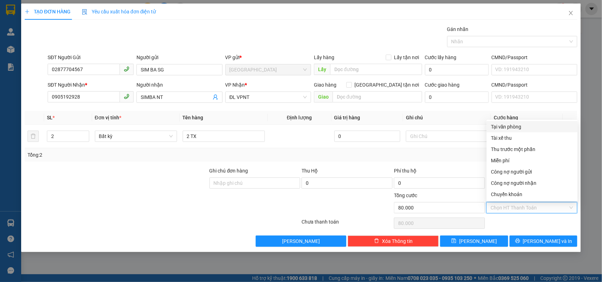
drag, startPoint x: 498, startPoint y: 123, endPoint x: 507, endPoint y: 158, distance: 36.5
click at [497, 123] on div "Tại văn phòng" at bounding box center [532, 127] width 83 height 8
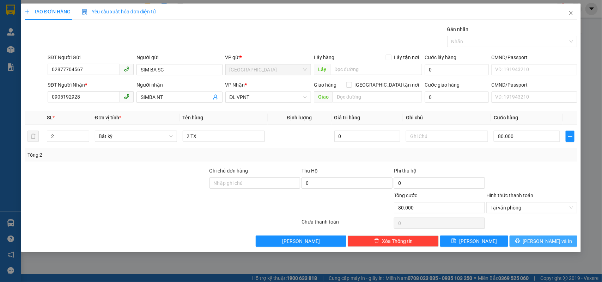
drag, startPoint x: 543, startPoint y: 240, endPoint x: 469, endPoint y: 161, distance: 108.5
click at [543, 241] on span "Lưu và In" at bounding box center [547, 242] width 49 height 8
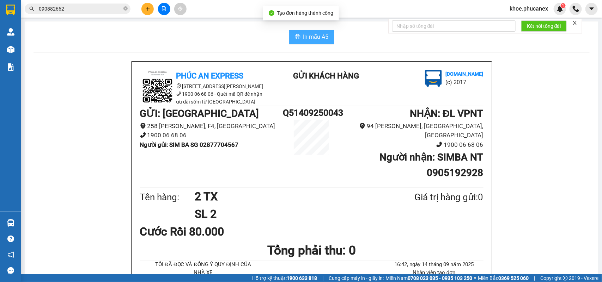
click at [305, 39] on span "In mẫu A5" at bounding box center [315, 36] width 25 height 9
click at [148, 9] on icon "plus" at bounding box center [147, 8] width 5 height 5
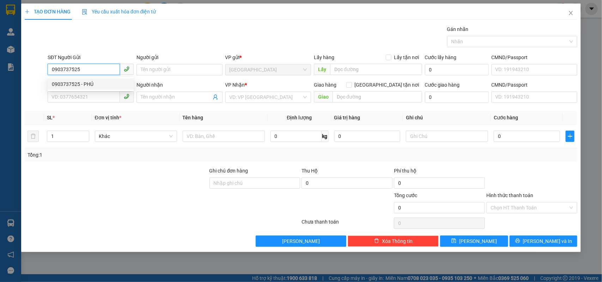
click at [73, 84] on div "0903737525 - PHÚ" at bounding box center [91, 84] width 78 height 8
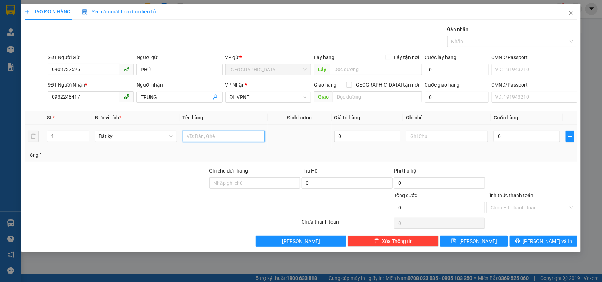
click at [217, 139] on input "text" at bounding box center [224, 136] width 82 height 11
click at [509, 132] on input "0" at bounding box center [527, 136] width 66 height 11
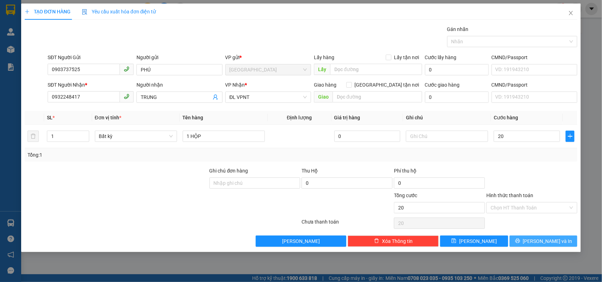
click at [541, 239] on span "Lưu và In" at bounding box center [547, 242] width 49 height 8
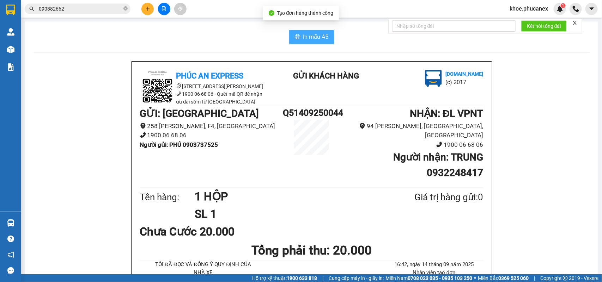
click at [304, 36] on span "In mẫu A5" at bounding box center [315, 36] width 25 height 9
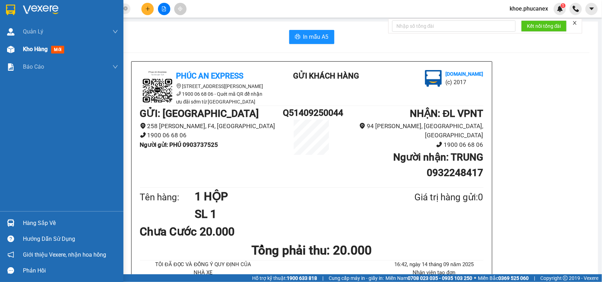
click at [27, 50] on span "Kho hàng" at bounding box center [35, 49] width 25 height 7
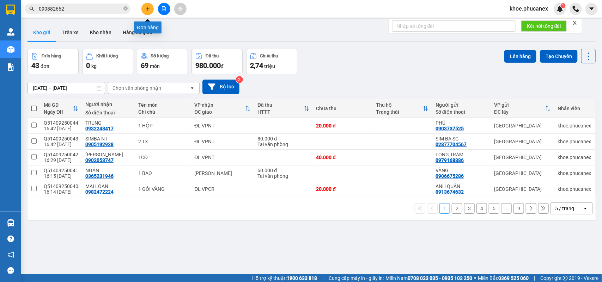
click at [143, 8] on button at bounding box center [147, 9] width 12 height 12
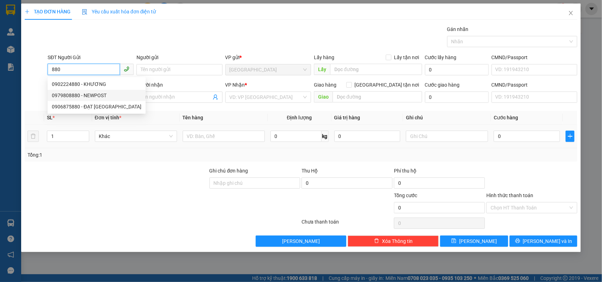
drag, startPoint x: 81, startPoint y: 95, endPoint x: 181, endPoint y: 129, distance: 104.9
click at [87, 97] on div "0979808880 - NEWPOST" at bounding box center [97, 96] width 90 height 8
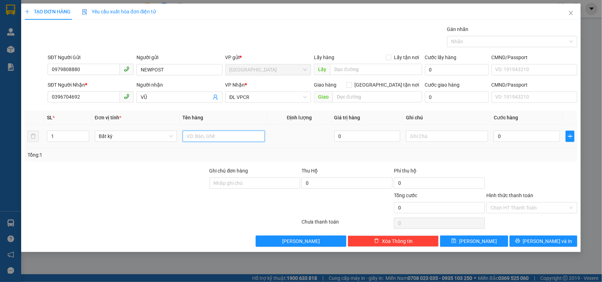
click at [197, 133] on input "text" at bounding box center [224, 136] width 82 height 11
click at [503, 136] on input "0" at bounding box center [527, 136] width 66 height 11
click at [530, 211] on input "Hình thức thanh toán" at bounding box center [530, 208] width 78 height 11
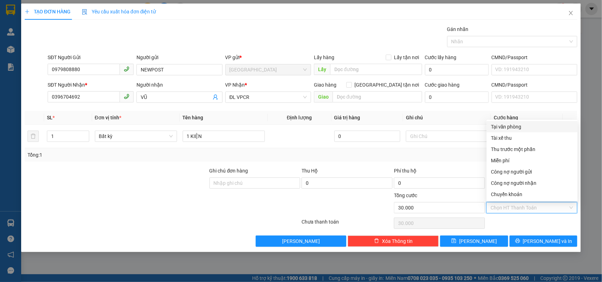
click at [508, 123] on div "Tại văn phòng" at bounding box center [532, 127] width 83 height 8
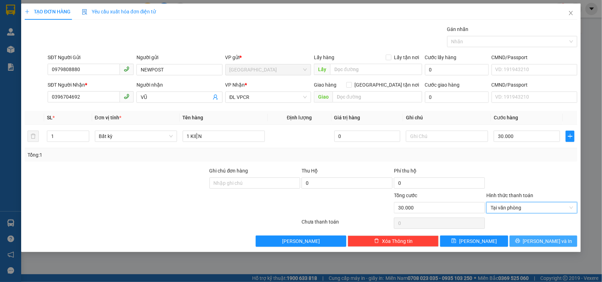
click at [549, 241] on span "Lưu và In" at bounding box center [547, 242] width 49 height 8
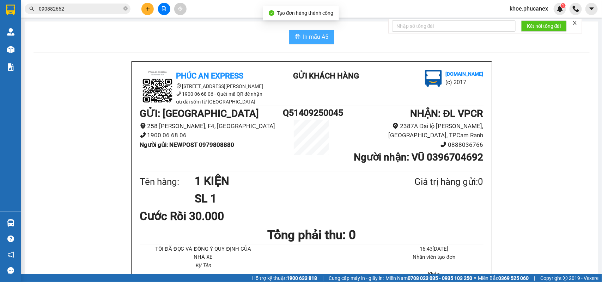
click at [298, 36] on button "In mẫu A5" at bounding box center [311, 37] width 45 height 14
click at [147, 6] on icon "plus" at bounding box center [147, 8] width 5 height 5
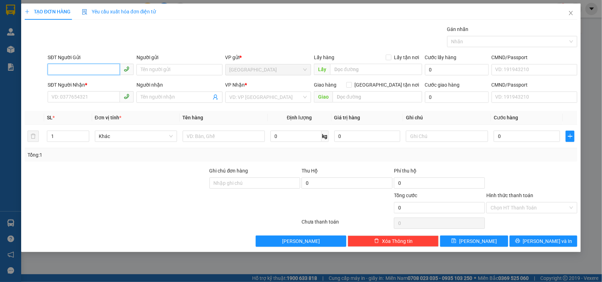
paste input "0979808880"
drag, startPoint x: 90, startPoint y: 80, endPoint x: 91, endPoint y: 92, distance: 11.7
click at [90, 81] on div "0979808880 - NEWPOST" at bounding box center [91, 84] width 78 height 8
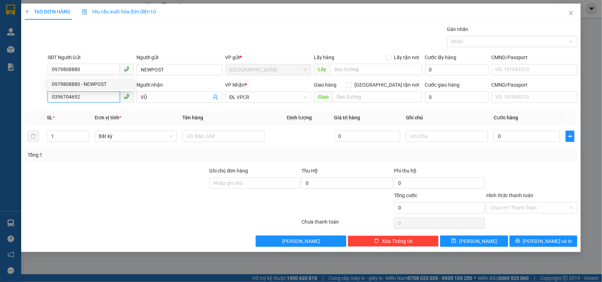
click at [91, 94] on input "0396704692" at bounding box center [84, 96] width 72 height 11
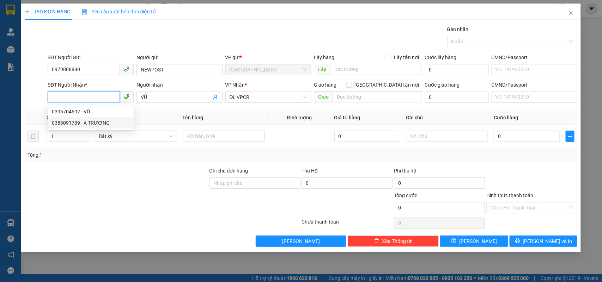
drag, startPoint x: 105, startPoint y: 123, endPoint x: 126, endPoint y: 128, distance: 21.6
click at [104, 123] on div "0383091739 - A TRƯỜNG" at bounding box center [91, 123] width 78 height 8
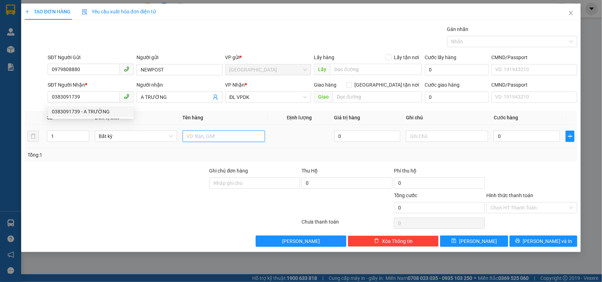
click at [207, 133] on input "text" at bounding box center [224, 136] width 82 height 11
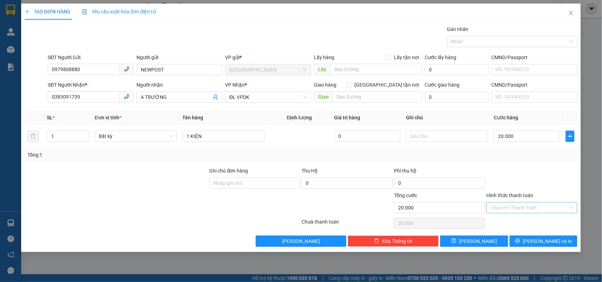
click at [521, 213] on input "Hình thức thanh toán" at bounding box center [530, 208] width 78 height 11
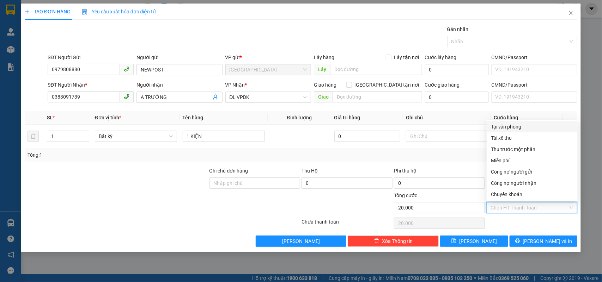
click at [503, 123] on div "Tại văn phòng" at bounding box center [532, 127] width 83 height 8
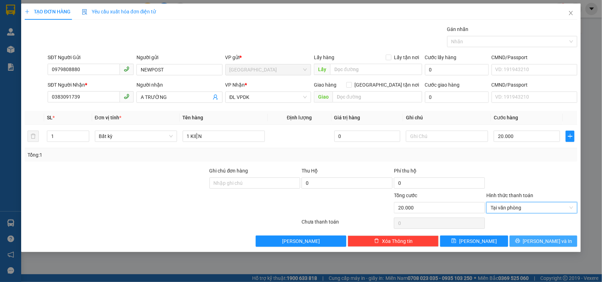
click at [547, 244] on span "Lưu và In" at bounding box center [547, 242] width 49 height 8
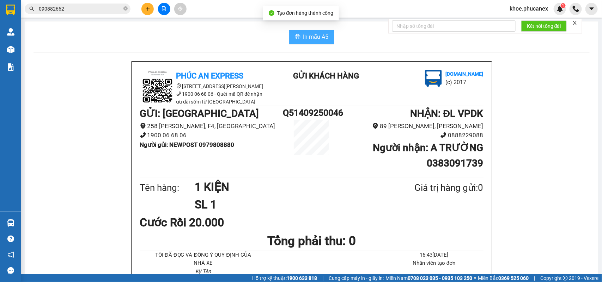
click at [306, 35] on span "In mẫu A5" at bounding box center [315, 36] width 25 height 9
click at [329, 190] on h1 "1 KIỆN" at bounding box center [288, 187] width 186 height 18
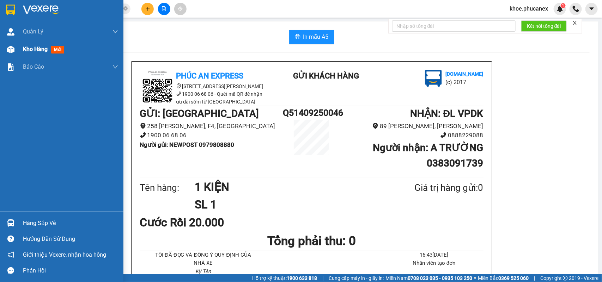
click at [33, 53] on div "Kho hàng mới" at bounding box center [45, 49] width 44 height 9
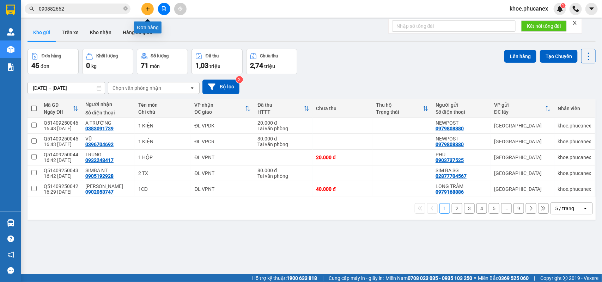
click at [146, 11] on icon "plus" at bounding box center [147, 8] width 5 height 5
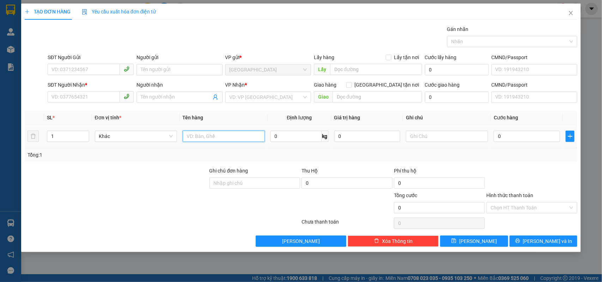
click at [204, 138] on input "text" at bounding box center [224, 136] width 82 height 11
click at [502, 141] on input "0" at bounding box center [527, 136] width 66 height 11
click at [87, 69] on input "SĐT Người Gửi" at bounding box center [84, 69] width 72 height 11
click at [68, 69] on input "SĐT Người Gửi" at bounding box center [84, 69] width 72 height 11
drag, startPoint x: 170, startPoint y: 186, endPoint x: 147, endPoint y: 170, distance: 27.7
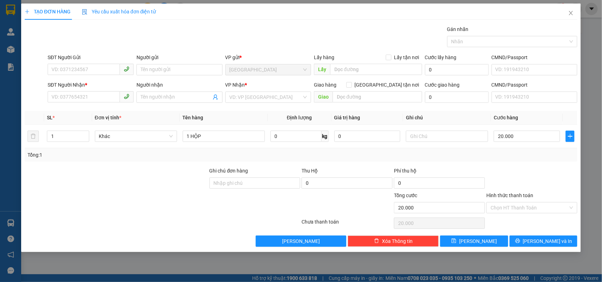
click at [165, 185] on div at bounding box center [116, 179] width 185 height 25
click at [73, 73] on input "SĐT Người Gửi" at bounding box center [84, 69] width 72 height 11
click at [173, 71] on input "Người gửi" at bounding box center [179, 69] width 86 height 11
click at [89, 94] on input "SĐT Người Nhận *" at bounding box center [84, 96] width 72 height 11
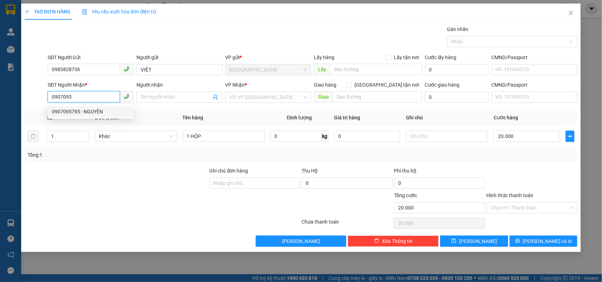
click at [83, 113] on div "0907095795 - NGUYÊN" at bounding box center [91, 112] width 78 height 8
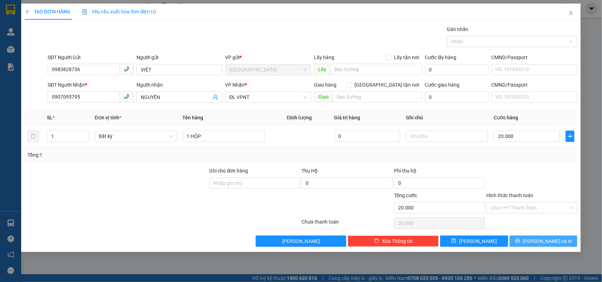
drag, startPoint x: 539, startPoint y: 238, endPoint x: 535, endPoint y: 242, distance: 5.7
click at [541, 243] on span "Lưu và In" at bounding box center [547, 242] width 49 height 8
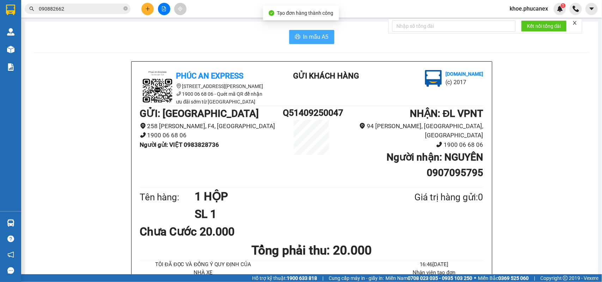
click at [303, 39] on span "In mẫu A5" at bounding box center [315, 36] width 25 height 9
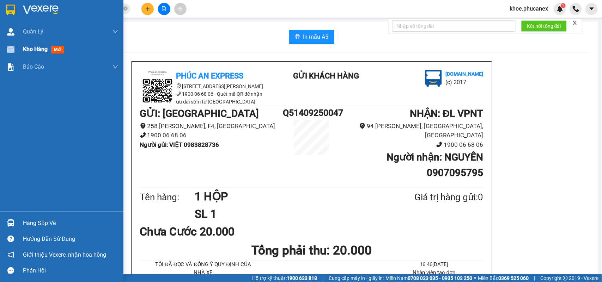
click at [24, 49] on div "Kho hàng mới" at bounding box center [61, 50] width 123 height 18
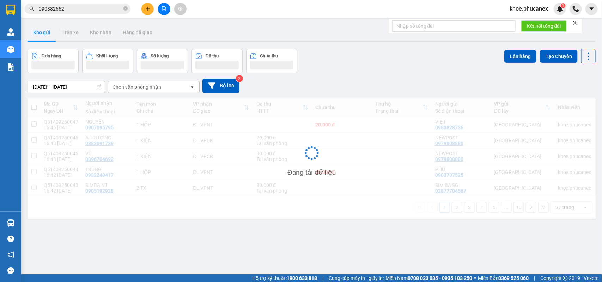
click at [367, 68] on div "Đơn hàng Khối lượng Số lượng Đã thu Chưa thu Lên hàng Tạo Chuyến" at bounding box center [312, 61] width 568 height 24
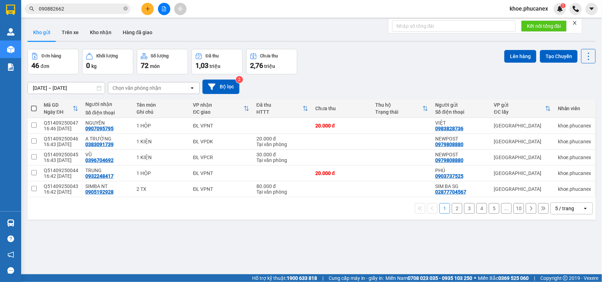
click at [350, 70] on div "Đơn hàng 46 đơn Khối lượng 0 kg Số lượng 72 món Đã thu 1,03 triệu Chưa thu 2,76…" at bounding box center [312, 61] width 568 height 25
click at [74, 7] on input "090882662" at bounding box center [80, 9] width 83 height 8
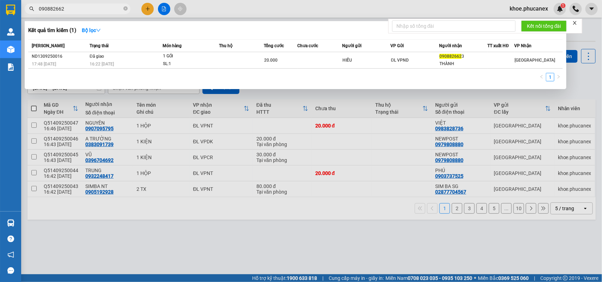
drag, startPoint x: 357, startPoint y: 226, endPoint x: 345, endPoint y: 223, distance: 12.4
click at [357, 227] on div at bounding box center [301, 141] width 602 height 282
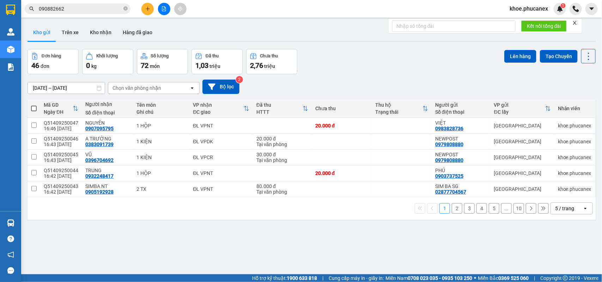
click at [338, 77] on div "12/09/2025 – 14/09/2025 Press the down arrow key to interact with the calendar …" at bounding box center [312, 86] width 568 height 25
click at [148, 6] on icon "plus" at bounding box center [147, 8] width 5 height 5
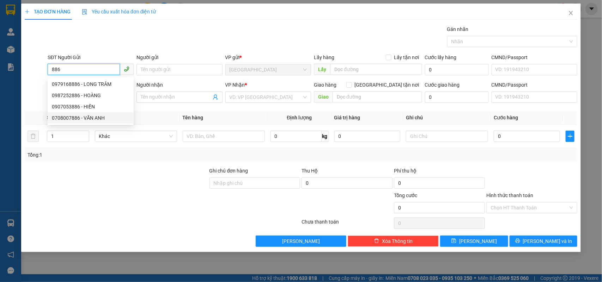
click at [103, 117] on div "0708007886 - VĂN ANH" at bounding box center [91, 118] width 78 height 8
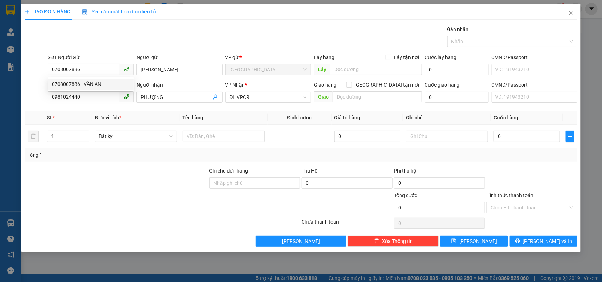
click at [118, 183] on div at bounding box center [116, 179] width 185 height 25
click at [223, 136] on input "text" at bounding box center [224, 136] width 82 height 11
click at [84, 95] on input "0981024440" at bounding box center [84, 96] width 72 height 11
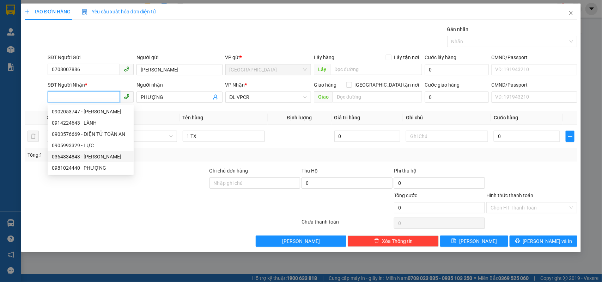
click at [85, 156] on div "0364834843 - VŨ" at bounding box center [91, 157] width 78 height 8
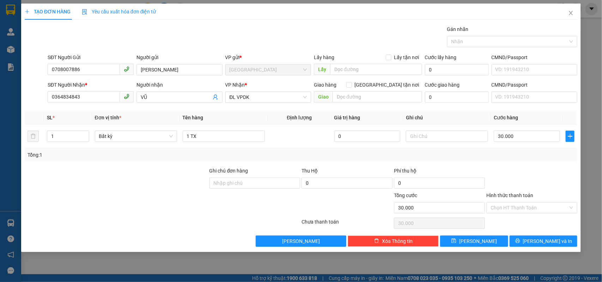
click at [507, 168] on div at bounding box center [532, 179] width 92 height 25
drag, startPoint x: 521, startPoint y: 210, endPoint x: 521, endPoint y: 203, distance: 6.4
click at [522, 210] on input "Hình thức thanh toán" at bounding box center [530, 208] width 78 height 11
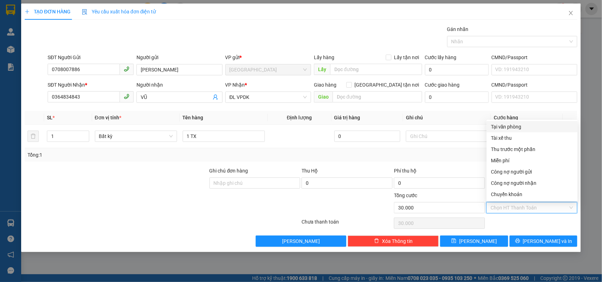
click at [501, 127] on div "Tại văn phòng" at bounding box center [532, 127] width 83 height 8
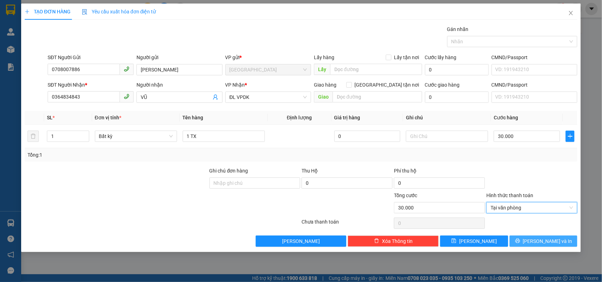
click at [520, 241] on icon "printer" at bounding box center [517, 241] width 5 height 5
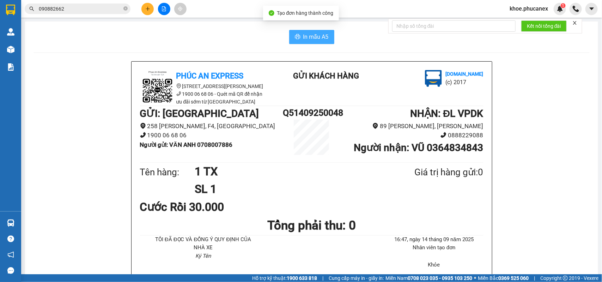
drag, startPoint x: 315, startPoint y: 39, endPoint x: 363, endPoint y: 92, distance: 72.1
click at [308, 38] on span "In mẫu A5" at bounding box center [315, 36] width 25 height 9
click at [149, 10] on icon "plus" at bounding box center [147, 8] width 5 height 5
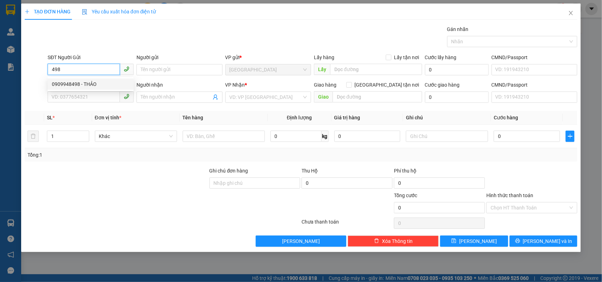
drag, startPoint x: 101, startPoint y: 83, endPoint x: 117, endPoint y: 91, distance: 18.6
click at [101, 84] on div "0909948498 - THẢO" at bounding box center [91, 84] width 78 height 8
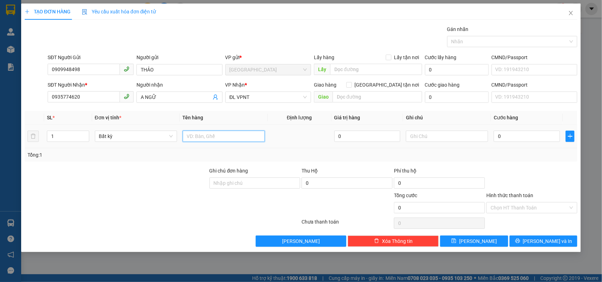
click at [207, 138] on input "text" at bounding box center [224, 136] width 82 height 11
click at [508, 135] on input "0" at bounding box center [527, 136] width 66 height 11
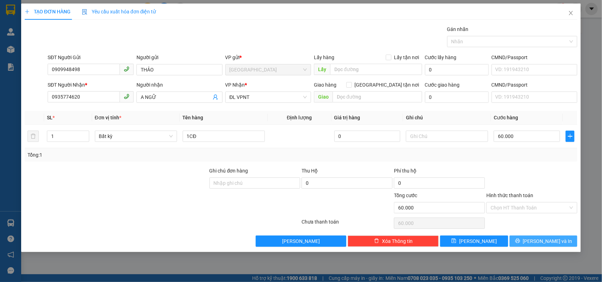
click at [520, 241] on icon "printer" at bounding box center [517, 241] width 5 height 5
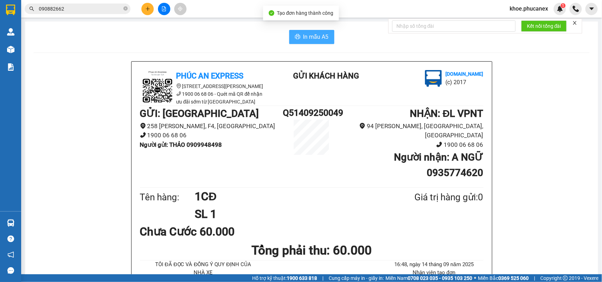
click at [310, 38] on span "In mẫu A5" at bounding box center [315, 36] width 25 height 9
drag, startPoint x: 336, startPoint y: 210, endPoint x: 325, endPoint y: 210, distance: 10.6
click at [335, 210] on h1 "SL 1" at bounding box center [288, 215] width 186 height 18
click at [143, 7] on button at bounding box center [147, 9] width 12 height 12
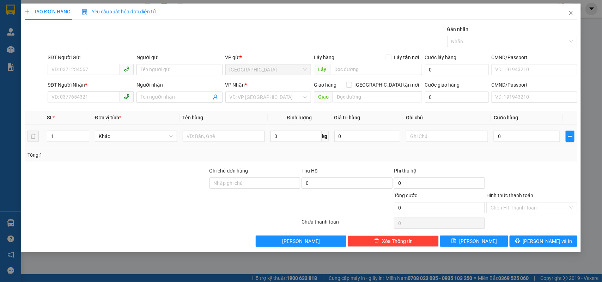
drag, startPoint x: 247, startPoint y: 144, endPoint x: 236, endPoint y: 129, distance: 18.3
click at [246, 144] on div at bounding box center [224, 136] width 82 height 14
click at [236, 129] on td at bounding box center [224, 137] width 88 height 24
click at [200, 139] on input "text" at bounding box center [224, 136] width 82 height 11
drag, startPoint x: 87, startPoint y: 75, endPoint x: 81, endPoint y: 72, distance: 6.3
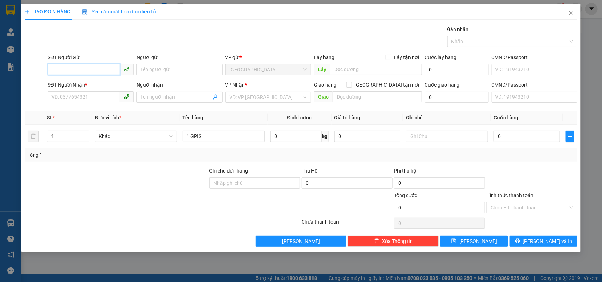
click at [84, 73] on input "SĐT Người Gửi" at bounding box center [84, 69] width 72 height 11
click at [79, 81] on div "0909449197 - TÀI" at bounding box center [91, 84] width 78 height 8
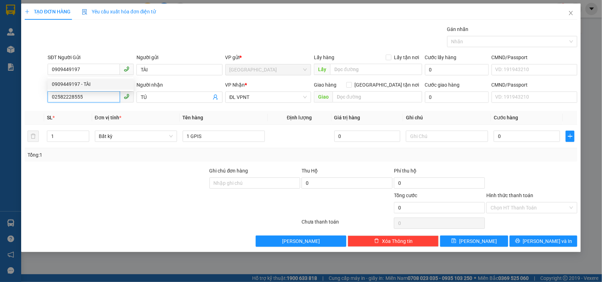
click at [83, 96] on input "02582228555" at bounding box center [84, 96] width 72 height 11
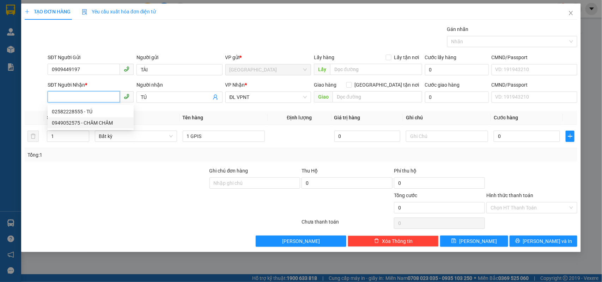
click at [103, 120] on div "0949052575 - CHÂM CHÂM" at bounding box center [91, 123] width 78 height 8
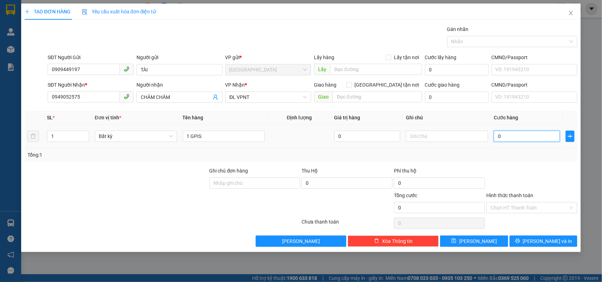
click at [514, 138] on input "0" at bounding box center [527, 136] width 66 height 11
click at [223, 134] on input "1 GPIS" at bounding box center [224, 136] width 82 height 11
click at [520, 241] on icon "printer" at bounding box center [517, 241] width 5 height 5
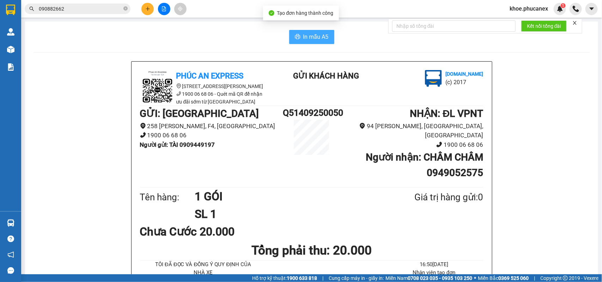
click at [299, 37] on button "In mẫu A5" at bounding box center [311, 37] width 45 height 14
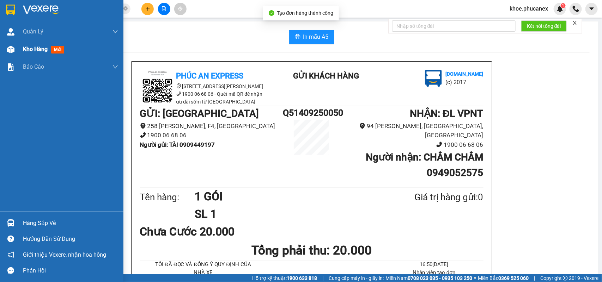
click at [41, 52] on span "Kho hàng" at bounding box center [35, 49] width 25 height 7
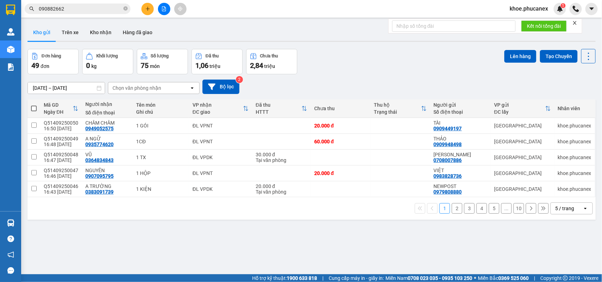
click at [267, 224] on div "ver 1.8.143 Kho gửi Trên xe Kho nhận Hàng đã giao Đơn hàng 49 đơn Khối lượng 0 …" at bounding box center [312, 162] width 574 height 282
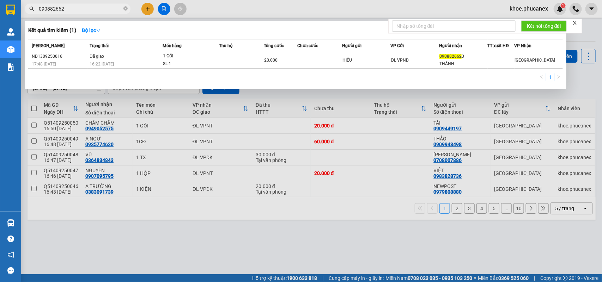
click at [83, 7] on input "090882662" at bounding box center [80, 9] width 83 height 8
click at [319, 241] on div at bounding box center [301, 141] width 602 height 282
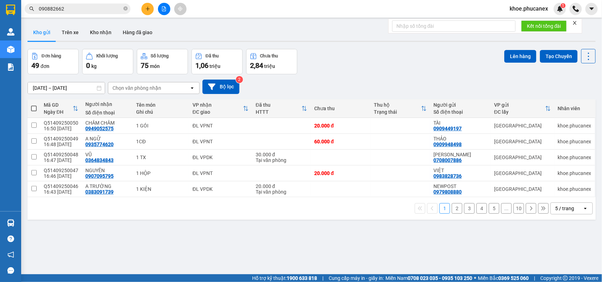
click at [148, 7] on icon "plus" at bounding box center [147, 8] width 5 height 5
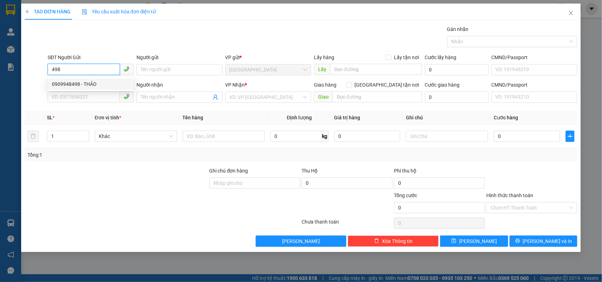
drag, startPoint x: 96, startPoint y: 81, endPoint x: 122, endPoint y: 93, distance: 29.0
click at [96, 83] on div "0909948498 - THẢO" at bounding box center [91, 84] width 78 height 8
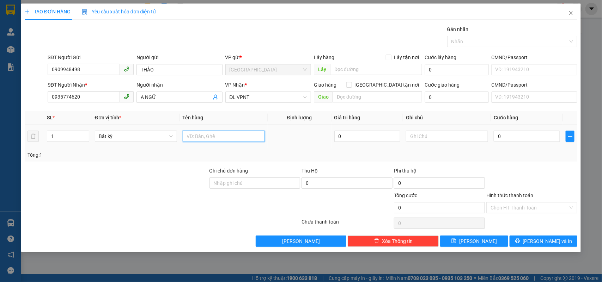
click at [197, 134] on input "text" at bounding box center [224, 136] width 82 height 11
click at [506, 140] on input "0" at bounding box center [527, 136] width 66 height 11
drag, startPoint x: 516, startPoint y: 167, endPoint x: 514, endPoint y: 210, distance: 43.4
click at [516, 178] on div "Transit Pickup Surcharge Ids Transit Deliver Surcharge Ids Transit Deliver Surc…" at bounding box center [301, 136] width 553 height 222
click at [514, 210] on input "Hình thức thanh toán" at bounding box center [530, 208] width 78 height 11
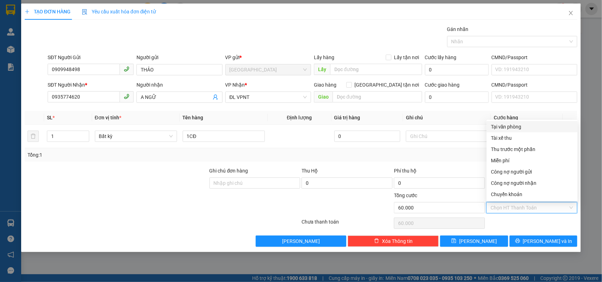
click at [496, 126] on div "Tại văn phòng" at bounding box center [532, 127] width 83 height 8
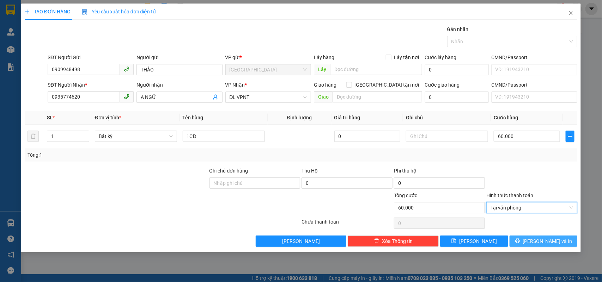
click at [536, 238] on button "Lưu và In" at bounding box center [544, 241] width 68 height 11
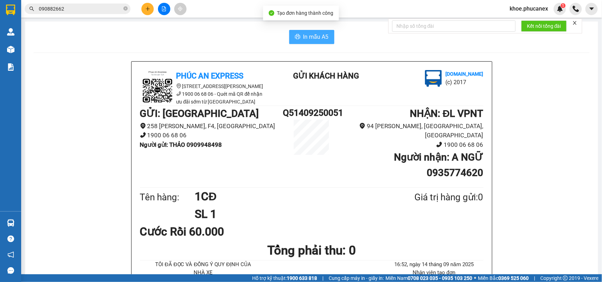
drag, startPoint x: 297, startPoint y: 36, endPoint x: 300, endPoint y: 41, distance: 4.9
click at [297, 36] on button "In mẫu A5" at bounding box center [311, 37] width 45 height 14
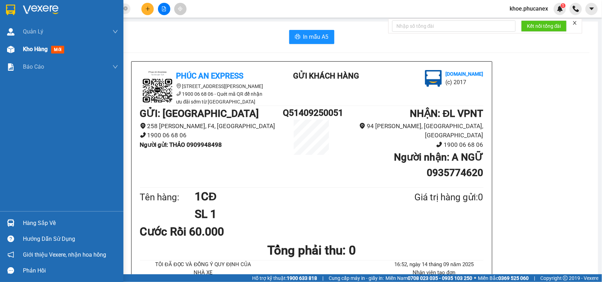
click at [35, 48] on span "Kho hàng" at bounding box center [35, 49] width 25 height 7
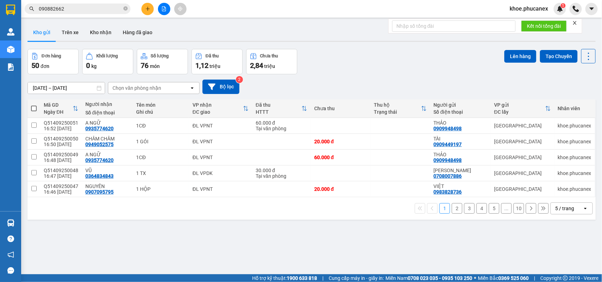
click at [147, 9] on icon "plus" at bounding box center [148, 8] width 4 height 0
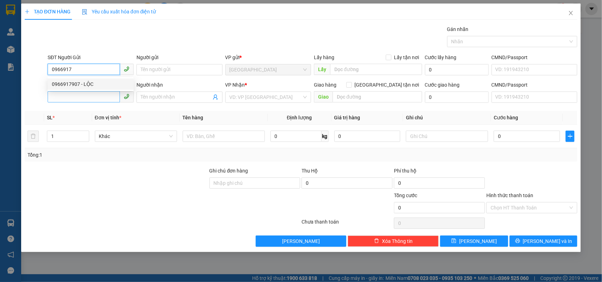
click at [91, 85] on div "0966917907 - LỘC" at bounding box center [91, 84] width 78 height 8
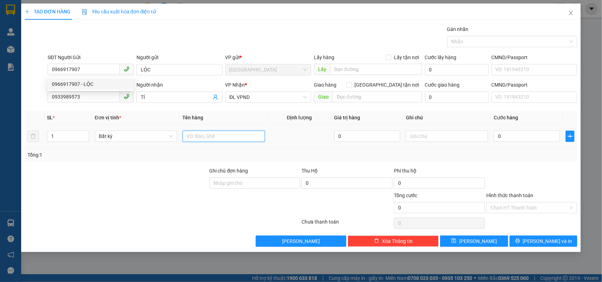
click at [198, 140] on input "text" at bounding box center [224, 136] width 82 height 11
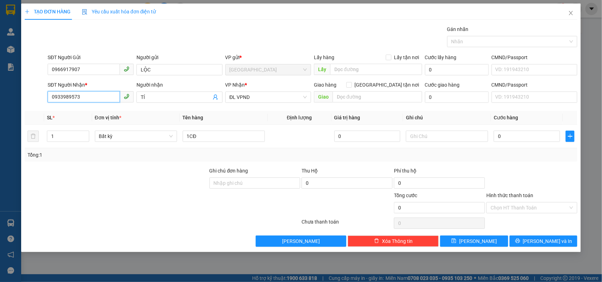
click at [96, 93] on input "0933989573" at bounding box center [84, 96] width 72 height 11
click at [105, 120] on div "0989324397 - TY TY" at bounding box center [91, 123] width 78 height 8
click at [504, 133] on input "0" at bounding box center [527, 136] width 66 height 11
click at [557, 233] on div "Transit Pickup Surcharge Ids Transit Deliver Surcharge Ids Transit Deliver Surc…" at bounding box center [301, 136] width 553 height 222
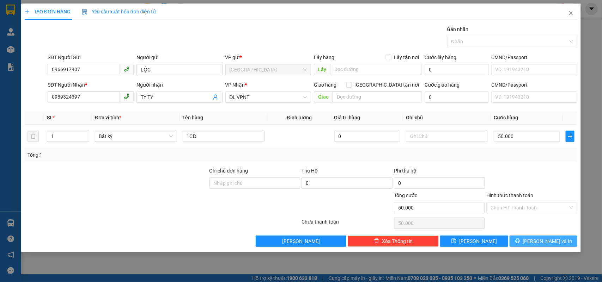
click at [557, 238] on button "Lưu và In" at bounding box center [544, 241] width 68 height 11
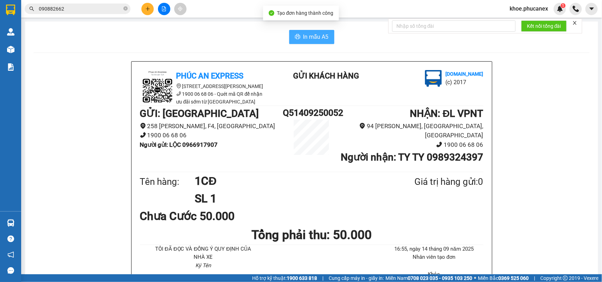
click at [304, 36] on span "In mẫu A5" at bounding box center [315, 36] width 25 height 9
click at [469, 225] on div "Chưa Cước 50.000" at bounding box center [312, 217] width 344 height 18
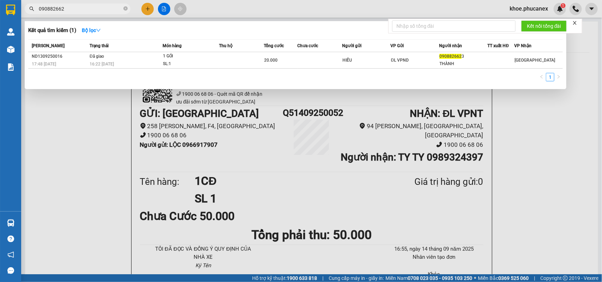
click at [67, 7] on input "090882662" at bounding box center [80, 9] width 83 height 8
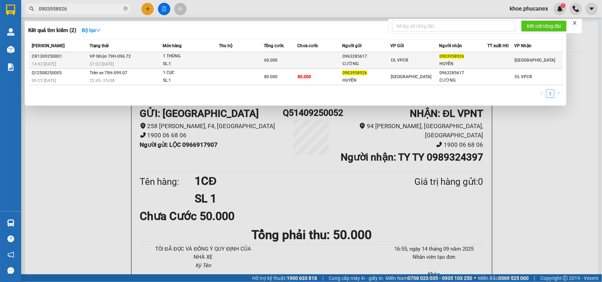
click at [227, 55] on td at bounding box center [241, 60] width 45 height 17
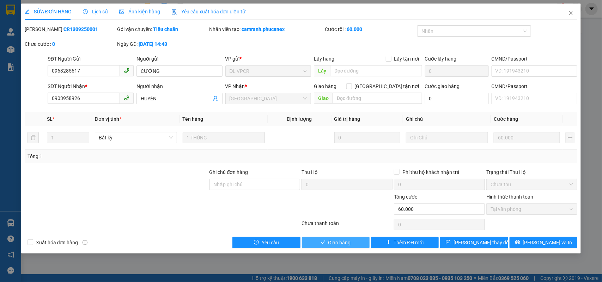
click at [342, 240] on span "Giao hàng" at bounding box center [339, 243] width 23 height 8
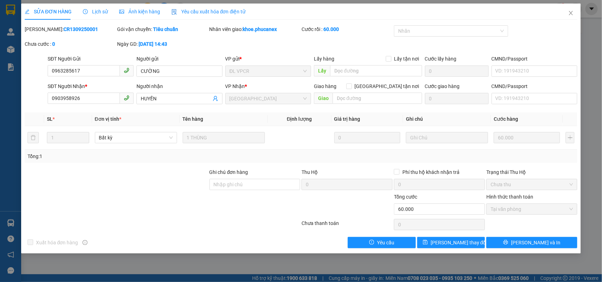
click at [110, 200] on div at bounding box center [116, 205] width 185 height 25
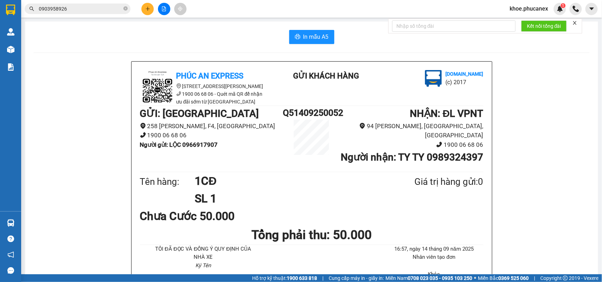
drag, startPoint x: 73, startPoint y: 5, endPoint x: 85, endPoint y: 13, distance: 14.1
click at [74, 5] on input "0903958926" at bounding box center [80, 9] width 83 height 8
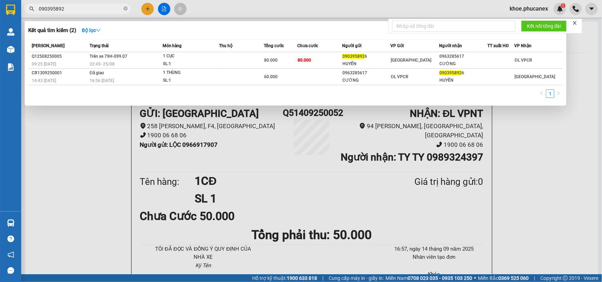
click at [304, 201] on div at bounding box center [301, 141] width 602 height 282
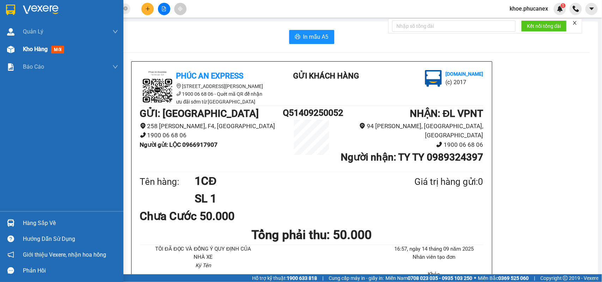
click at [42, 50] on span "Kho hàng" at bounding box center [35, 49] width 25 height 7
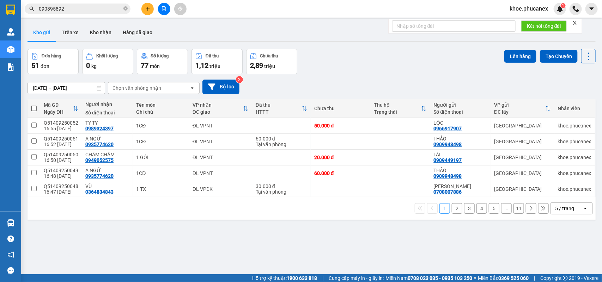
drag, startPoint x: 328, startPoint y: 218, endPoint x: 305, endPoint y: 232, distance: 26.9
click at [322, 224] on div "ver 1.8.143 Kho gửi Trên xe Kho nhận Hàng đã giao Đơn hàng 51 đơn Khối lượng 0 …" at bounding box center [312, 162] width 574 height 282
click at [233, 249] on div "ver 1.8.143 Kho gửi Trên xe Kho nhận Hàng đã giao Đơn hàng 51 đơn Khối lượng 0 …" at bounding box center [312, 162] width 574 height 282
click at [275, 235] on div "ver 1.8.143 Kho gửi Trên xe Kho nhận Hàng đã giao Đơn hàng 51 đơn Khối lượng 0 …" at bounding box center [312, 162] width 574 height 282
click at [145, 9] on button at bounding box center [147, 9] width 12 height 12
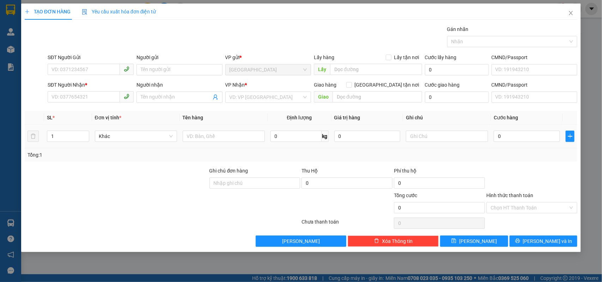
click at [210, 147] on td at bounding box center [224, 137] width 88 height 24
click at [210, 138] on input "text" at bounding box center [224, 136] width 82 height 11
click at [85, 73] on input "SĐT Người Gửi" at bounding box center [84, 69] width 72 height 11
click at [92, 82] on div "0918920123 - THÚY HẰNG" at bounding box center [91, 84] width 78 height 8
click at [529, 136] on input "0" at bounding box center [527, 136] width 66 height 11
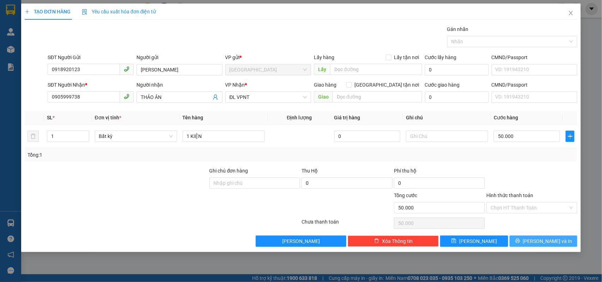
click at [542, 241] on span "Lưu và In" at bounding box center [547, 242] width 49 height 8
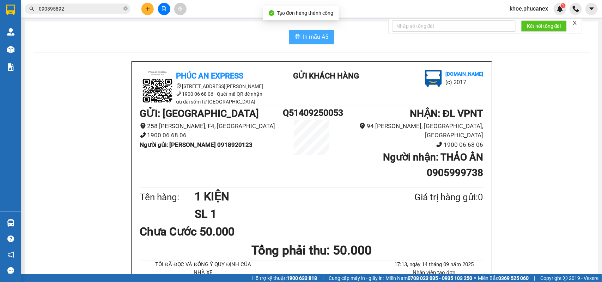
click at [303, 43] on button "In mẫu A5" at bounding box center [311, 37] width 45 height 14
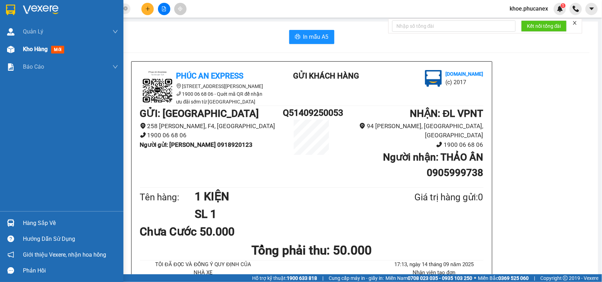
click at [25, 48] on span "Kho hàng" at bounding box center [35, 49] width 25 height 7
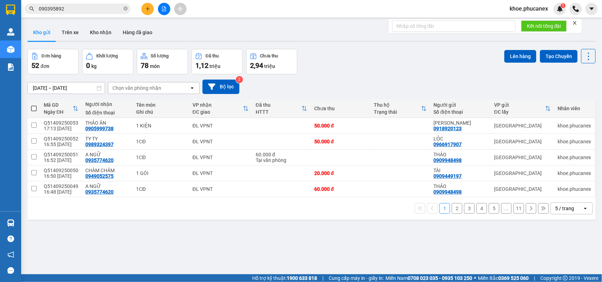
click at [204, 110] on div "ĐC giao" at bounding box center [218, 112] width 50 height 6
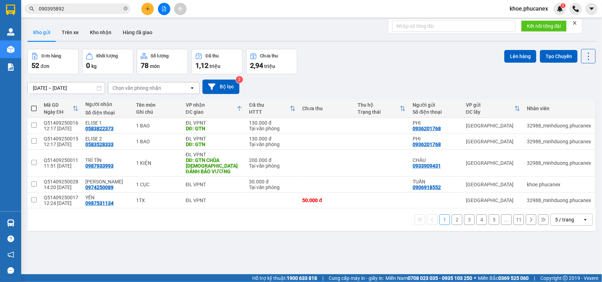
click at [195, 110] on div "ĐC giao" at bounding box center [211, 112] width 51 height 6
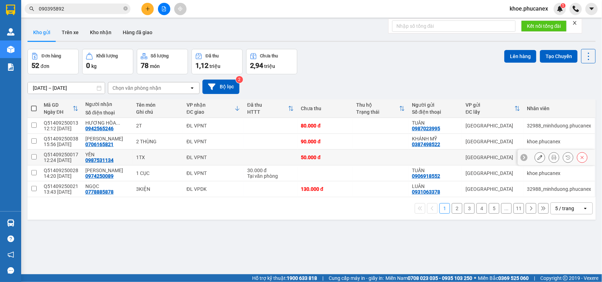
click at [92, 161] on div "0987531134" at bounding box center [99, 161] width 28 height 6
copy div "0987531134"
click at [80, 10] on input "090395892" at bounding box center [80, 9] width 83 height 8
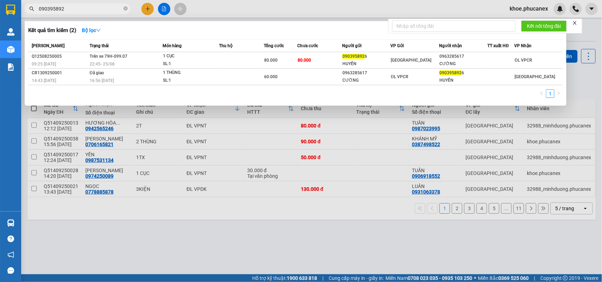
paste input "87531134"
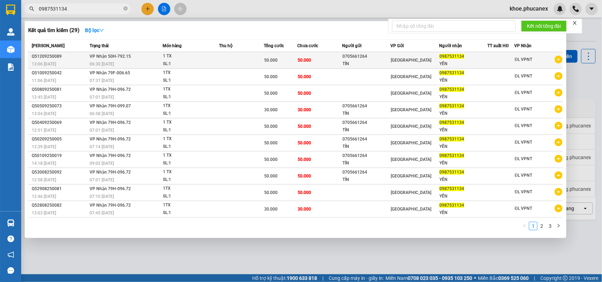
click at [443, 59] on div "0987531134" at bounding box center [463, 56] width 48 height 7
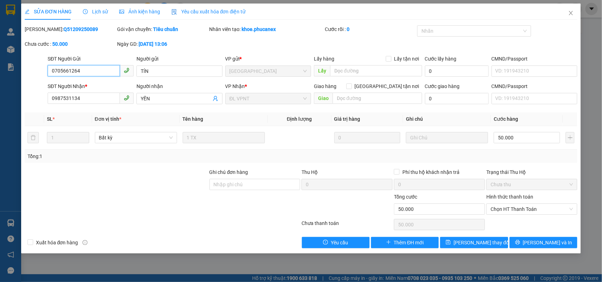
click at [63, 69] on input "0705661264" at bounding box center [84, 70] width 72 height 11
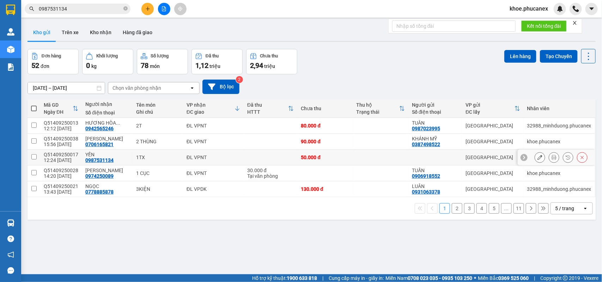
click at [537, 158] on icon at bounding box center [539, 157] width 5 height 5
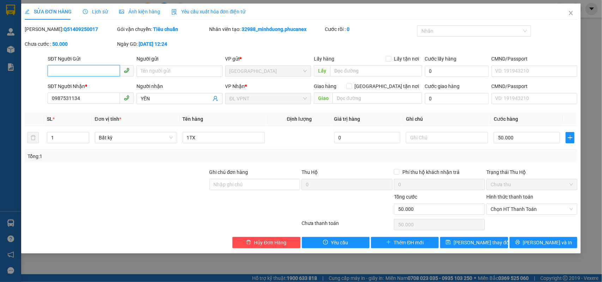
click at [89, 69] on input "SĐT Người Gửi" at bounding box center [84, 70] width 72 height 11
paste input "0705661264"
click at [159, 71] on input "Người gửi" at bounding box center [179, 71] width 86 height 11
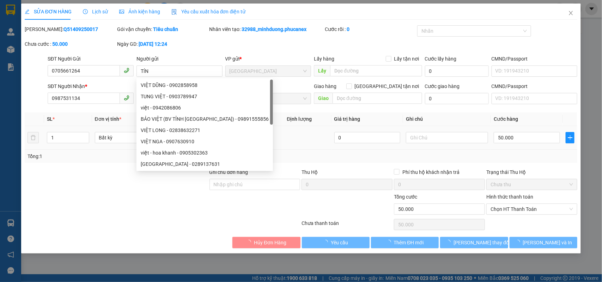
click at [111, 202] on form "Ghi chú đơn hàng Thu Hộ 0 Phí thu hộ khách nhận trả 0 Trạng thái Thu Hộ Chưa th…" at bounding box center [301, 193] width 553 height 49
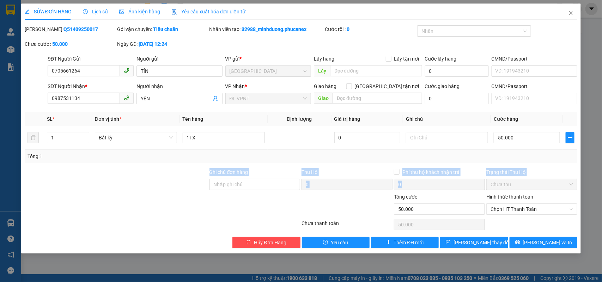
click at [170, 206] on div at bounding box center [116, 205] width 185 height 25
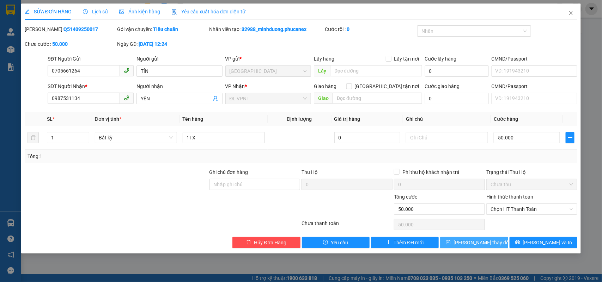
click at [481, 242] on span "Lưu thay đổi" at bounding box center [482, 243] width 56 height 8
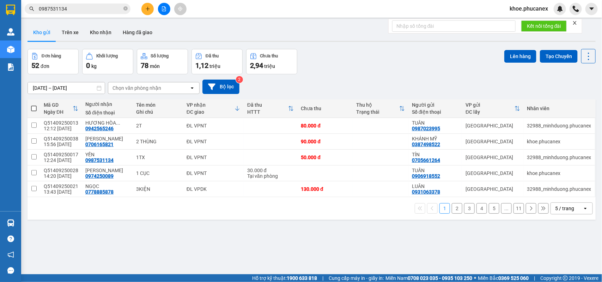
click at [299, 246] on div "ver 1.8.143 Kho gửi Trên xe Kho nhận Hàng đã giao Đơn hàng 52 đơn Khối lượng 0 …" at bounding box center [312, 162] width 574 height 282
drag, startPoint x: 293, startPoint y: 258, endPoint x: 292, endPoint y: 251, distance: 7.2
click at [293, 254] on div "ver 1.8.143 Kho gửi Trên xe Kho nhận Hàng đã giao Đơn hàng 52 đơn Khối lượng 0 …" at bounding box center [312, 162] width 574 height 282
click at [151, 7] on button at bounding box center [147, 9] width 12 height 12
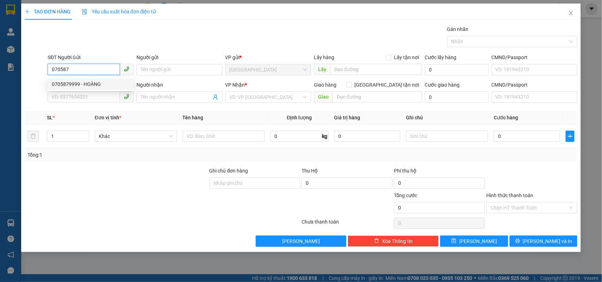
click at [71, 84] on div "0705879999 - HOÀNG" at bounding box center [91, 84] width 78 height 8
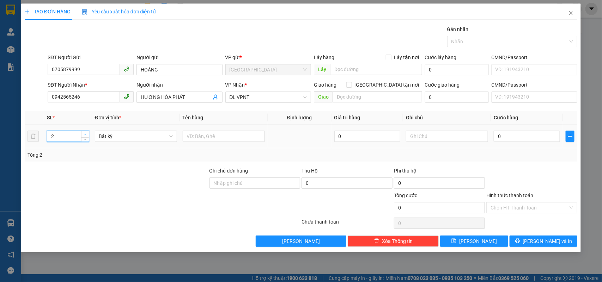
click at [84, 134] on icon "up" at bounding box center [85, 135] width 2 height 2
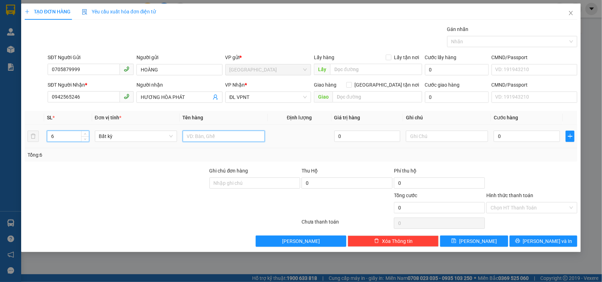
click at [211, 134] on input "text" at bounding box center [224, 136] width 82 height 11
click at [505, 135] on input "0" at bounding box center [527, 136] width 66 height 11
click at [505, 135] on input "80" at bounding box center [527, 136] width 66 height 11
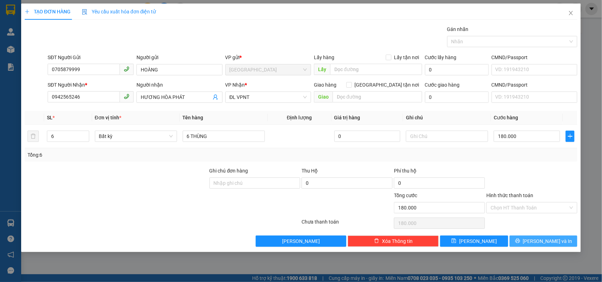
click at [563, 241] on button "Lưu và In" at bounding box center [544, 241] width 68 height 11
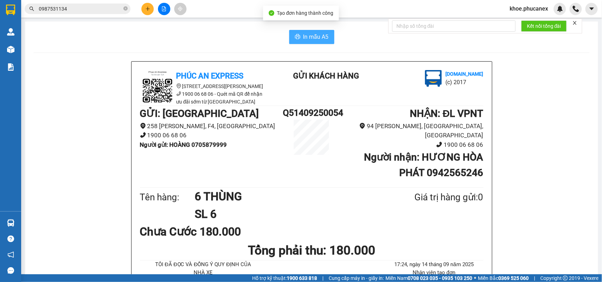
click at [295, 37] on icon "printer" at bounding box center [298, 37] width 6 height 6
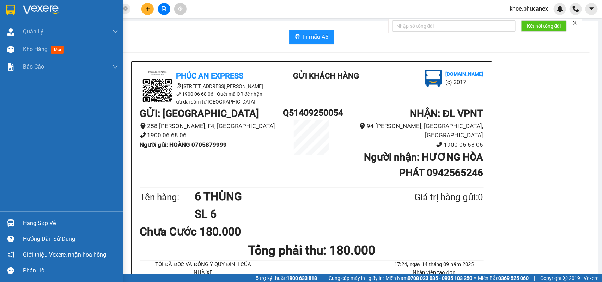
click at [0, 7] on div at bounding box center [61, 11] width 123 height 23
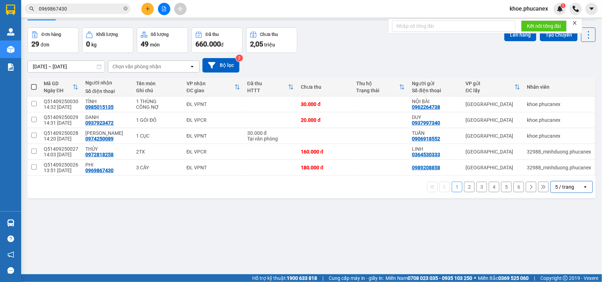
scroll to position [32, 0]
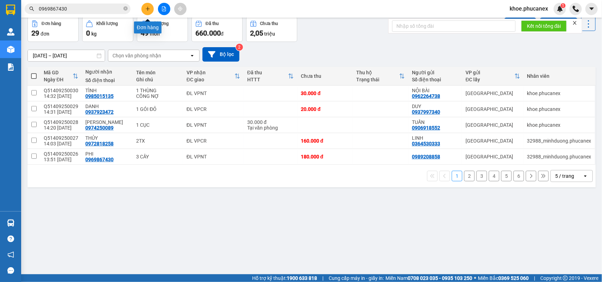
click at [149, 8] on icon "plus" at bounding box center [147, 8] width 5 height 5
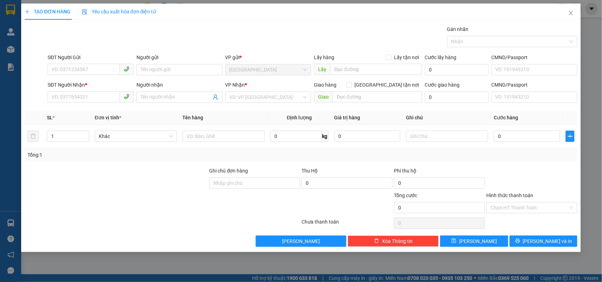
click at [78, 63] on div "SĐT Người Gửi" at bounding box center [91, 59] width 86 height 11
click at [200, 138] on input "text" at bounding box center [224, 136] width 82 height 11
click at [205, 139] on input "1T BÔNG" at bounding box center [224, 136] width 82 height 11
type input "1T BÔNG"
click at [96, 72] on input "SĐT Người Gửi" at bounding box center [84, 69] width 72 height 11
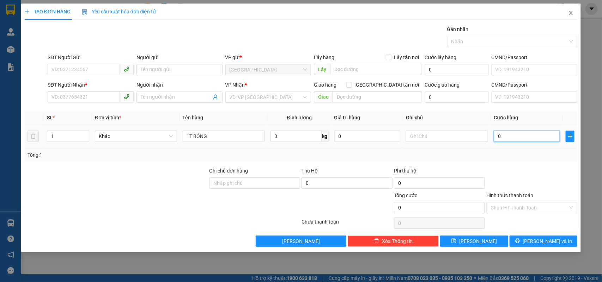
click at [515, 138] on input "0" at bounding box center [527, 136] width 66 height 11
type input "8"
type input "80"
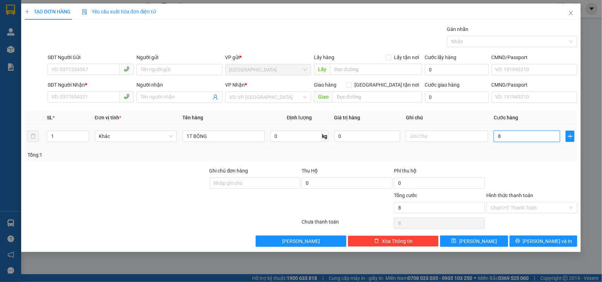
type input "80"
type input "80.000"
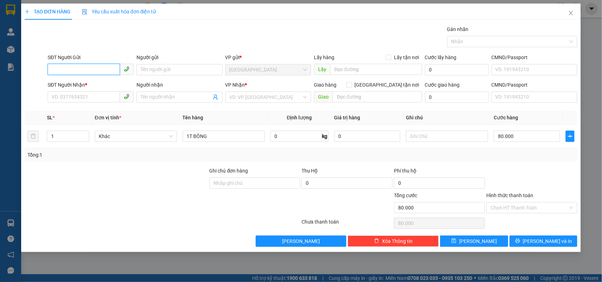
click at [86, 65] on input "SĐT Người Gửi" at bounding box center [84, 69] width 72 height 11
type input "0900051041"
drag, startPoint x: 108, startPoint y: 69, endPoint x: 43, endPoint y: 72, distance: 64.6
click at [43, 72] on div "SĐT Người Gửi 0900051041 0900051041 Người gửi Tên người gửi VP gửi * ĐL Quận 5 …" at bounding box center [301, 66] width 554 height 25
click at [115, 85] on div "0909948498 - THẢO" at bounding box center [91, 84] width 78 height 8
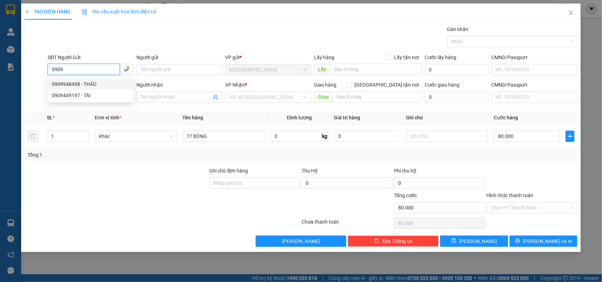
type input "0909948498"
type input "THẢO"
type input "0935774620"
type input "A NGỮ"
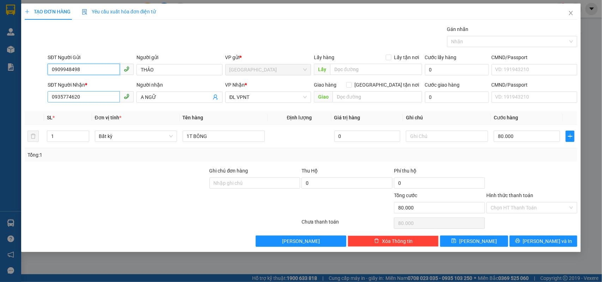
type input "0909948498"
drag, startPoint x: 56, startPoint y: 102, endPoint x: 33, endPoint y: 92, distance: 25.5
click at [33, 92] on div "SĐT Người Nhận * 0935774620 Người nhận A NGỮ VP Nhận * ĐL VPNT Giao hàng Giao t…" at bounding box center [301, 93] width 554 height 25
drag, startPoint x: 69, startPoint y: 96, endPoint x: 7, endPoint y: 91, distance: 62.3
click at [7, 91] on div "TẠO ĐƠN HÀNG Yêu cầu xuất hóa đơn điện tử Transit Pickup Surcharge Ids Transit …" at bounding box center [301, 141] width 602 height 282
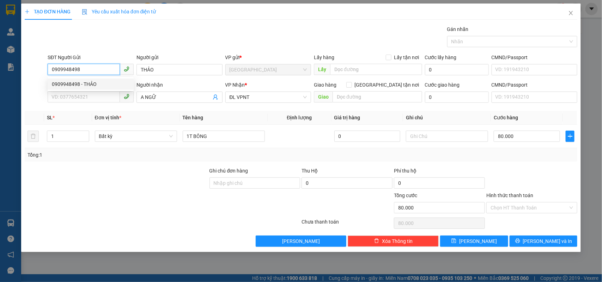
drag, startPoint x: 92, startPoint y: 69, endPoint x: 45, endPoint y: 62, distance: 47.8
click at [45, 62] on div "SĐT Người Gửi 0909948498 Người gửi THẢO VP gửi * [GEOGRAPHIC_DATA] 5 Lấy hàng L…" at bounding box center [301, 66] width 554 height 25
click at [84, 84] on div "0909948498 - THẢO" at bounding box center [91, 84] width 78 height 8
type input "0909948498"
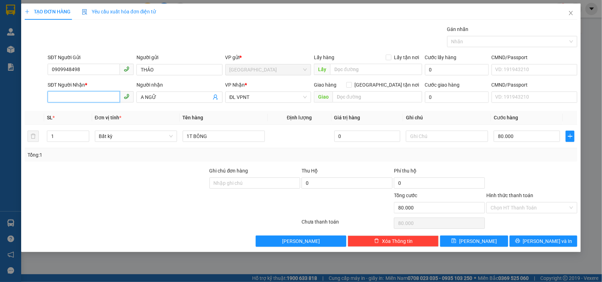
click at [100, 101] on input "SĐT Người Nhận *" at bounding box center [84, 96] width 72 height 11
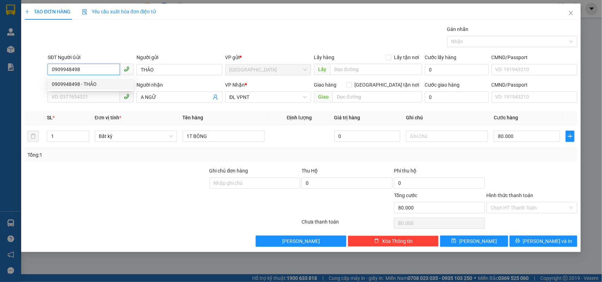
drag, startPoint x: 80, startPoint y: 71, endPoint x: 50, endPoint y: 63, distance: 31.3
click at [50, 63] on div "SĐT Người Gửi 0909948498" at bounding box center [91, 66] width 86 height 25
click at [102, 79] on div "0982937465 - [PERSON_NAME]" at bounding box center [91, 84] width 86 height 11
type input "0982937465"
type input "HUYỀN"
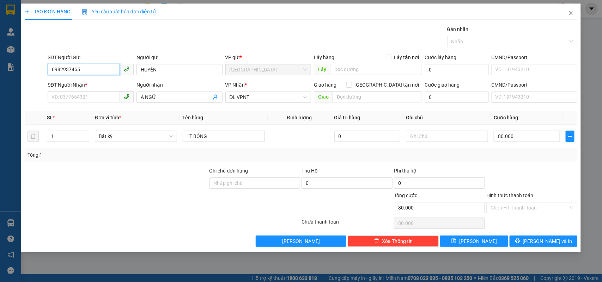
type input "0982937465"
click at [86, 106] on div "Transit Pickup Surcharge Ids Transit Deliver Surcharge Ids Transit Deliver Surc…" at bounding box center [301, 136] width 553 height 222
click at [86, 95] on input "SĐT Người Nhận *" at bounding box center [84, 96] width 72 height 11
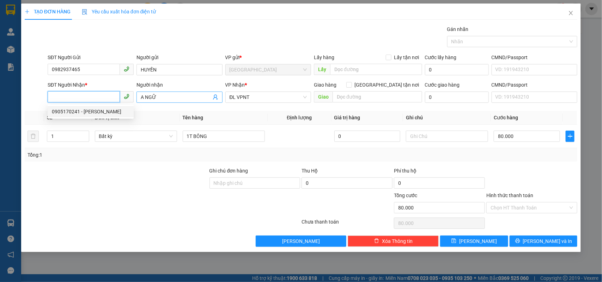
drag, startPoint x: 103, startPoint y: 109, endPoint x: 176, endPoint y: 94, distance: 74.6
click at [112, 108] on div "0905170241 - NGỌC VÂN" at bounding box center [91, 112] width 78 height 8
type input "0905170241"
type input "NGỌC VÂN"
drag, startPoint x: 175, startPoint y: 96, endPoint x: 266, endPoint y: 86, distance: 91.9
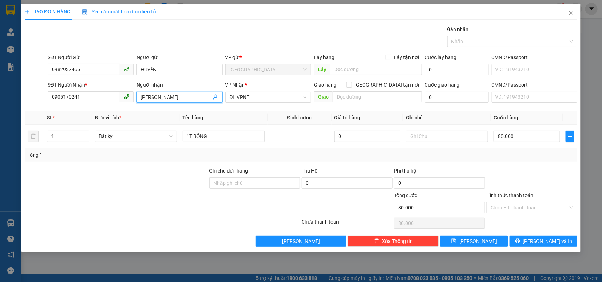
click at [145, 94] on input "NGỌC VÂN" at bounding box center [176, 97] width 71 height 8
click at [520, 244] on icon "printer" at bounding box center [517, 241] width 5 height 5
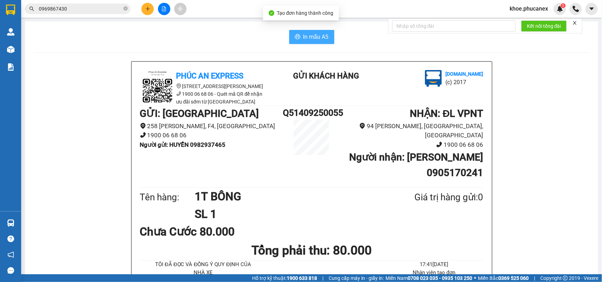
click at [298, 40] on button "In mẫu A5" at bounding box center [311, 37] width 45 height 14
click at [146, 6] on icon "plus" at bounding box center [147, 8] width 5 height 5
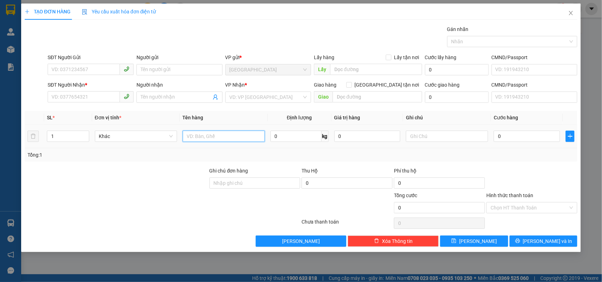
click at [207, 136] on input "text" at bounding box center [224, 136] width 82 height 11
type input "1T BÔNG"
click at [502, 140] on input "0" at bounding box center [527, 136] width 66 height 11
type input "7"
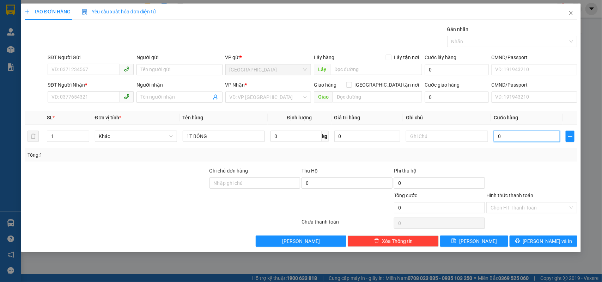
type input "7"
type input "70"
type input "70.000"
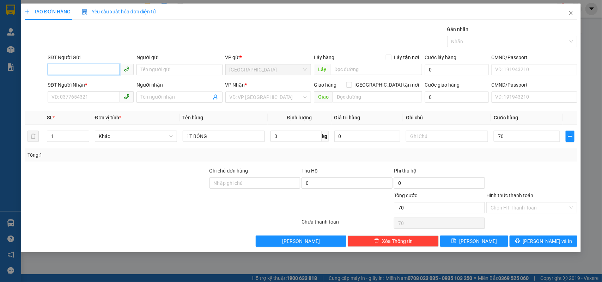
type input "70.000"
click at [62, 71] on input "SĐT Người Gửi" at bounding box center [84, 69] width 72 height 11
click at [110, 83] on div "0909990810 - MINH MINH" at bounding box center [91, 84] width 79 height 8
type input "0909990810"
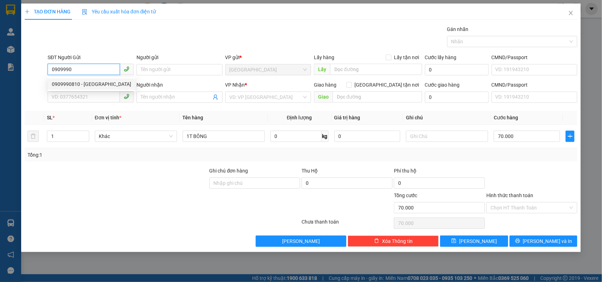
type input "MINH MINH"
type input "0982497197"
type input "HIẾU"
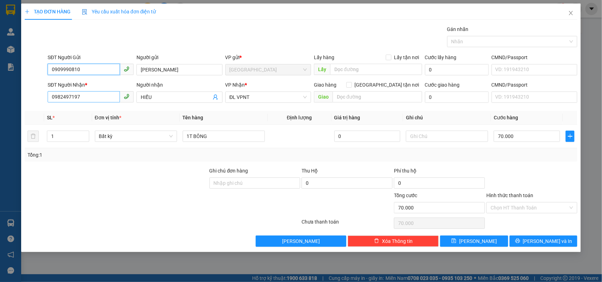
type input "0909990810"
drag, startPoint x: 103, startPoint y: 97, endPoint x: 32, endPoint y: 101, distance: 71.0
click at [32, 101] on div "SĐT Người Nhận * 0982497197 0982497197 Người nhận HIẾU VP Nhận * ĐL VPNT Giao h…" at bounding box center [301, 93] width 554 height 25
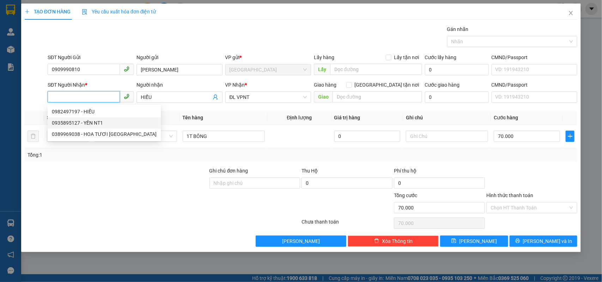
click at [82, 120] on div "0935895127 - YẾN NT1" at bounding box center [104, 123] width 105 height 8
type input "0935895127"
type input "YẾN NT1"
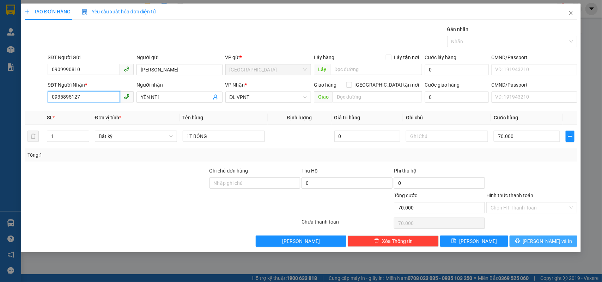
type input "0935895127"
click at [528, 244] on button "Lưu và In" at bounding box center [544, 241] width 68 height 11
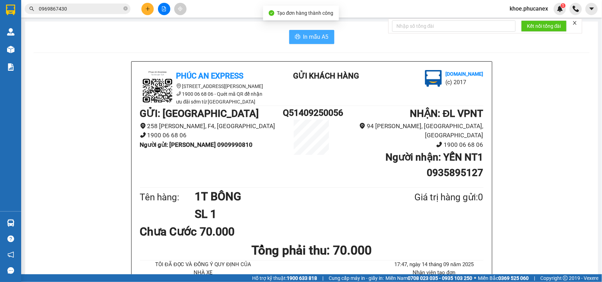
click at [314, 41] on span "In mẫu A5" at bounding box center [315, 36] width 25 height 9
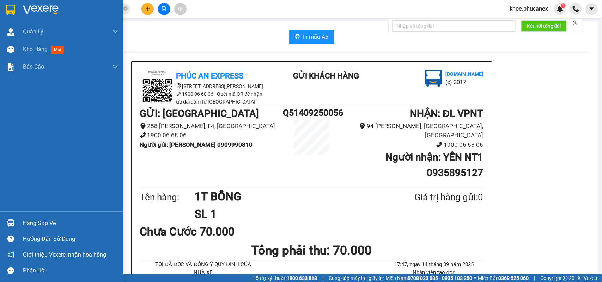
click at [11, 8] on img at bounding box center [10, 10] width 9 height 11
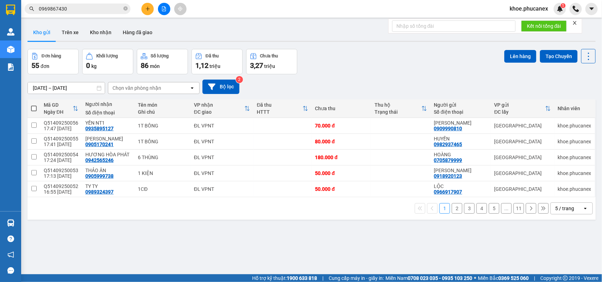
click at [150, 6] on icon "plus" at bounding box center [147, 8] width 5 height 5
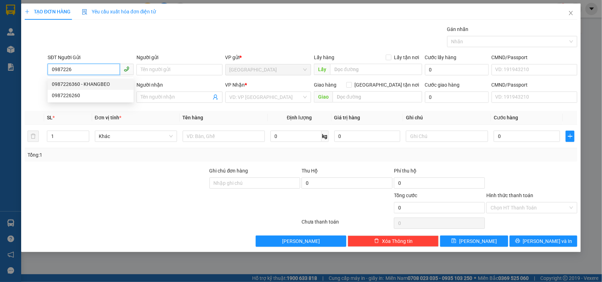
click at [103, 85] on div "0987226360 - KHANGBEO" at bounding box center [91, 84] width 78 height 8
type input "0987226360"
type input "KHANGBEO"
type input "0944448989"
type input "HƯNG"
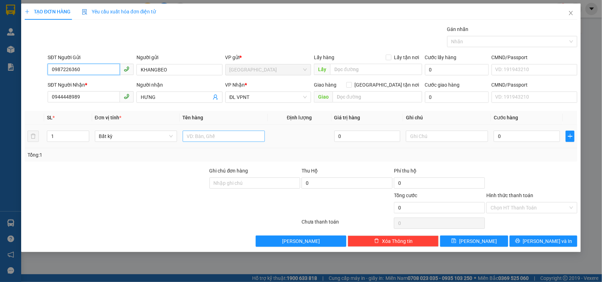
type input "0987226360"
click at [223, 139] on input "text" at bounding box center [224, 136] width 82 height 11
type input "1H"
click at [502, 136] on input "0" at bounding box center [527, 136] width 66 height 11
type input "2"
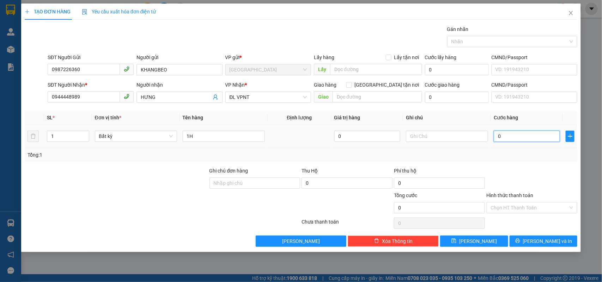
type input "2"
type input "20"
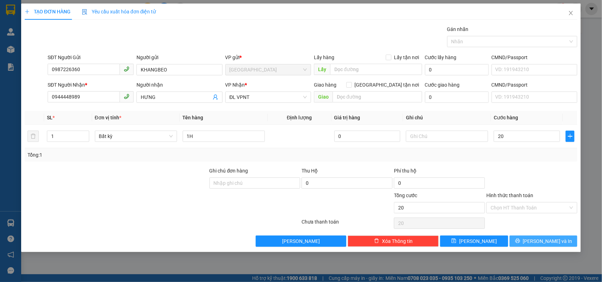
type input "20.000"
drag, startPoint x: 567, startPoint y: 243, endPoint x: 446, endPoint y: 200, distance: 128.3
click at [565, 241] on button "Lưu và In" at bounding box center [544, 241] width 68 height 11
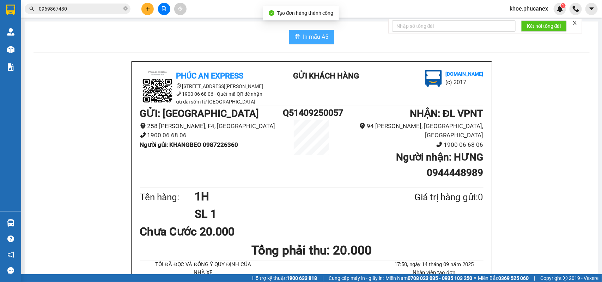
click at [305, 40] on span "In mẫu A5" at bounding box center [315, 36] width 25 height 9
click at [149, 9] on icon "plus" at bounding box center [147, 8] width 5 height 5
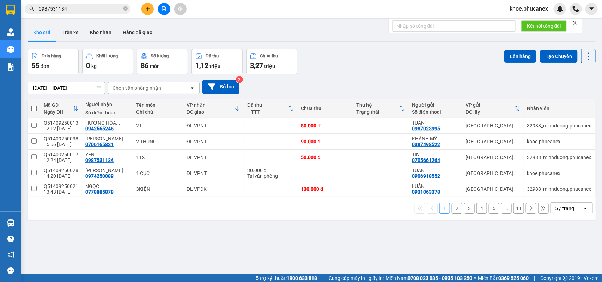
click at [285, 217] on div "1 2 3 4 5 ... 11 5 / trang open" at bounding box center [312, 208] width 568 height 23
click at [83, 11] on input "0987531134" at bounding box center [80, 9] width 83 height 8
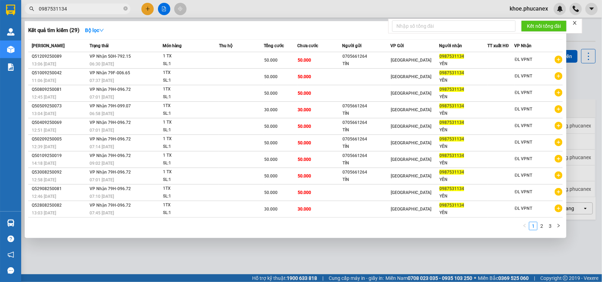
click at [281, 257] on div at bounding box center [301, 141] width 602 height 282
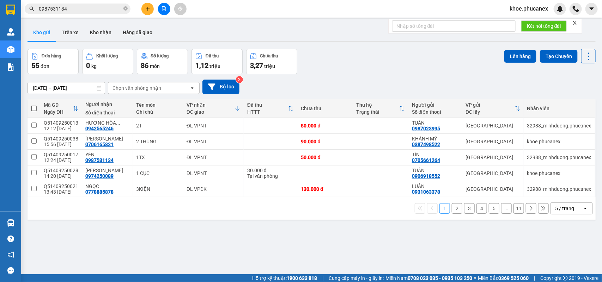
click at [347, 245] on div "ver 1.8.143 Kho gửi Trên xe Kho nhận Hàng đã giao Đơn hàng 55 đơn Khối lượng 0 …" at bounding box center [312, 162] width 574 height 282
click at [150, 10] on button at bounding box center [147, 9] width 12 height 12
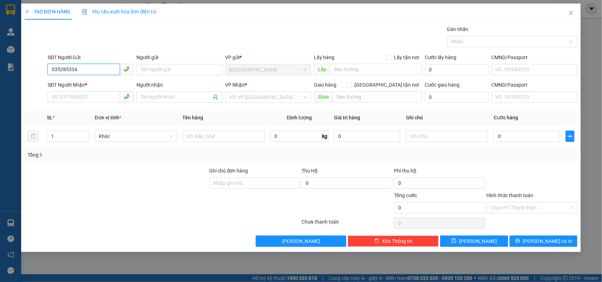
type input "0352853347"
click at [80, 85] on div "0352853347 - [PERSON_NAME]" at bounding box center [91, 84] width 78 height 8
type input "[PERSON_NAME]"
type input "0868722227"
type input "HIẾU"
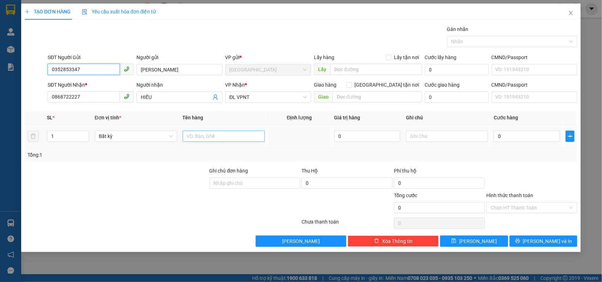
type input "0352853347"
click at [207, 136] on input "text" at bounding box center [224, 136] width 82 height 11
type input "1 THÙNG"
click at [510, 138] on input "0" at bounding box center [527, 136] width 66 height 11
type input "3"
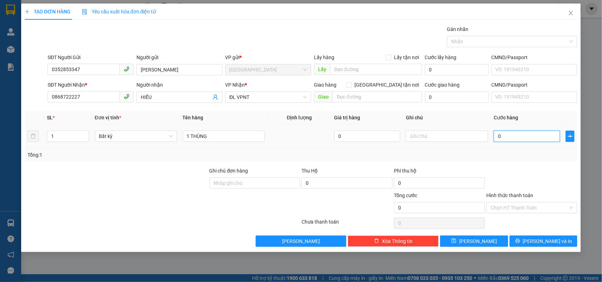
type input "3"
type input "30"
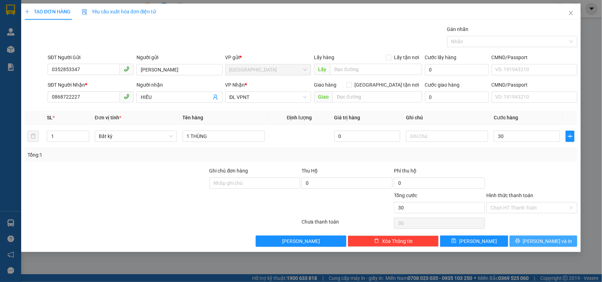
type input "30.000"
click at [549, 242] on span "[PERSON_NAME] và In" at bounding box center [547, 242] width 49 height 8
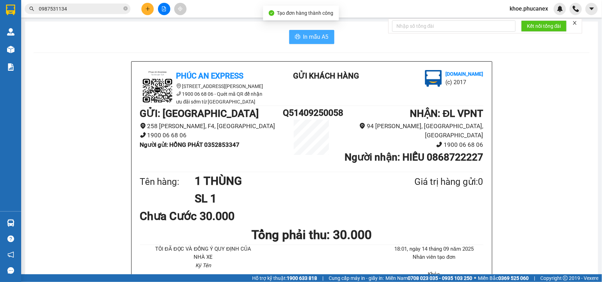
drag, startPoint x: 316, startPoint y: 34, endPoint x: 343, endPoint y: 48, distance: 30.9
click at [317, 36] on span "In mẫu A5" at bounding box center [315, 36] width 25 height 9
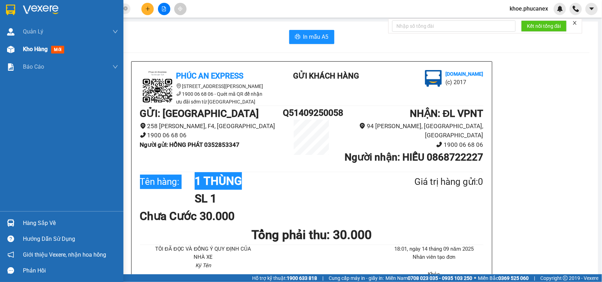
click at [35, 48] on span "Kho hàng" at bounding box center [35, 49] width 25 height 7
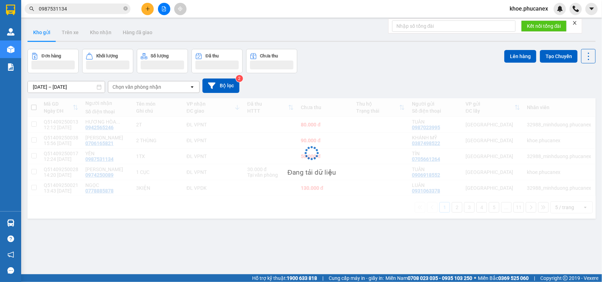
drag, startPoint x: 358, startPoint y: 230, endPoint x: 358, endPoint y: 241, distance: 10.6
click at [358, 235] on div "ver 1.8.143 Kho gửi Trên xe Kho nhận Hàng đã giao Đơn hàng Khối lượng Số lượng …" at bounding box center [312, 162] width 574 height 282
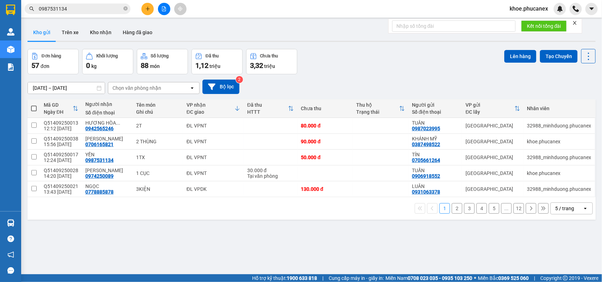
drag, startPoint x: 361, startPoint y: 253, endPoint x: 360, endPoint y: 247, distance: 6.1
click at [360, 250] on div "ver 1.8.143 Kho gửi Trên xe Kho nhận Hàng đã giao Đơn hàng 57 đơn Khối lượng 0 …" at bounding box center [312, 162] width 574 height 282
click at [191, 109] on div "ĐC giao" at bounding box center [211, 112] width 48 height 6
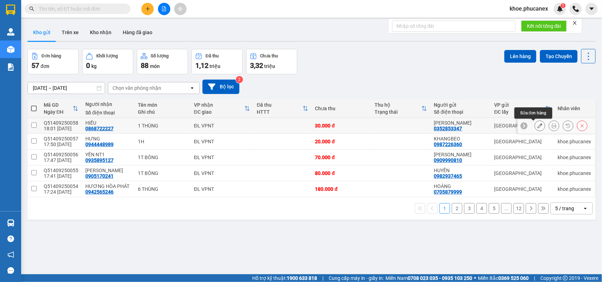
drag, startPoint x: 531, startPoint y: 125, endPoint x: 519, endPoint y: 131, distance: 13.6
click at [537, 125] on icon at bounding box center [539, 125] width 5 height 5
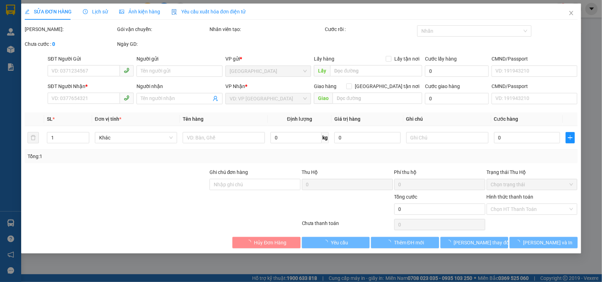
type input "0352853347"
type input "[PERSON_NAME]"
type input "0868722227"
type input "HIẾU"
type input "30.000"
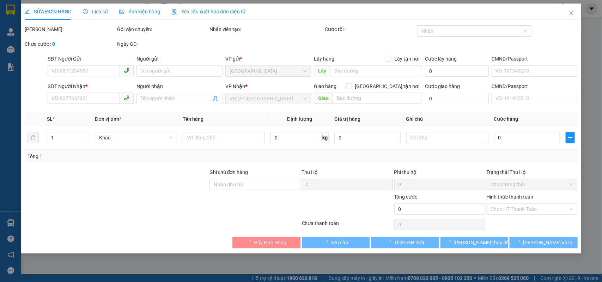
type input "30.000"
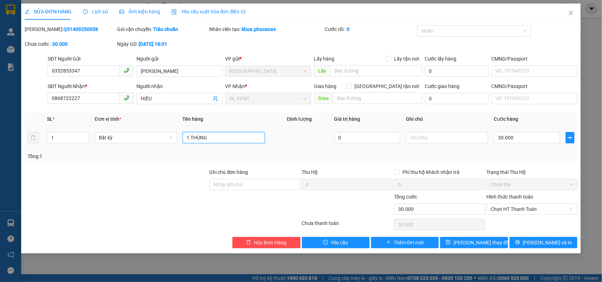
click at [224, 141] on input "1 THÙNG" at bounding box center [224, 137] width 82 height 11
type input "1 CỤC TRẮNG"
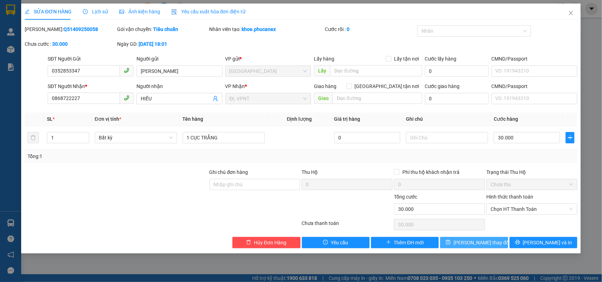
click at [479, 244] on span "[PERSON_NAME] thay đổi" at bounding box center [482, 243] width 56 height 8
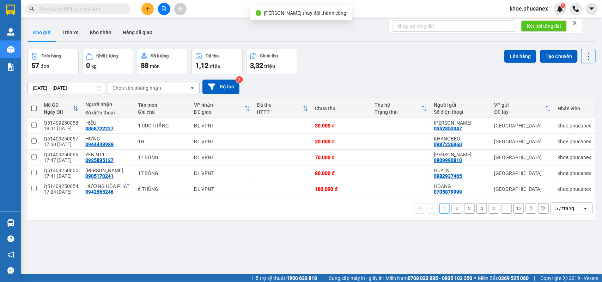
click at [334, 230] on div "ver 1.8.143 Kho gửi Trên xe Kho nhận Hàng đã giao Đơn hàng 57 đơn Khối lượng 0 …" at bounding box center [312, 162] width 574 height 282
click at [146, 8] on icon "plus" at bounding box center [147, 8] width 5 height 5
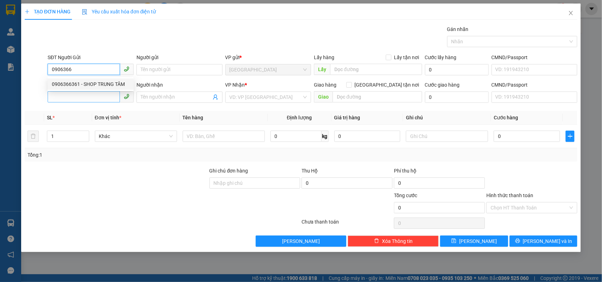
drag, startPoint x: 94, startPoint y: 79, endPoint x: 100, endPoint y: 92, distance: 14.4
click at [96, 90] on div "0906366361 0906366361 - SHOP TRUNG TÂM" at bounding box center [91, 84] width 86 height 14
click at [87, 85] on div "0906366361 - SHOP TRUNG TÂM" at bounding box center [91, 84] width 78 height 8
type input "0906366361"
type input "SHOP TRUNG TÂM"
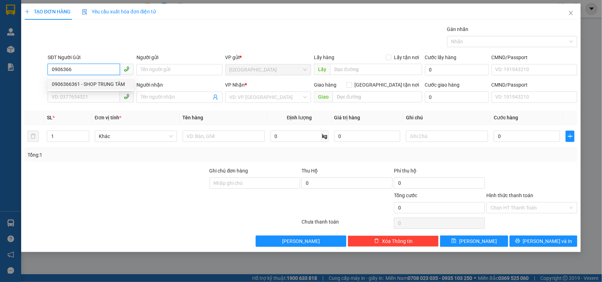
type input "0914023540"
type input "HƯƠNG TỴ"
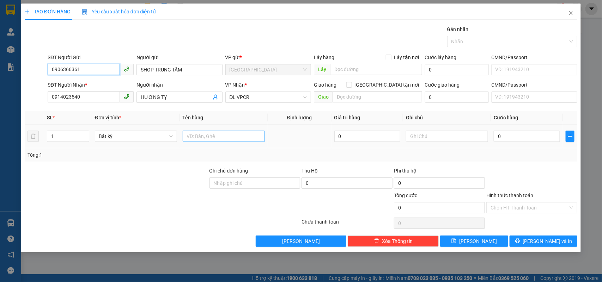
type input "0906366361"
click at [207, 139] on input "text" at bounding box center [224, 136] width 82 height 11
type input "2 KIỆN"
type input "2"
click at [83, 134] on span "Increase Value" at bounding box center [85, 134] width 8 height 6
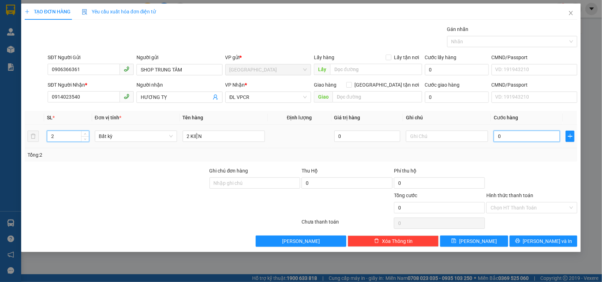
click at [528, 135] on input "0" at bounding box center [527, 136] width 66 height 11
type input "6"
type input "60"
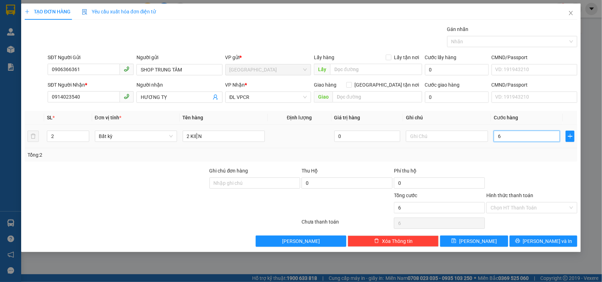
type input "60"
type input "60.000"
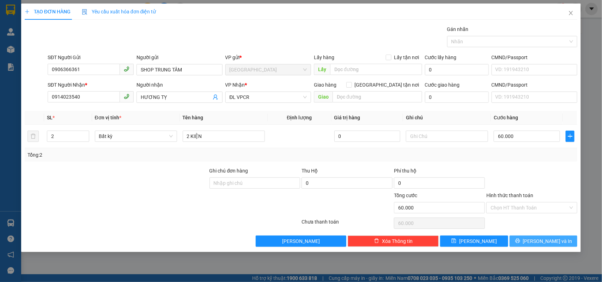
click at [520, 240] on button "[PERSON_NAME] và In" at bounding box center [544, 241] width 68 height 11
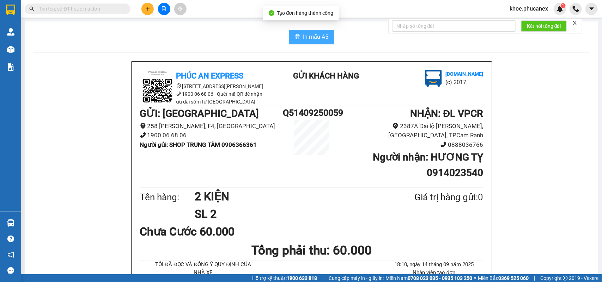
click at [307, 41] on span "In mẫu A5" at bounding box center [315, 36] width 25 height 9
drag, startPoint x: 286, startPoint y: 214, endPoint x: 102, endPoint y: 102, distance: 215.6
click at [285, 223] on div "Chưa Cước 60.000" at bounding box center [312, 232] width 344 height 18
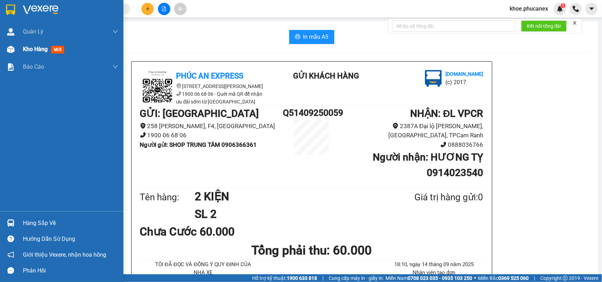
click at [38, 49] on span "Kho hàng" at bounding box center [35, 49] width 25 height 7
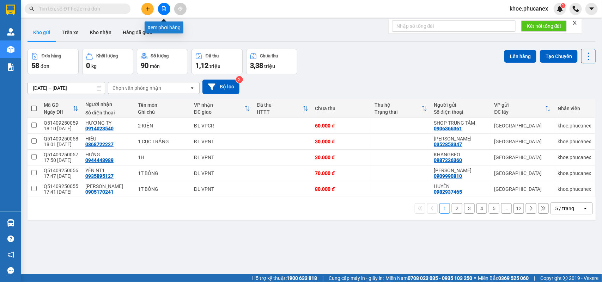
click at [147, 10] on icon "plus" at bounding box center [147, 8] width 5 height 5
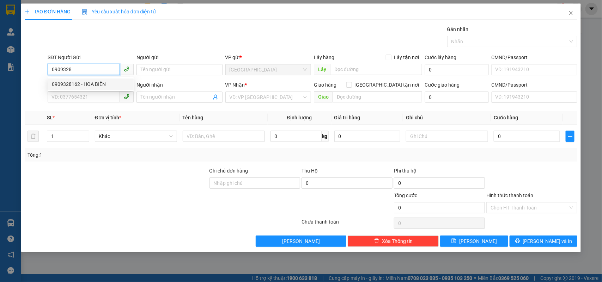
drag, startPoint x: 91, startPoint y: 85, endPoint x: 80, endPoint y: 117, distance: 33.8
click at [90, 85] on div "0909328162 - HOA BIỂN" at bounding box center [91, 84] width 78 height 8
type input "0909328162"
type input "HOA BIỂN"
type input "0779008002"
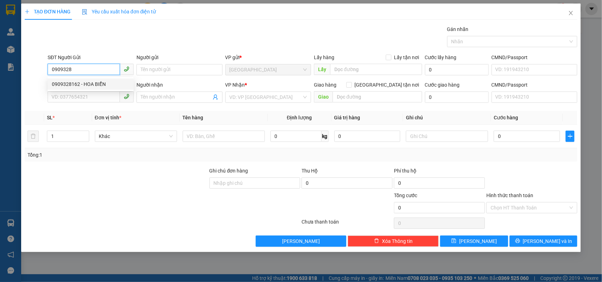
type input "MOON MILK ( MAI )"
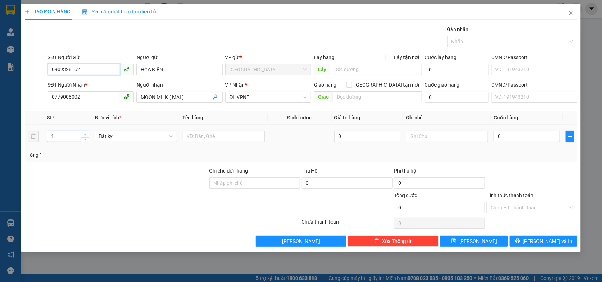
type input "0909328162"
type input "2"
click at [85, 132] on span "Increase Value" at bounding box center [85, 134] width 8 height 6
click at [215, 140] on input "text" at bounding box center [224, 136] width 82 height 11
type input "2 THÙNG"
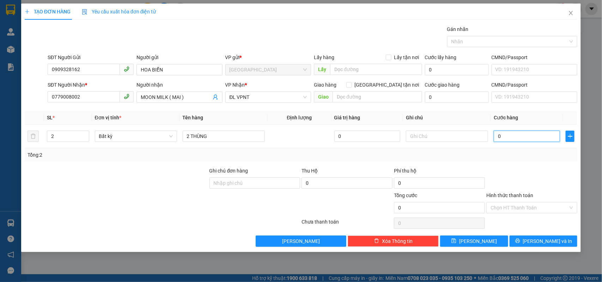
type input "08"
type input "8"
type input "080"
type input "80"
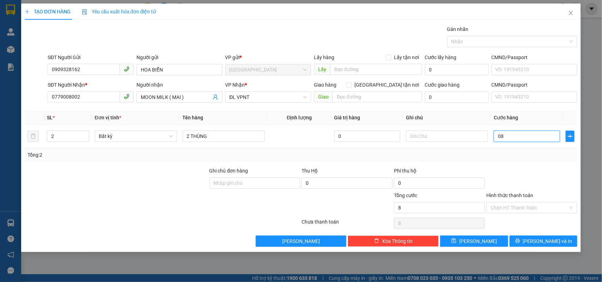
type input "80"
click at [542, 240] on span "[PERSON_NAME] và In" at bounding box center [547, 242] width 49 height 8
type input "80.000"
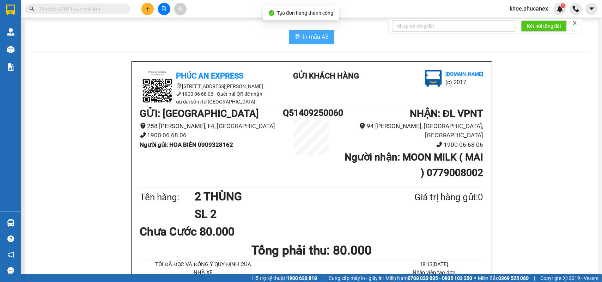
click at [303, 41] on span "In mẫu A5" at bounding box center [315, 36] width 25 height 9
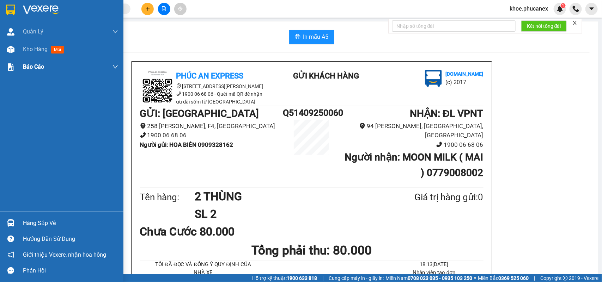
click at [31, 49] on span "Kho hàng" at bounding box center [35, 49] width 25 height 7
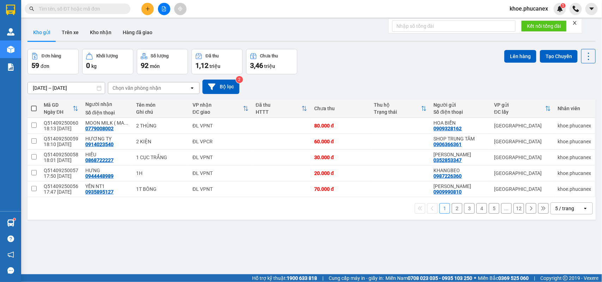
click at [150, 8] on icon "plus" at bounding box center [147, 8] width 5 height 5
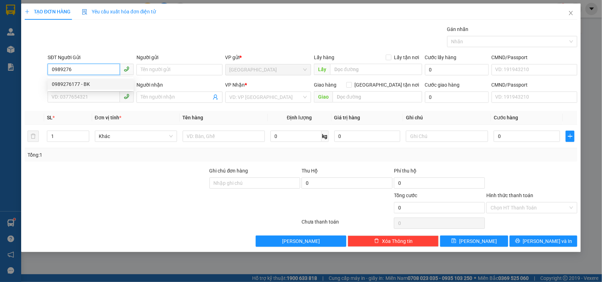
drag, startPoint x: 76, startPoint y: 83, endPoint x: 223, endPoint y: 138, distance: 156.9
click at [79, 87] on div "0989276177 - BK" at bounding box center [91, 84] width 78 height 8
type input "0989276177"
type input "BK"
type input "0989324397"
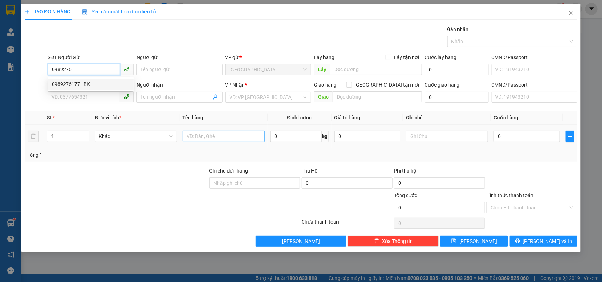
type input "TY TY"
type input "0989276177"
click at [224, 139] on input "text" at bounding box center [224, 136] width 82 height 11
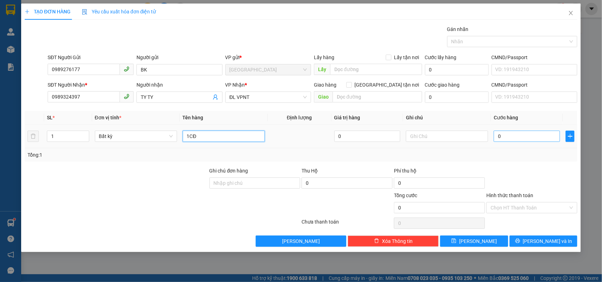
type input "1CĐ"
click at [524, 139] on input "0" at bounding box center [527, 136] width 66 height 11
type input "6"
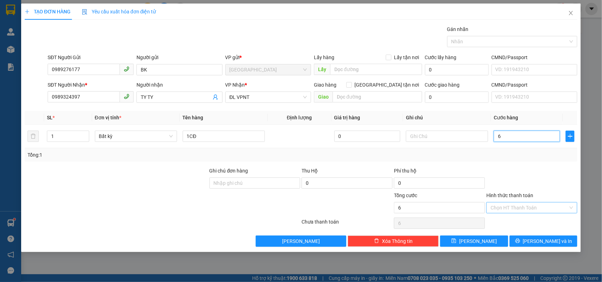
type input "60"
click at [550, 240] on span "[PERSON_NAME] và In" at bounding box center [547, 242] width 49 height 8
type input "60.000"
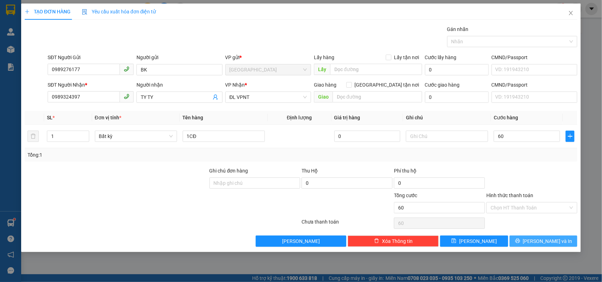
type input "60.000"
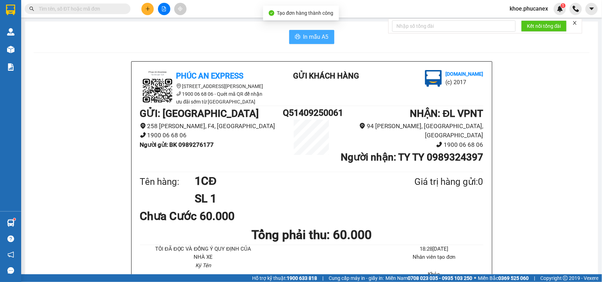
click at [309, 37] on span "In mẫu A5" at bounding box center [315, 36] width 25 height 9
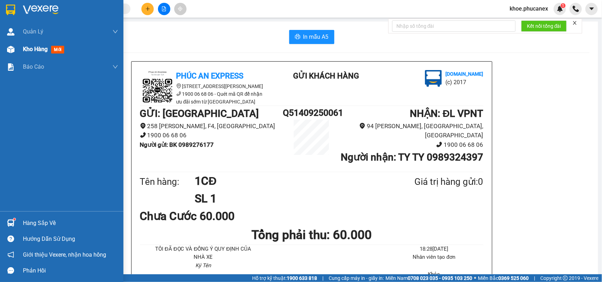
click at [22, 50] on div "Kho hàng mới" at bounding box center [61, 50] width 123 height 18
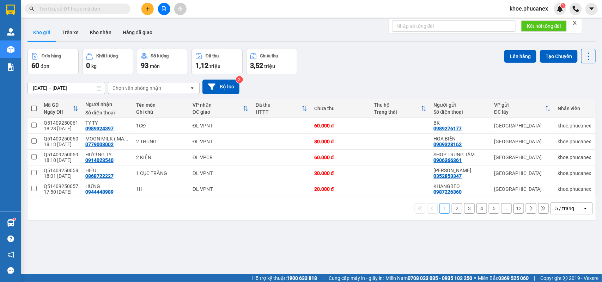
click at [562, 210] on div "5 / trang" at bounding box center [564, 208] width 19 height 7
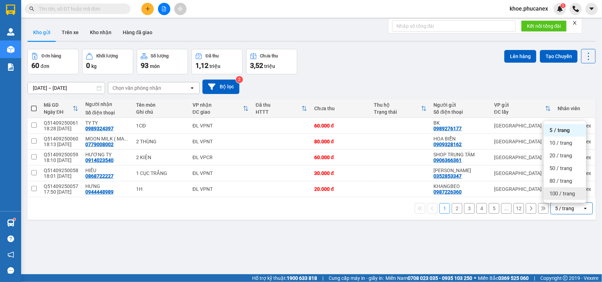
click at [557, 194] on span "100 / trang" at bounding box center [561, 193] width 25 height 7
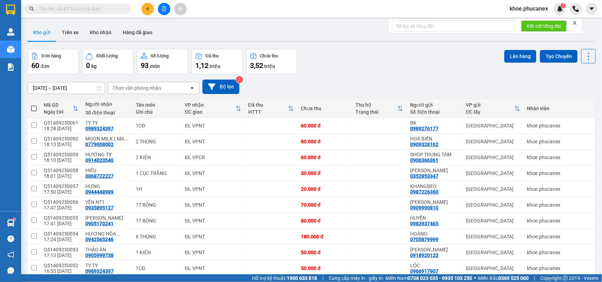
click at [32, 107] on span at bounding box center [34, 109] width 6 height 6
click at [34, 105] on input "checkbox" at bounding box center [34, 105] width 0 height 0
checkbox input "true"
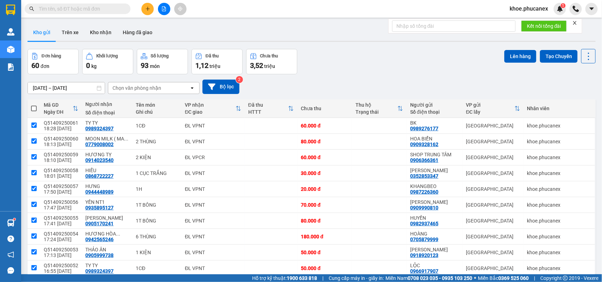
checkbox input "true"
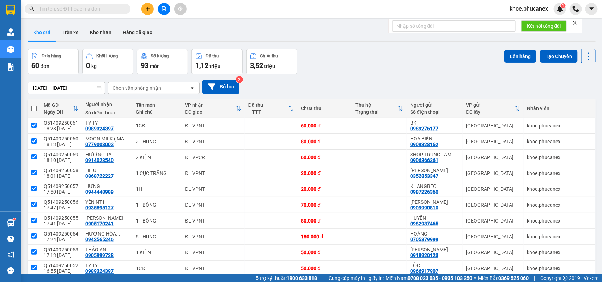
checkbox input "true"
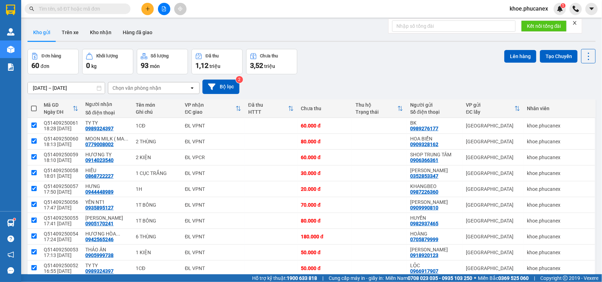
checkbox input "true"
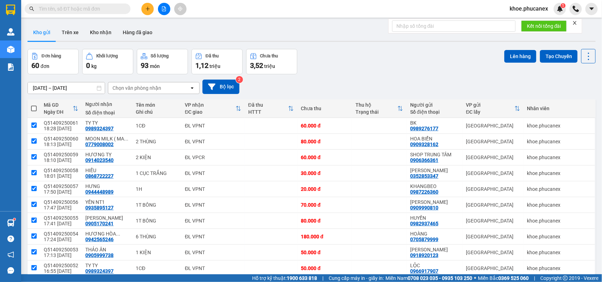
checkbox input "true"
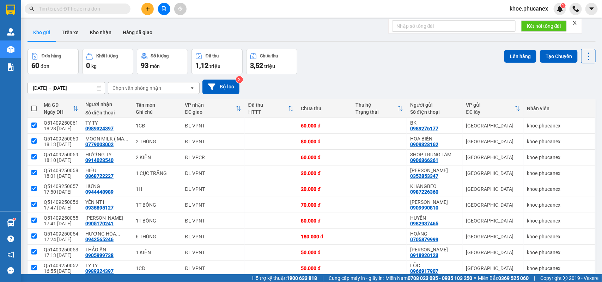
checkbox input "true"
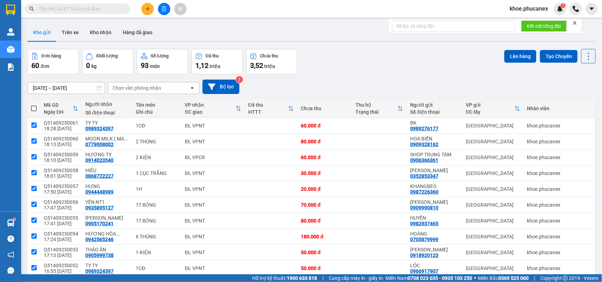
checkbox input "true"
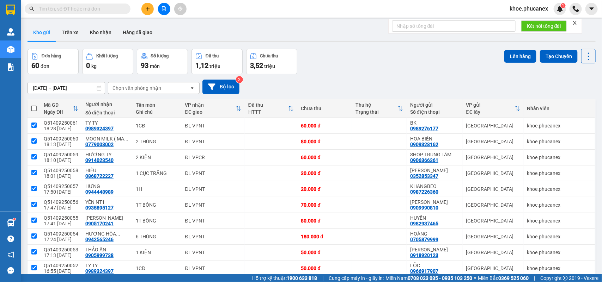
checkbox input "true"
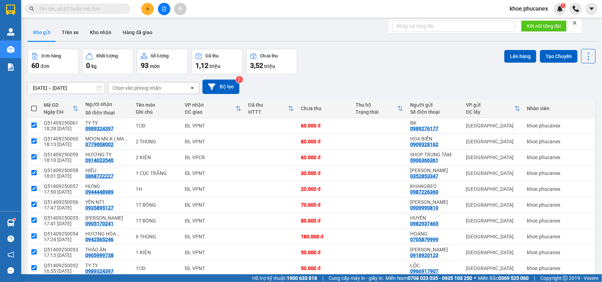
checkbox input "true"
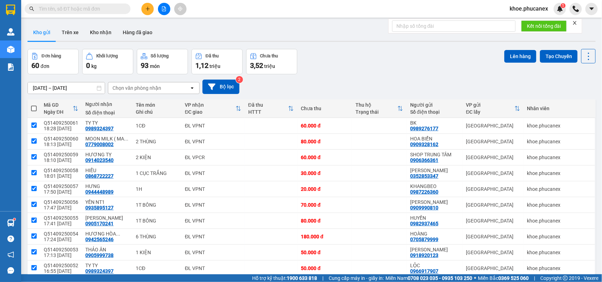
checkbox input "true"
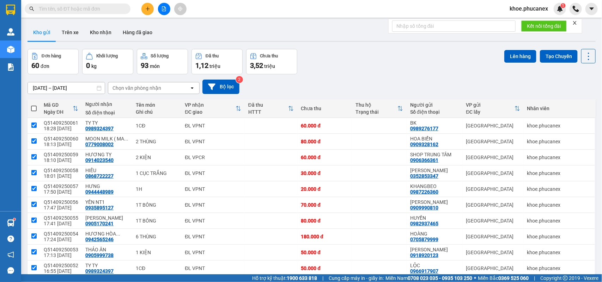
checkbox input "true"
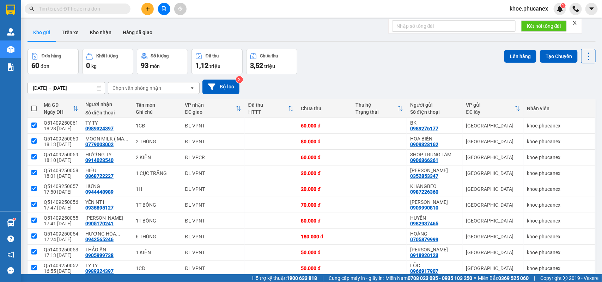
checkbox input "true"
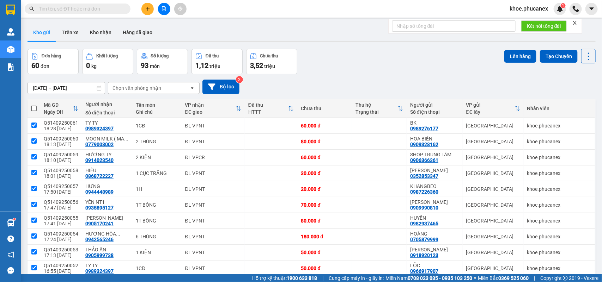
checkbox input "true"
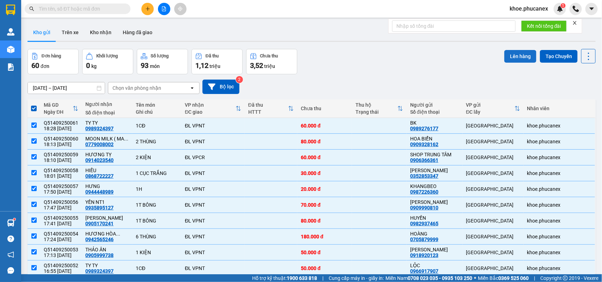
click at [510, 52] on button "Lên hàng" at bounding box center [520, 56] width 32 height 13
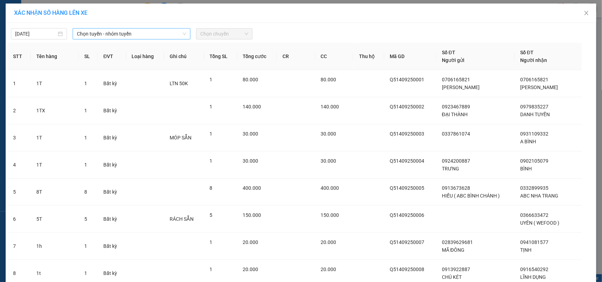
click at [125, 34] on span "Chọn tuyến - nhóm tuyến" at bounding box center [131, 34] width 109 height 11
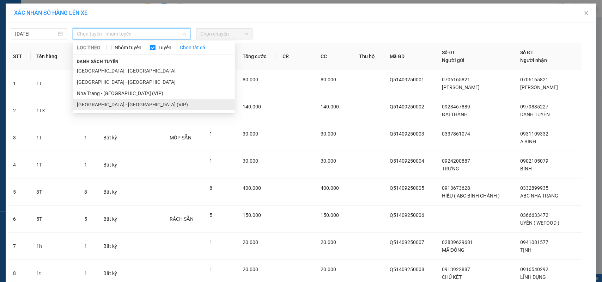
click at [113, 105] on li "Sài Gòn - Nha Trang (VIP)" at bounding box center [154, 104] width 162 height 11
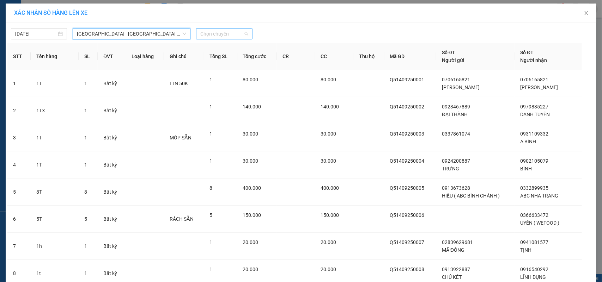
click at [215, 34] on span "Chọn chuyến" at bounding box center [224, 34] width 48 height 11
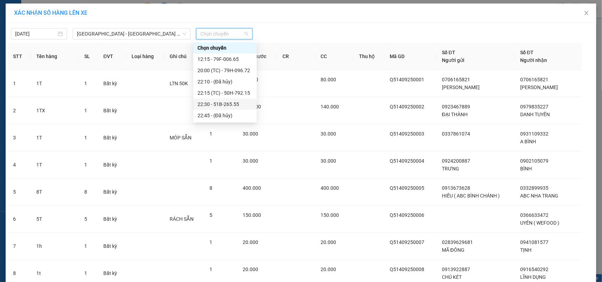
click at [211, 103] on div "22:30 - 51B-265.55" at bounding box center [224, 105] width 55 height 8
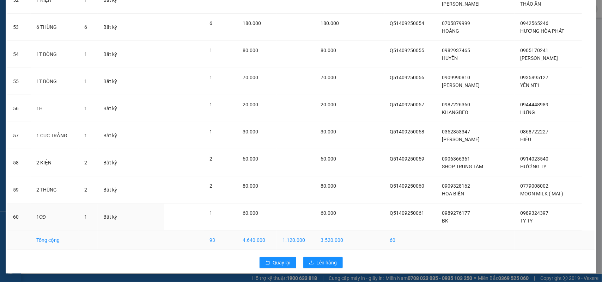
scroll to position [1489, 0]
click at [318, 260] on button "Lên hàng" at bounding box center [322, 262] width 39 height 11
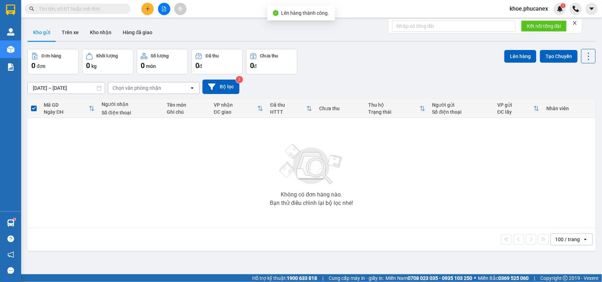
click at [565, 238] on div "100 / trang" at bounding box center [567, 239] width 25 height 7
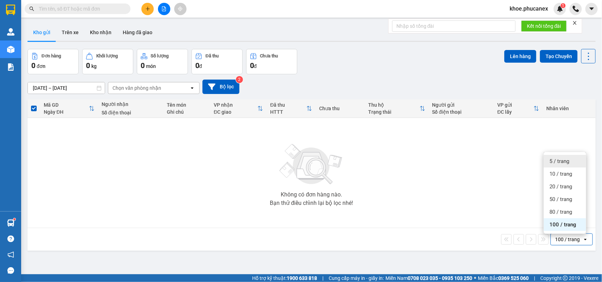
click at [557, 160] on span "5 / trang" at bounding box center [559, 161] width 20 height 7
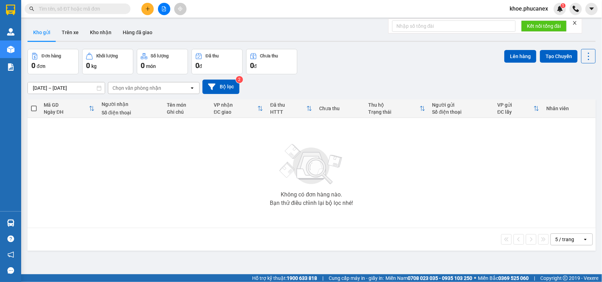
click at [534, 8] on span "khoe.phucanex" at bounding box center [529, 8] width 50 height 9
click at [521, 20] on span "Đăng xuất" at bounding box center [532, 22] width 35 height 8
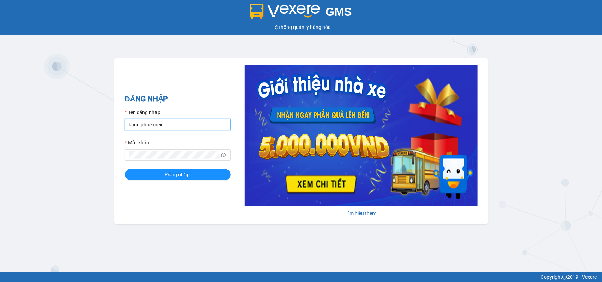
drag, startPoint x: 172, startPoint y: 124, endPoint x: 195, endPoint y: 119, distance: 23.5
click at [172, 124] on input "khoe.phucanex" at bounding box center [178, 124] width 106 height 11
type input "ngocduy.phucanex"
click at [185, 177] on span "Đăng nhập" at bounding box center [177, 175] width 25 height 8
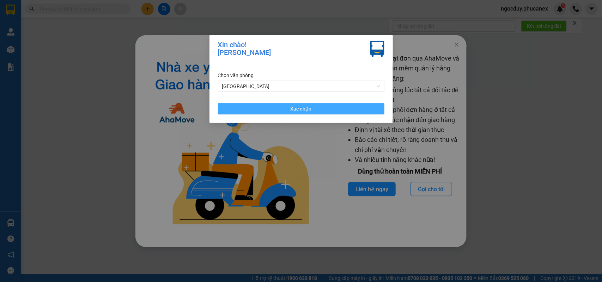
click at [309, 107] on span "Xác nhận" at bounding box center [301, 109] width 21 height 8
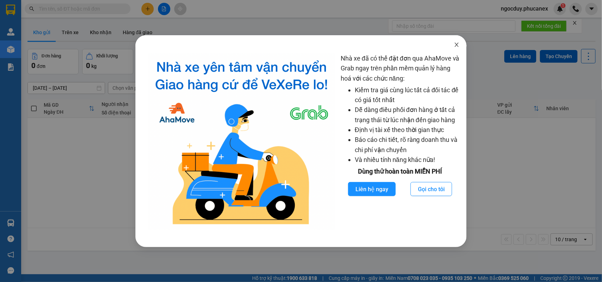
click at [455, 43] on icon "close" at bounding box center [457, 45] width 4 height 4
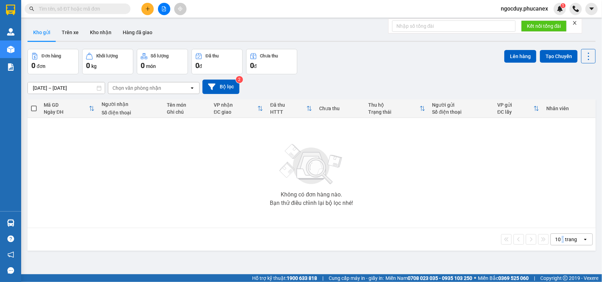
click at [557, 240] on div "10 / trang" at bounding box center [566, 239] width 22 height 7
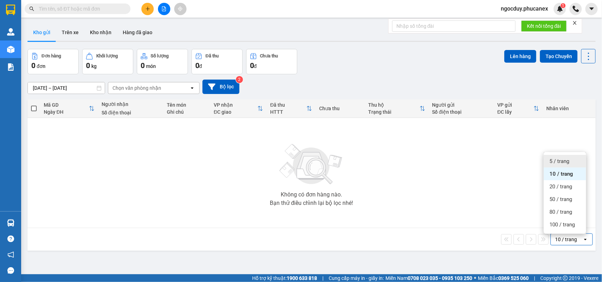
click at [555, 158] on span "5 / trang" at bounding box center [559, 161] width 20 height 7
